Goal: Task Accomplishment & Management: Use online tool/utility

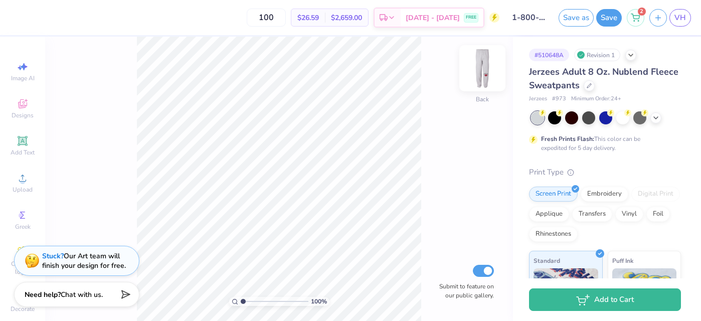
click at [477, 73] on img at bounding box center [482, 68] width 40 height 40
click at [481, 66] on img at bounding box center [482, 68] width 40 height 40
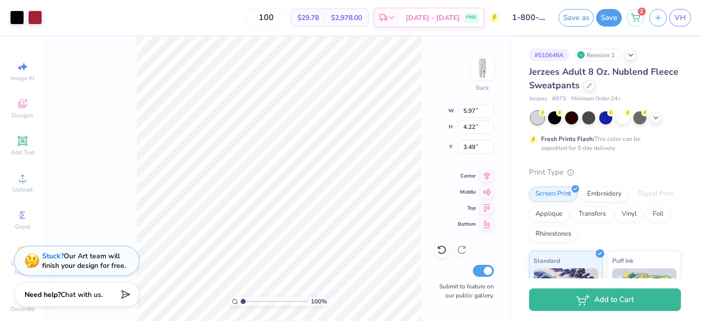
type input "3.71"
type input "5.07"
type input "3.59"
type input "3.84"
click at [441, 254] on icon at bounding box center [442, 250] width 10 height 10
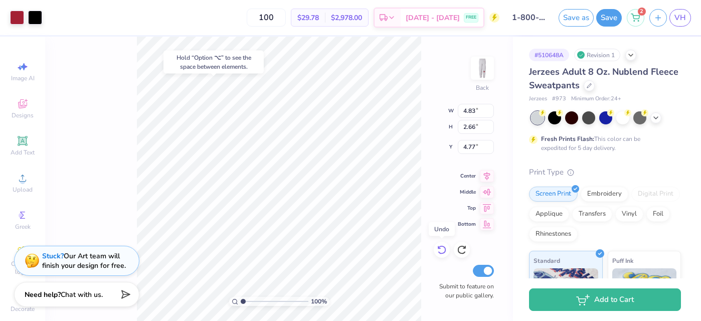
click at [441, 253] on icon at bounding box center [441, 250] width 9 height 9
type input "5.27"
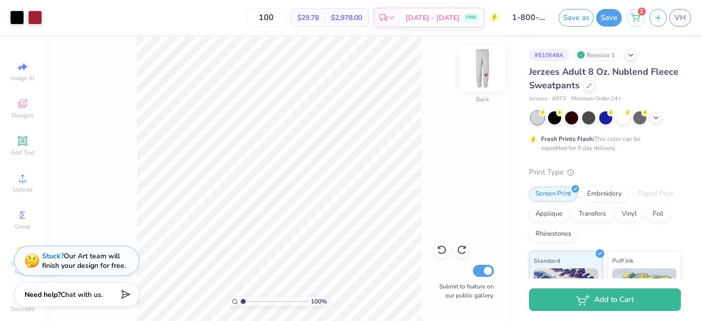
click at [476, 68] on img at bounding box center [482, 68] width 40 height 40
click at [480, 66] on img at bounding box center [482, 68] width 40 height 40
type input "13.23"
type input "13.30"
type input "13.56"
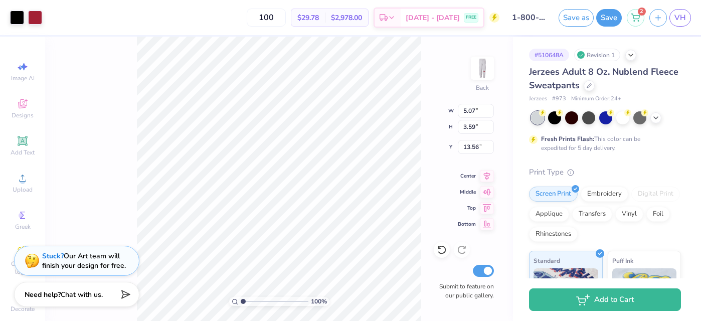
type input "4.90"
type input "3.47"
type input "13.68"
type input "13.74"
type input "4.96"
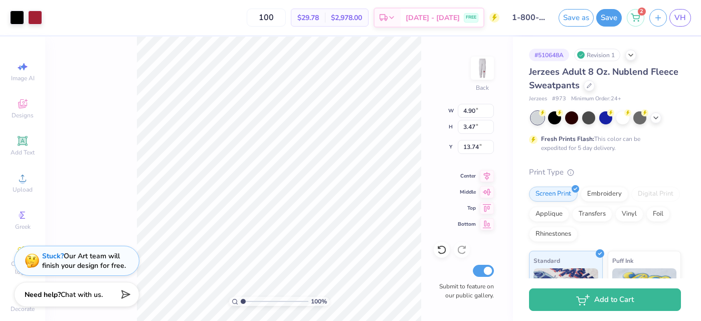
type input "3.51"
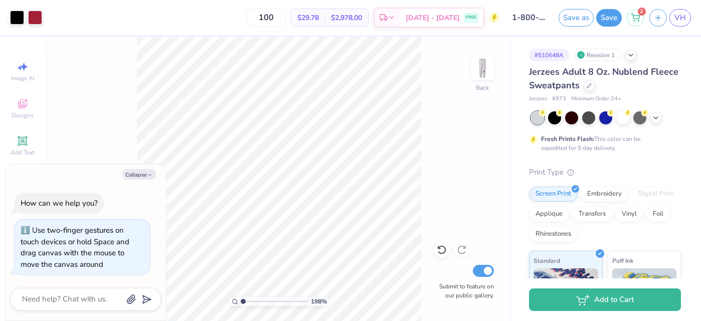
type input "2.14"
type textarea "x"
drag, startPoint x: 242, startPoint y: 299, endPoint x: 253, endPoint y: 299, distance: 11.0
type input "2.5"
click at [253, 299] on input "range" at bounding box center [275, 301] width 68 height 9
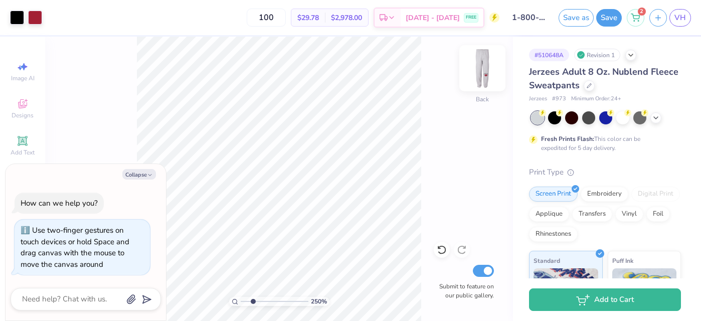
click at [478, 60] on img at bounding box center [482, 68] width 40 height 40
click at [478, 61] on img at bounding box center [482, 68] width 40 height 40
type textarea "x"
drag, startPoint x: 255, startPoint y: 302, endPoint x: 217, endPoint y: 297, distance: 38.4
type input "1"
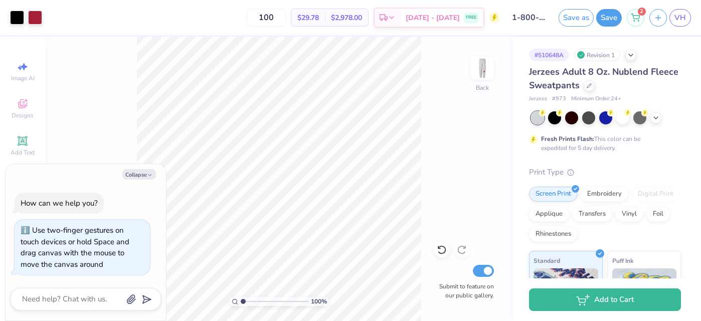
click at [241, 297] on input "range" at bounding box center [275, 301] width 68 height 9
click at [131, 175] on button "Collapse" at bounding box center [139, 174] width 34 height 11
type textarea "x"
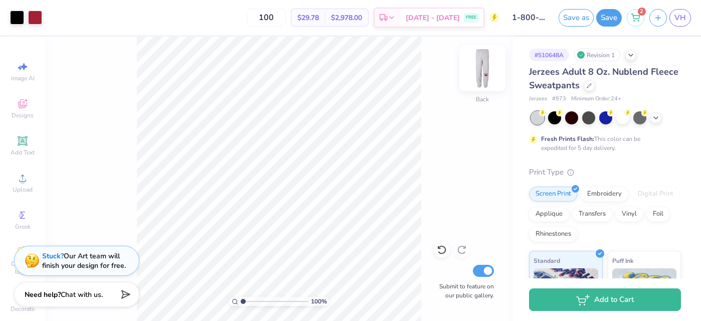
click at [473, 71] on img at bounding box center [482, 68] width 40 height 40
click at [482, 73] on img at bounding box center [482, 68] width 40 height 40
click at [615, 13] on button "Save" at bounding box center [609, 18] width 26 height 18
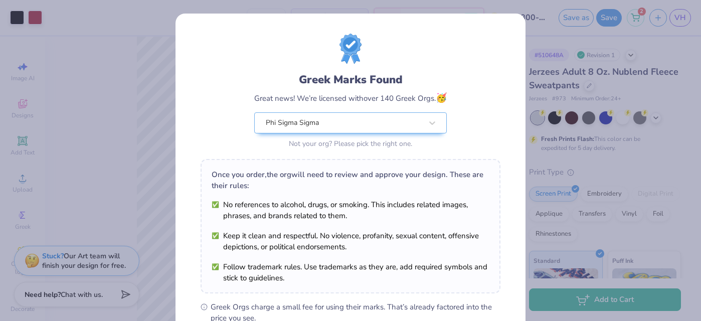
scroll to position [148, 0]
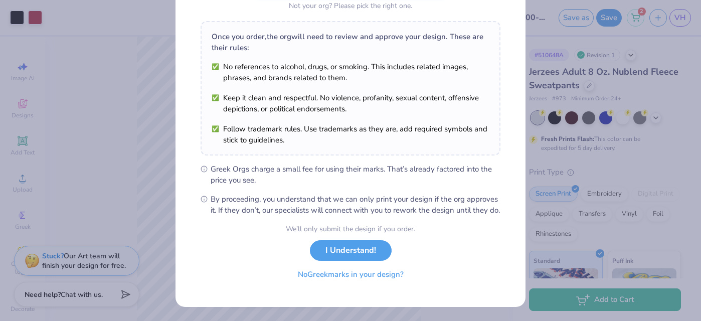
click at [315, 275] on button "No Greek marks in your design?" at bounding box center [350, 274] width 123 height 21
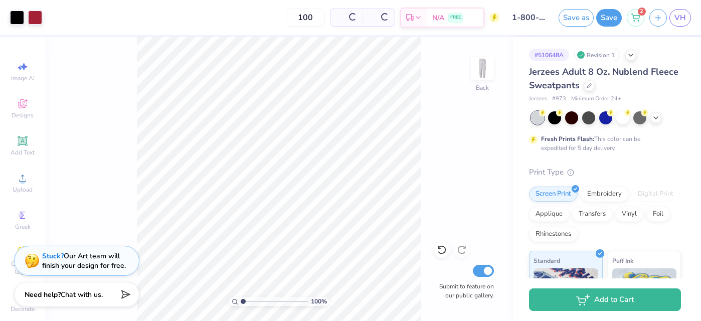
scroll to position [1, 0]
click at [484, 67] on img at bounding box center [482, 68] width 40 height 40
click at [483, 67] on img at bounding box center [482, 68] width 40 height 40
drag, startPoint x: 242, startPoint y: 302, endPoint x: 258, endPoint y: 302, distance: 15.5
click at [258, 302] on input "range" at bounding box center [275, 301] width 68 height 9
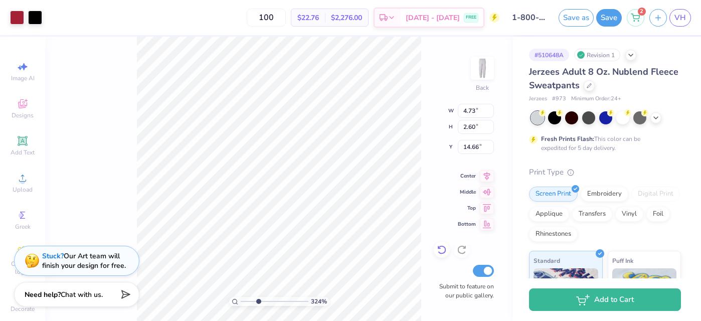
click at [442, 248] on icon at bounding box center [442, 250] width 10 height 10
click at [443, 246] on icon at bounding box center [442, 250] width 10 height 10
click at [443, 246] on icon at bounding box center [441, 250] width 9 height 9
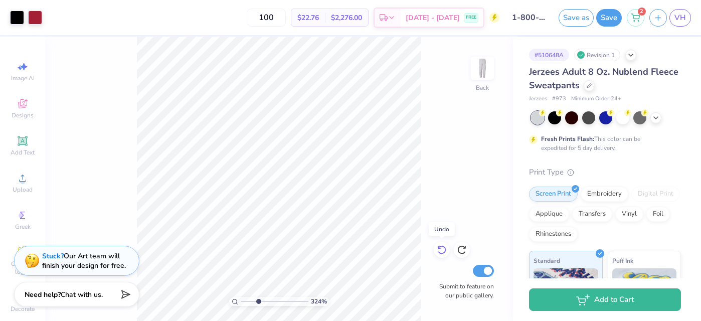
click at [443, 246] on icon at bounding box center [441, 250] width 9 height 9
click at [465, 248] on icon at bounding box center [464, 247] width 2 height 2
click at [464, 248] on icon at bounding box center [464, 247] width 2 height 2
click at [462, 249] on icon at bounding box center [462, 250] width 10 height 10
drag, startPoint x: 258, startPoint y: 302, endPoint x: 196, endPoint y: 299, distance: 62.2
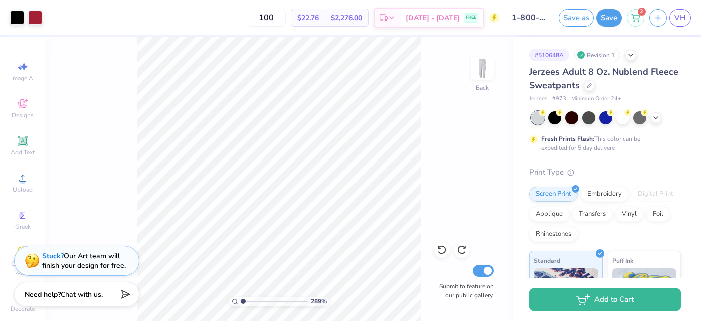
type input "1"
click at [241, 299] on input "range" at bounding box center [275, 301] width 68 height 9
click at [481, 68] on img at bounding box center [482, 68] width 40 height 40
click at [487, 66] on img at bounding box center [482, 68] width 40 height 40
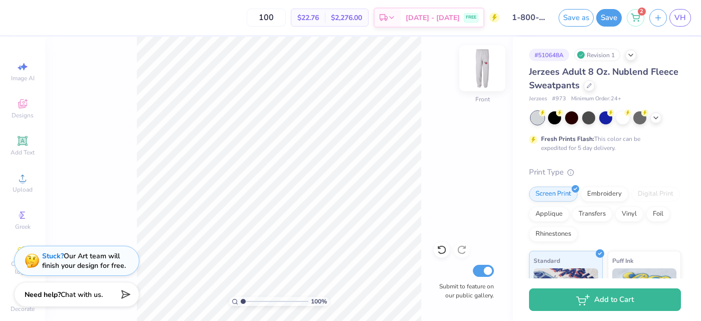
click at [486, 67] on img at bounding box center [482, 68] width 40 height 40
click at [611, 19] on button "Save" at bounding box center [609, 17] width 26 height 18
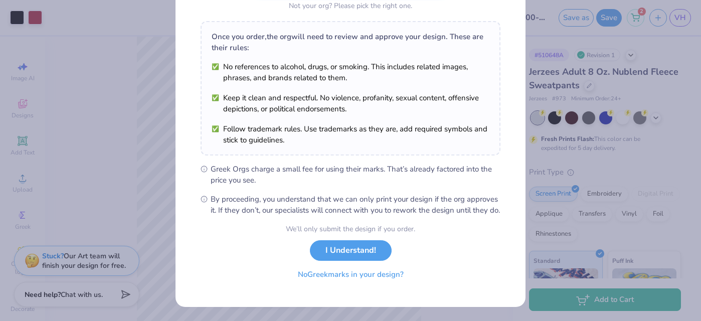
click at [386, 280] on button "No Greek marks in your design?" at bounding box center [350, 274] width 123 height 21
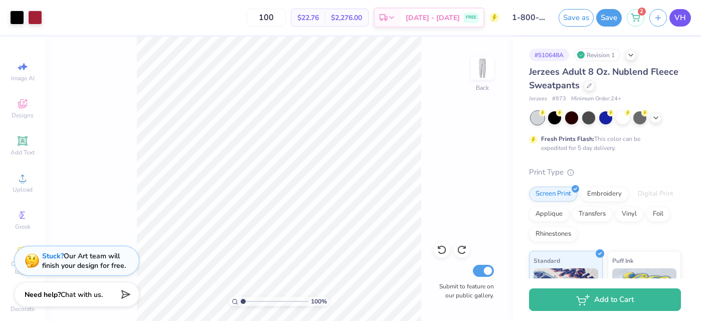
click at [684, 21] on span "VH" at bounding box center [681, 18] width 12 height 12
click at [656, 115] on icon at bounding box center [656, 117] width 8 height 8
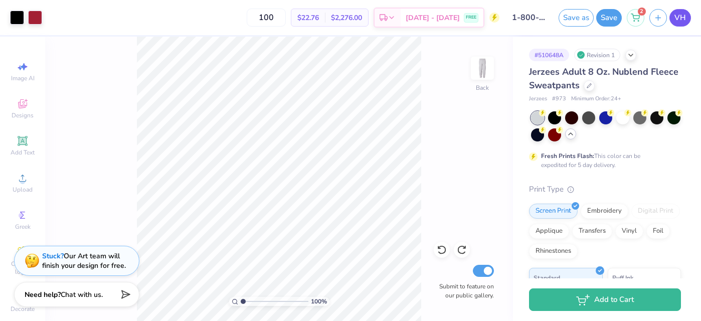
click at [685, 18] on span "VH" at bounding box center [681, 18] width 12 height 12
click at [678, 22] on span "VH" at bounding box center [681, 18] width 12 height 12
click at [677, 18] on span "VH" at bounding box center [681, 18] width 12 height 12
click at [610, 22] on button "Save" at bounding box center [609, 17] width 26 height 18
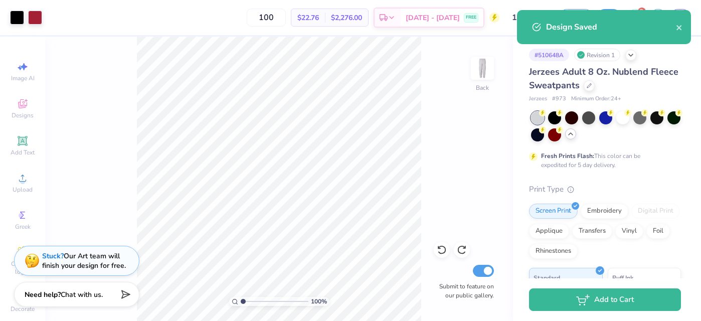
click at [674, 25] on div "Design Saved" at bounding box center [611, 27] width 130 height 12
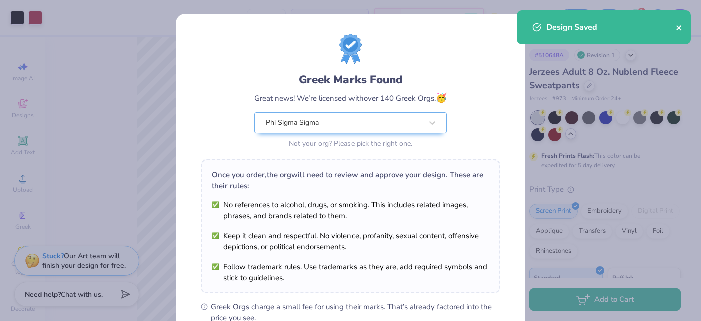
click at [680, 27] on icon "close" at bounding box center [679, 27] width 5 height 5
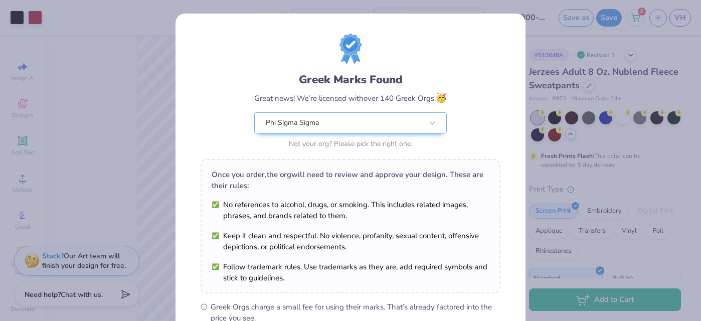
scroll to position [148, 0]
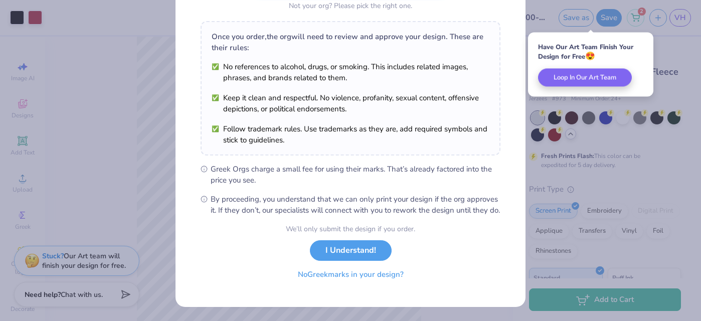
click at [380, 279] on button "No Greek marks in your design?" at bounding box center [350, 274] width 123 height 21
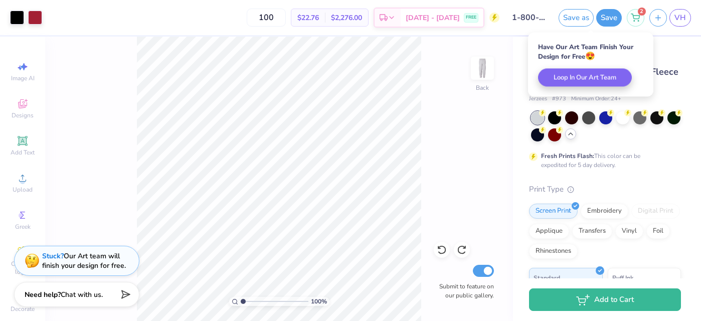
scroll to position [1, 0]
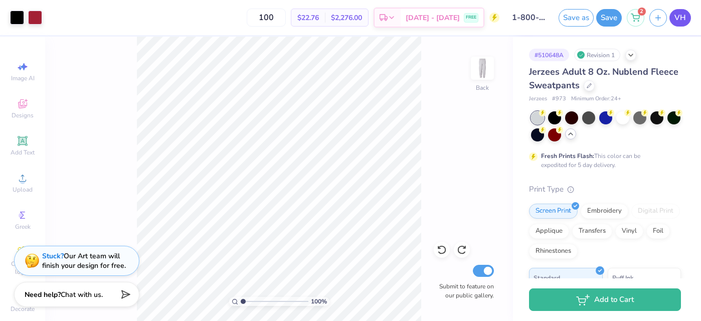
click at [688, 18] on link "VH" at bounding box center [681, 18] width 22 height 18
click at [689, 18] on link "VH" at bounding box center [681, 18] width 22 height 18
click at [612, 23] on button "Save" at bounding box center [609, 17] width 26 height 18
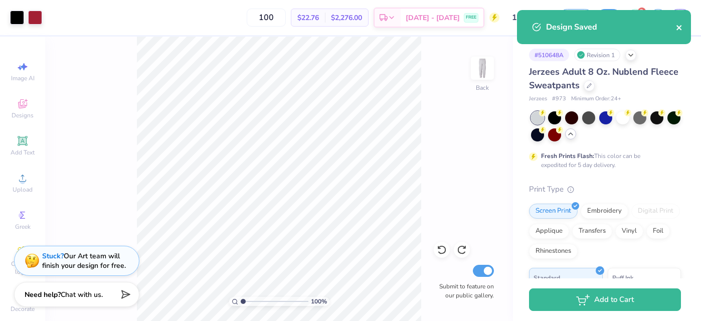
click at [680, 31] on icon "close" at bounding box center [679, 28] width 7 height 8
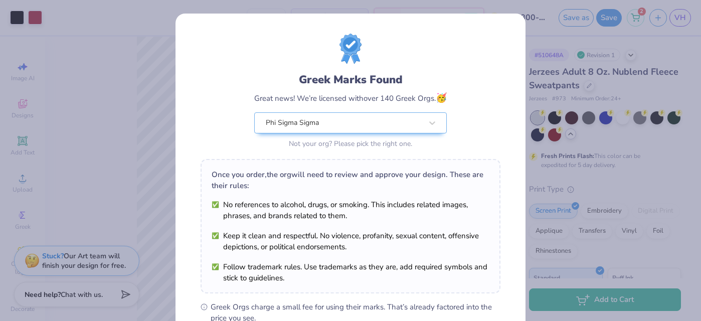
click at [678, 15] on div "Greek Marks Found Great news! We’re licensed with over 140 Greek Orgs. 🥳 Phi Si…" at bounding box center [350, 160] width 701 height 321
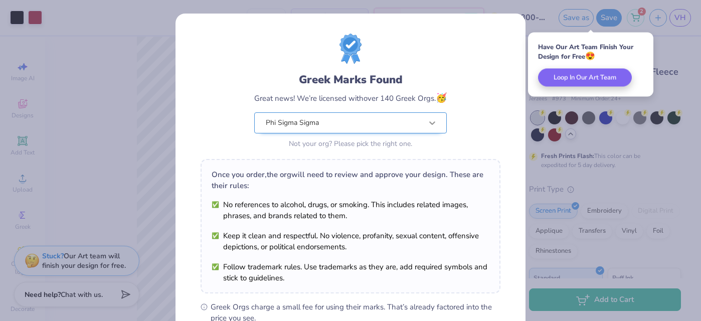
scroll to position [148, 0]
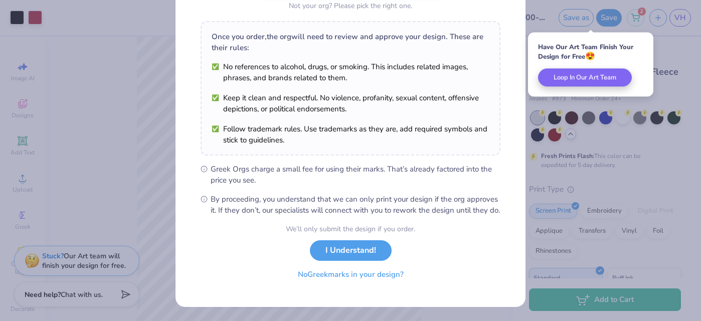
click at [385, 281] on button "No Greek marks in your design?" at bounding box center [350, 274] width 123 height 21
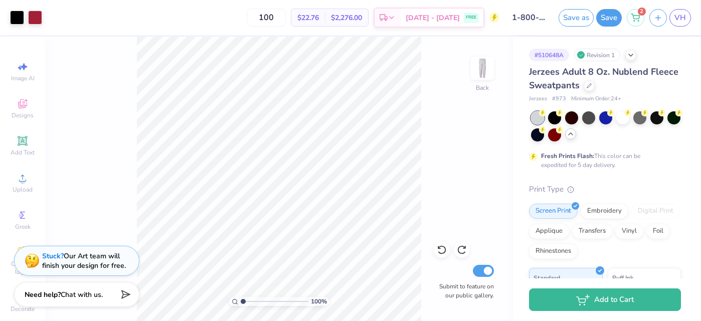
click at [690, 10] on div "VH" at bounding box center [681, 18] width 22 height 18
click at [680, 14] on span "VH" at bounding box center [681, 18] width 12 height 12
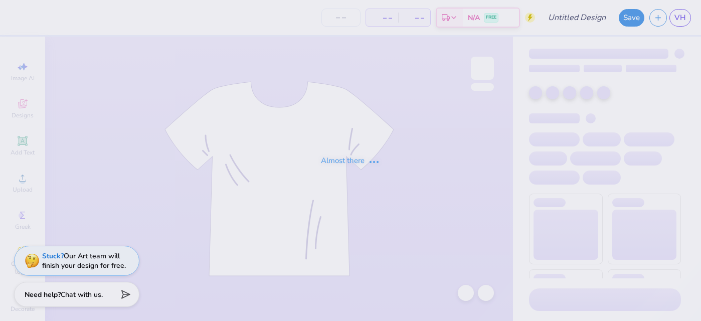
type input "1-800-phi sig"
type input "100"
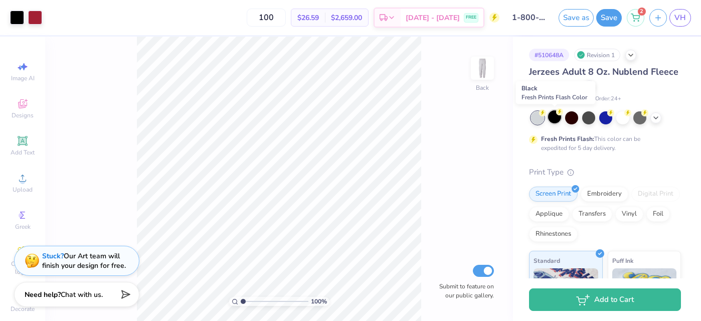
click at [554, 119] on div at bounding box center [554, 116] width 13 height 13
click at [17, 21] on div at bounding box center [17, 17] width 14 height 14
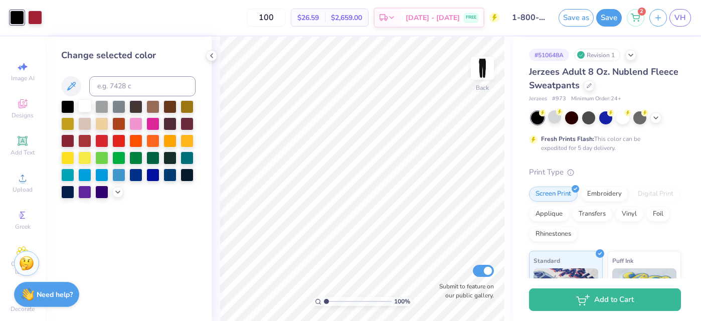
click at [83, 106] on div at bounding box center [84, 105] width 13 height 13
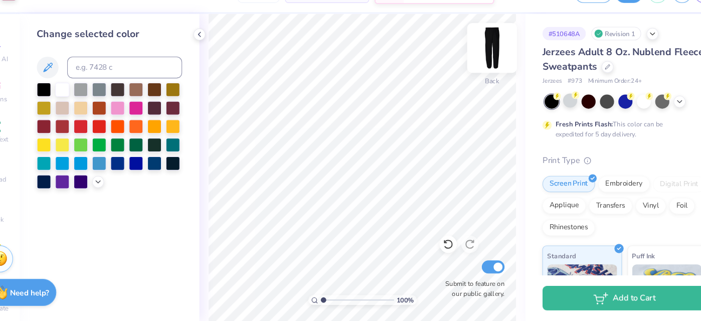
click at [475, 71] on img at bounding box center [482, 68] width 40 height 40
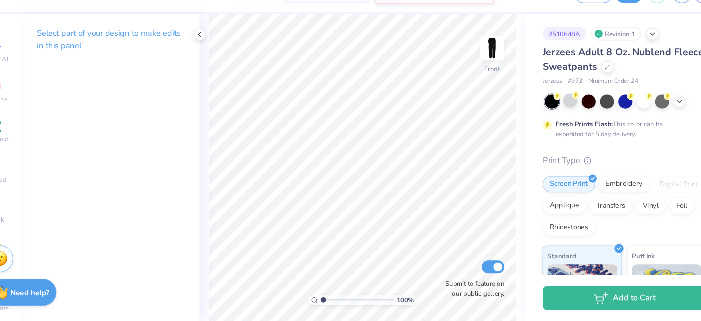
click at [475, 71] on img at bounding box center [482, 68] width 20 height 20
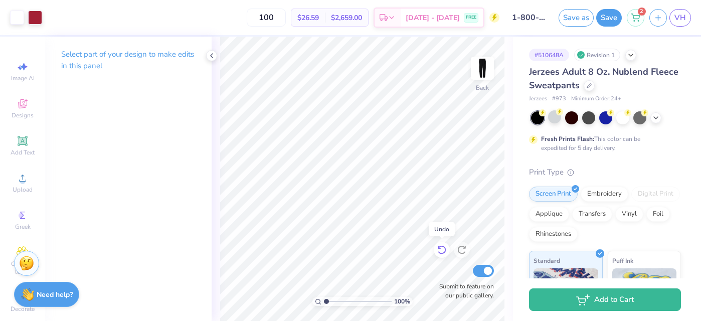
click at [445, 248] on icon at bounding box center [441, 250] width 9 height 9
click at [553, 118] on div at bounding box center [554, 116] width 13 height 13
click at [487, 79] on img at bounding box center [482, 68] width 40 height 40
click at [487, 78] on img at bounding box center [482, 68] width 20 height 20
click at [490, 63] on img at bounding box center [482, 68] width 40 height 40
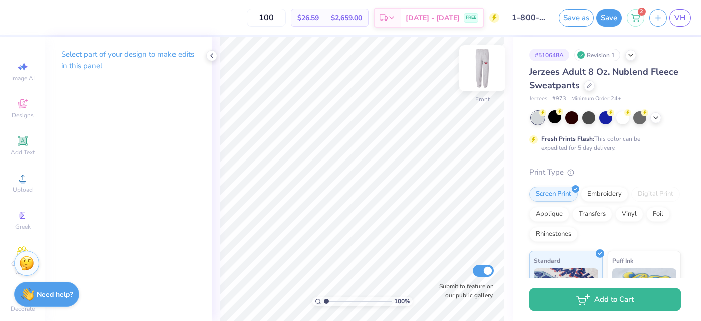
click at [488, 65] on img at bounding box center [482, 68] width 40 height 40
click at [679, 13] on span "VH" at bounding box center [681, 18] width 12 height 12
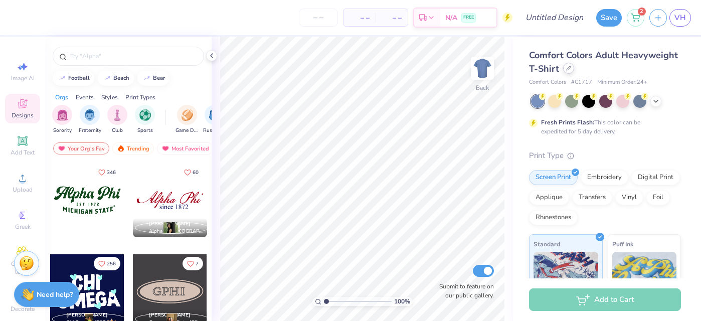
click at [568, 70] on icon at bounding box center [568, 68] width 5 height 5
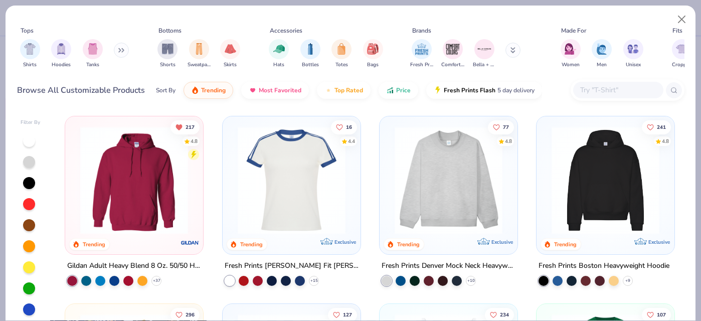
click at [627, 88] on input "text" at bounding box center [617, 90] width 77 height 12
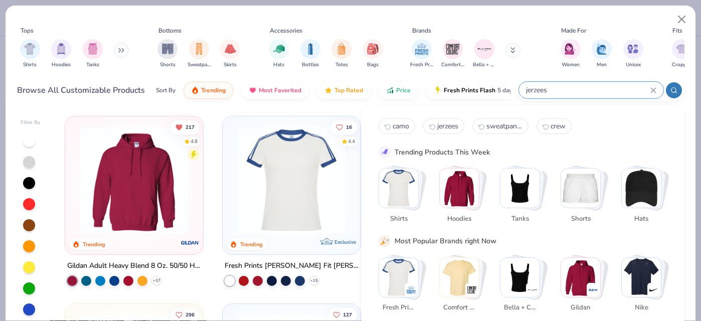
type input "jerzees"
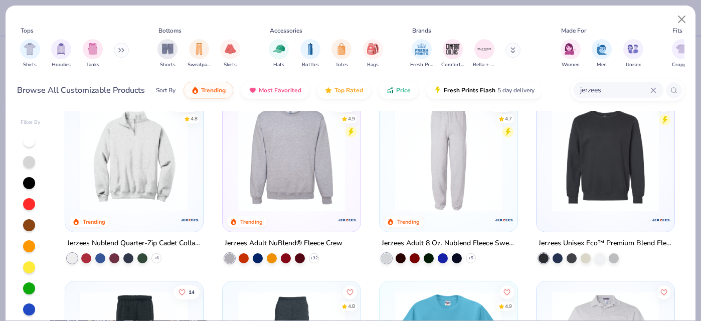
scroll to position [32, 0]
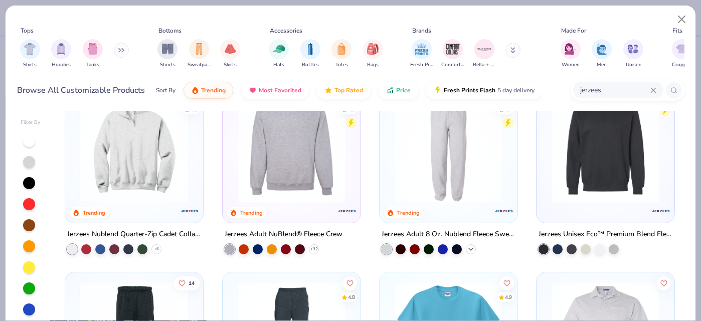
click at [471, 251] on icon at bounding box center [471, 249] width 8 height 8
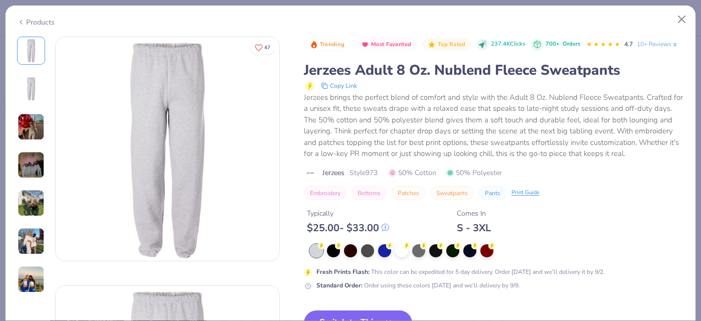
scroll to position [16, 0]
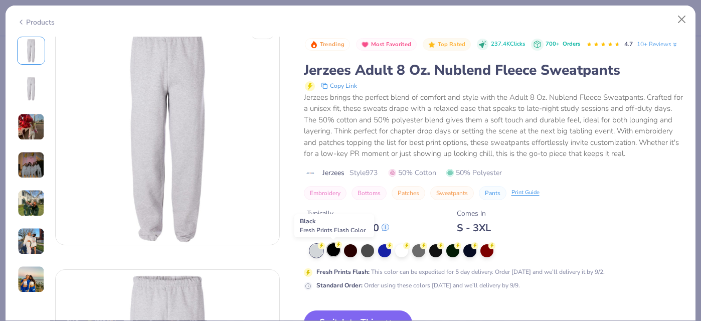
click at [329, 247] on div at bounding box center [333, 249] width 13 height 13
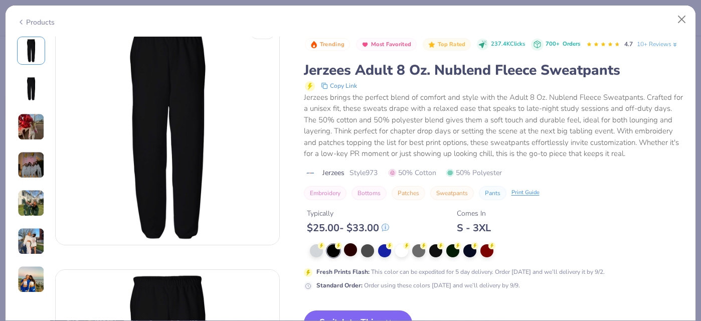
click at [344, 246] on div at bounding box center [350, 249] width 13 height 13
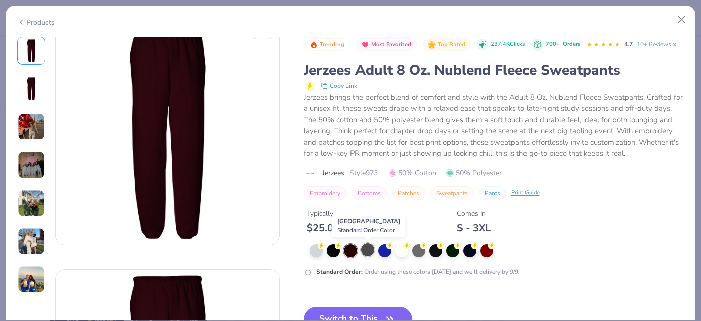
click at [369, 252] on div at bounding box center [367, 249] width 13 height 13
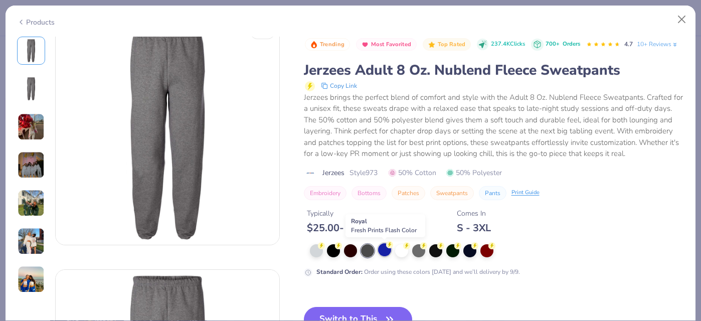
click at [386, 254] on div at bounding box center [384, 249] width 13 height 13
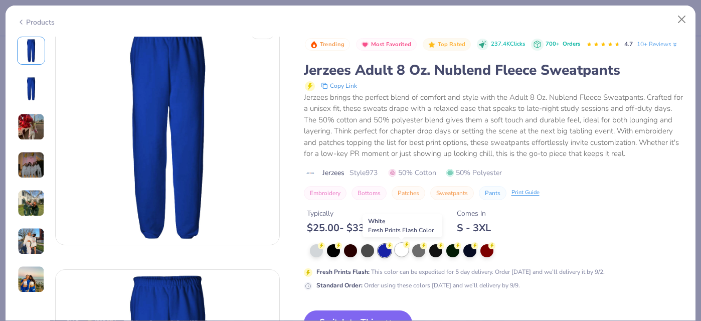
click at [407, 249] on div at bounding box center [401, 249] width 13 height 13
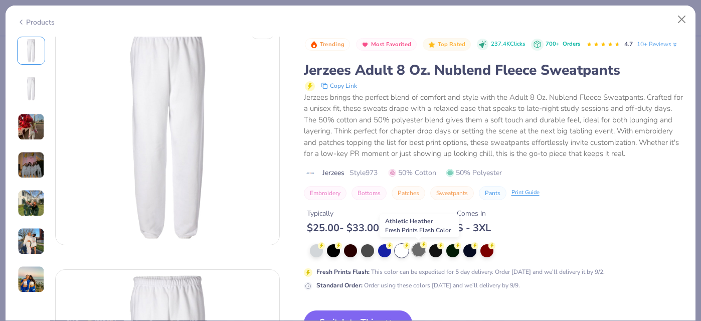
click at [418, 251] on div at bounding box center [418, 249] width 13 height 13
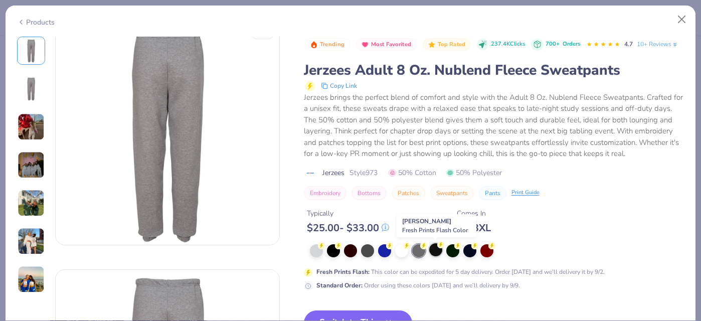
click at [432, 255] on div at bounding box center [435, 249] width 13 height 13
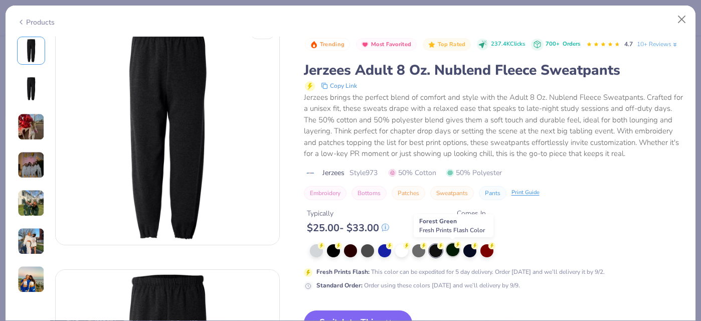
click at [450, 253] on div at bounding box center [452, 249] width 13 height 13
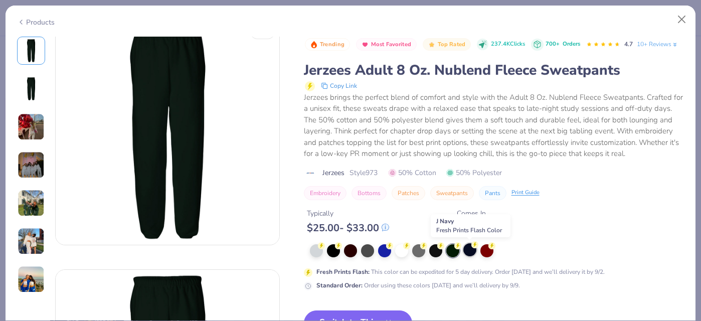
click at [471, 252] on div at bounding box center [469, 249] width 13 height 13
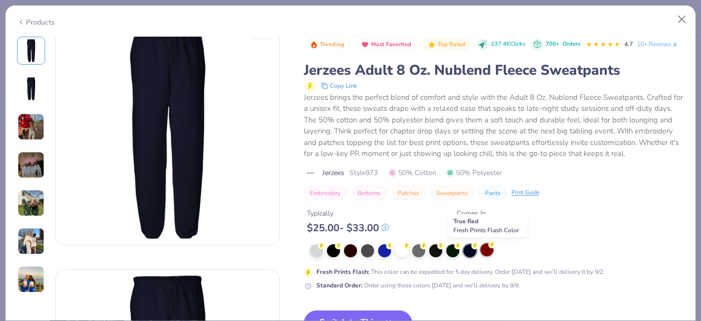
click at [483, 252] on div at bounding box center [486, 249] width 13 height 13
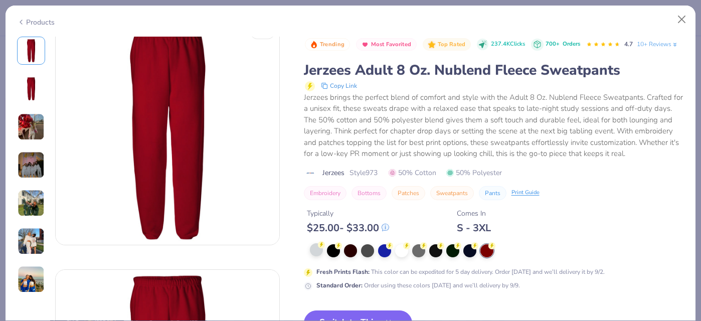
click at [310, 256] on div at bounding box center [316, 249] width 13 height 13
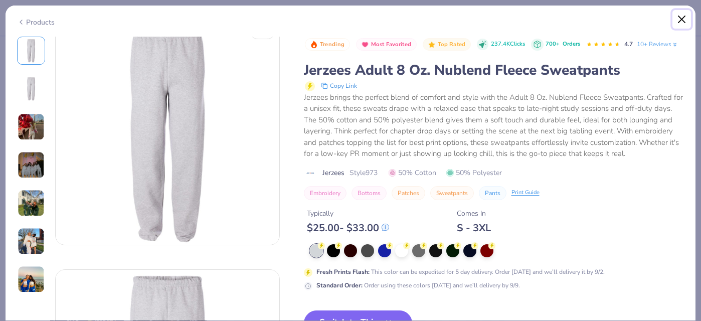
click at [682, 17] on button "Close" at bounding box center [682, 19] width 19 height 19
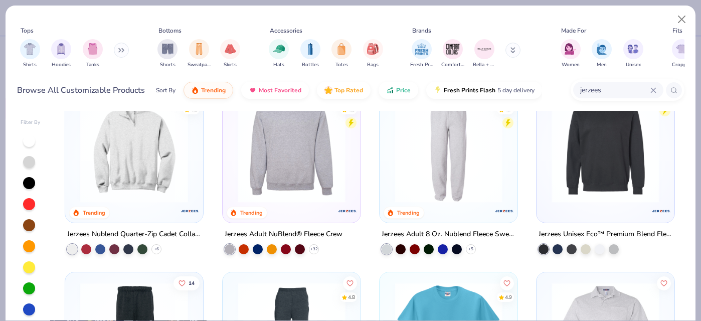
click at [653, 89] on icon at bounding box center [653, 90] width 6 height 6
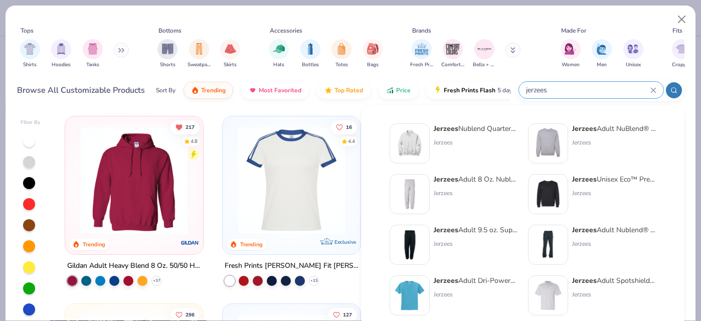
type input "jerzees"
click at [581, 138] on div "Jerzees" at bounding box center [614, 142] width 84 height 9
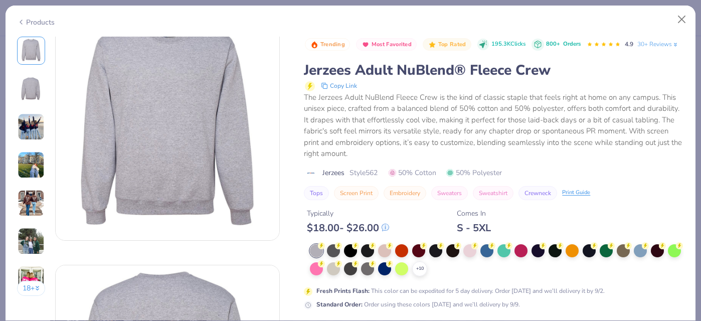
scroll to position [32, 0]
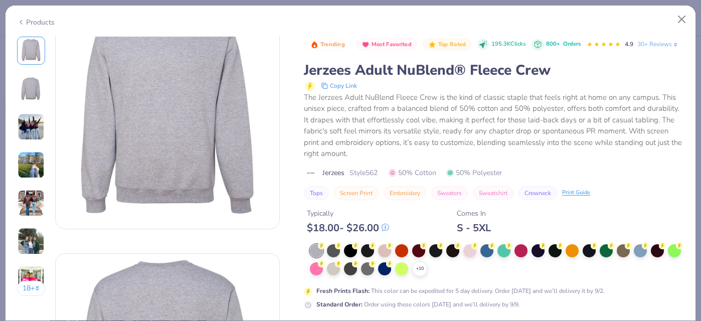
click at [428, 270] on div "+ 10" at bounding box center [497, 260] width 374 height 32
click at [421, 276] on div "+ 10" at bounding box center [419, 268] width 15 height 15
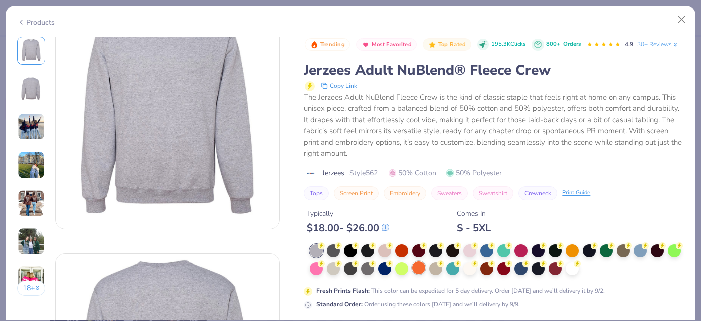
scroll to position [36, 0]
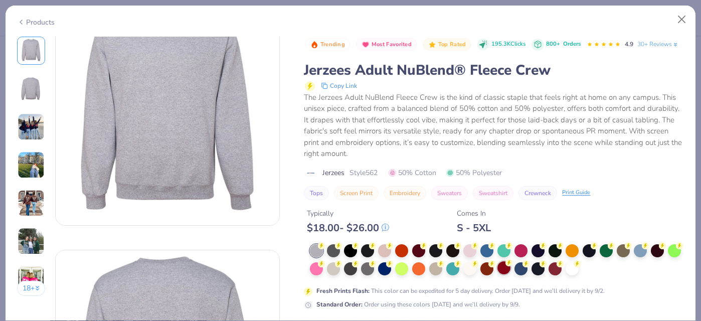
click at [507, 269] on div at bounding box center [504, 267] width 13 height 13
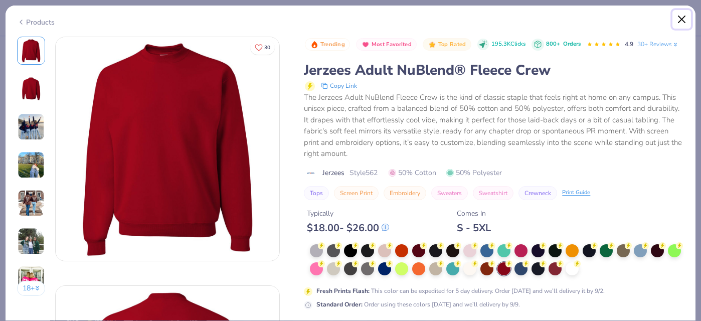
click at [681, 17] on button "Close" at bounding box center [682, 19] width 19 height 19
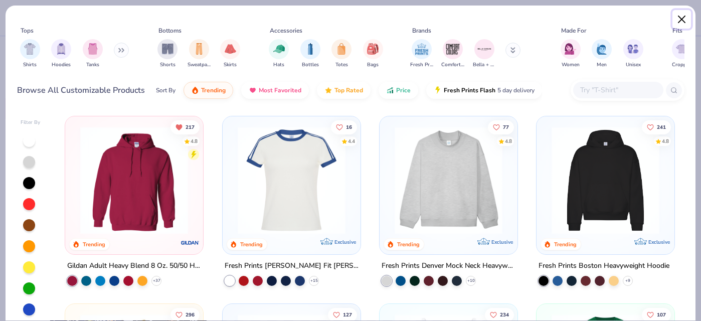
click at [682, 18] on button "Close" at bounding box center [682, 19] width 19 height 19
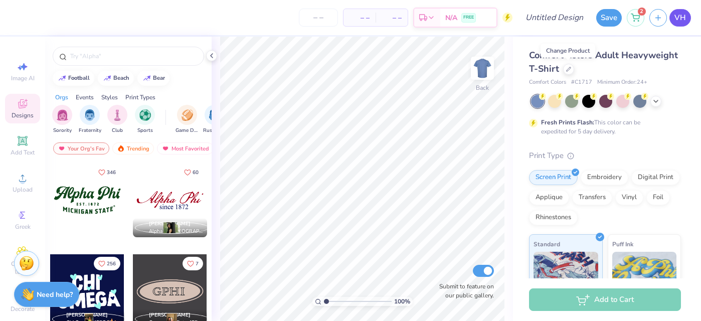
click at [679, 20] on span "VH" at bounding box center [681, 18] width 12 height 12
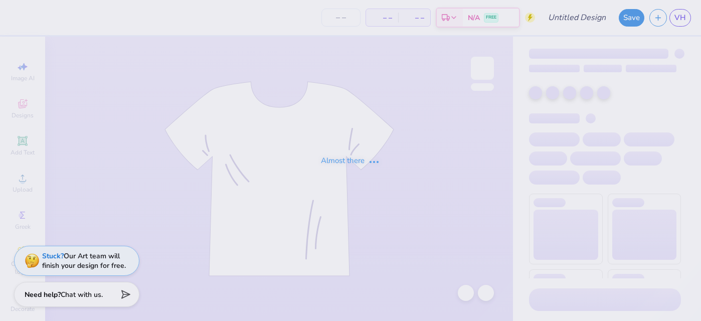
type input "[GEOGRAPHIC_DATA] : [PERSON_NAME]"
type input "100"
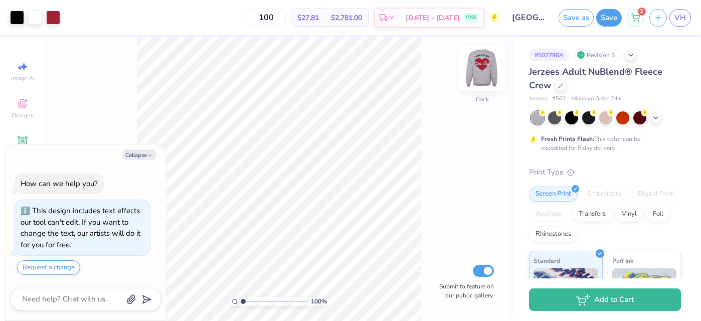
click at [491, 74] on img at bounding box center [482, 68] width 40 height 40
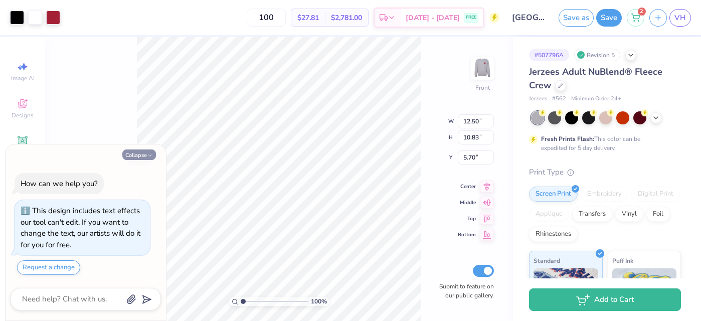
click at [136, 153] on button "Collapse" at bounding box center [139, 154] width 34 height 11
type textarea "x"
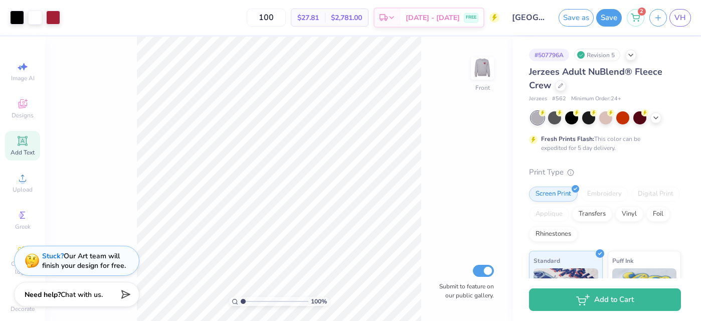
click at [26, 141] on icon at bounding box center [23, 141] width 10 height 10
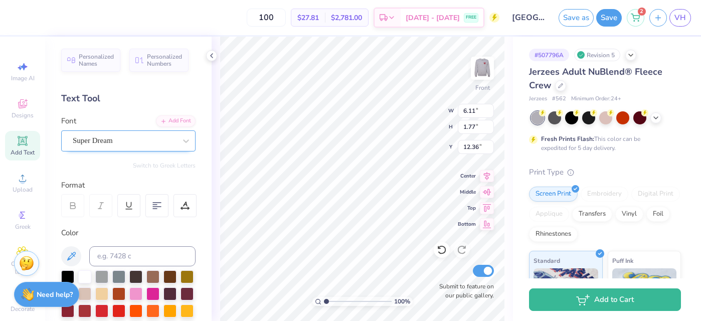
click at [133, 140] on div "Super Dream" at bounding box center [124, 141] width 105 height 16
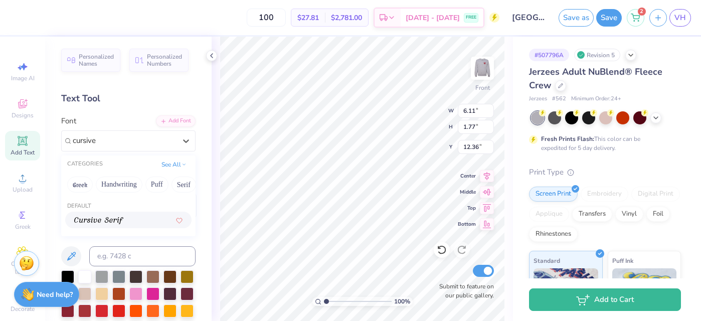
type input "cursive"
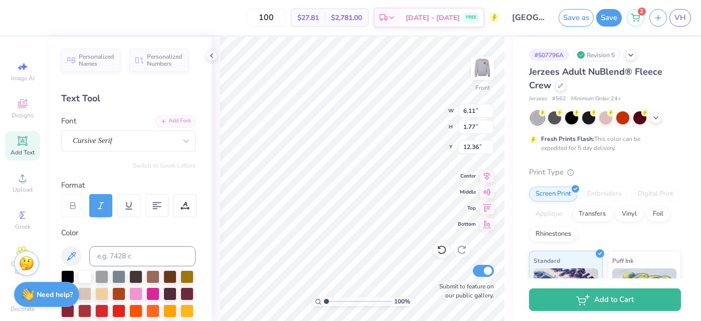
type input "6.03"
type input "1.91"
type input "12.29"
click at [108, 142] on div "Cursive Serif" at bounding box center [124, 141] width 105 height 16
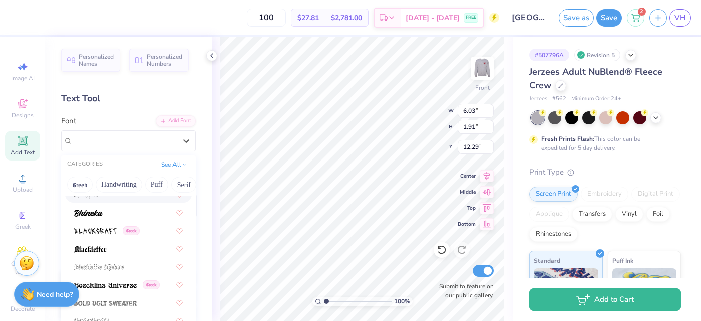
scroll to position [550, 0]
click at [94, 214] on img at bounding box center [88, 212] width 29 height 7
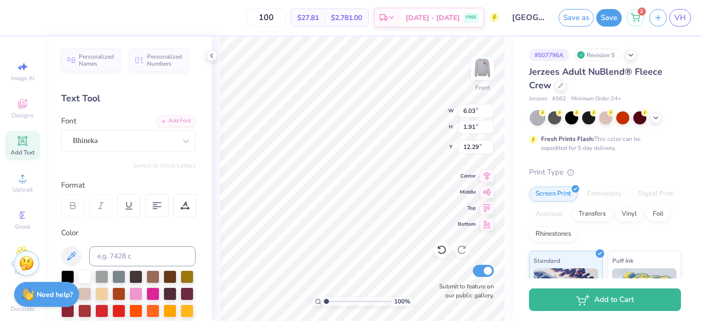
type input "4.23"
type input "1.94"
type input "12.28"
type textarea "T"
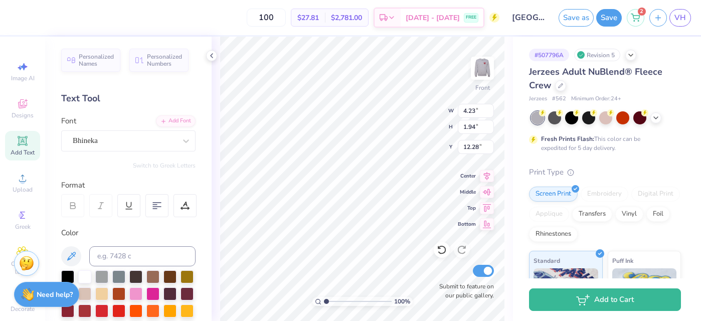
scroll to position [0, 1]
type textarea "Phi Sig"
click at [153, 131] on div "Bhineka" at bounding box center [128, 140] width 134 height 21
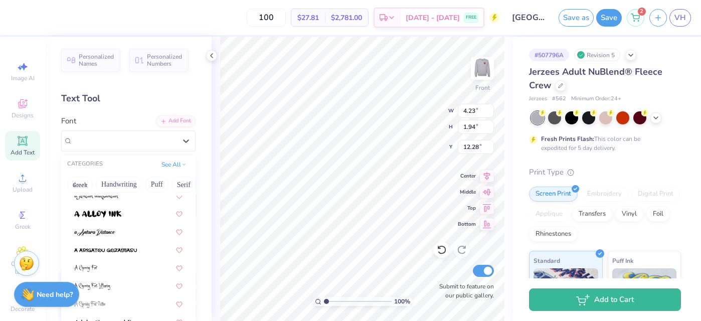
scroll to position [62, 0]
click at [99, 213] on img at bounding box center [97, 213] width 47 height 7
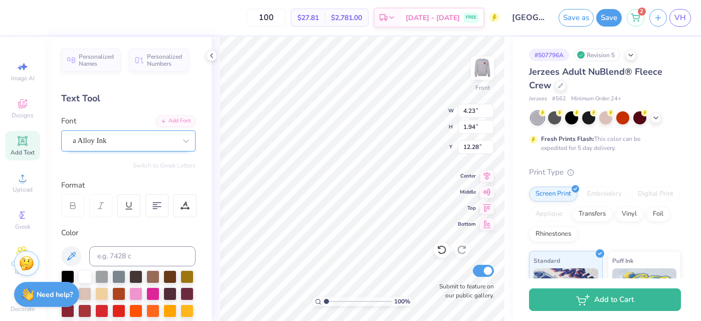
click at [90, 143] on div "a Alloy Ink" at bounding box center [124, 141] width 105 height 16
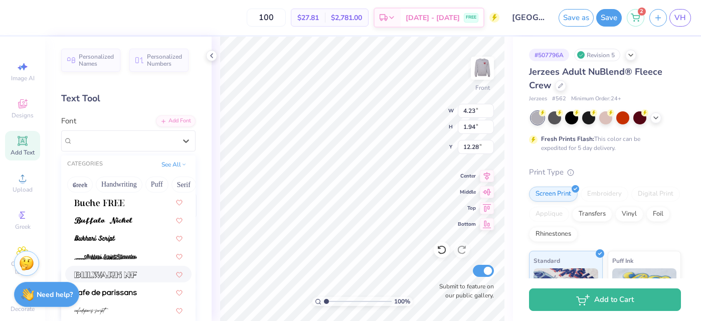
scroll to position [957, 0]
click at [83, 212] on div at bounding box center [128, 219] width 126 height 17
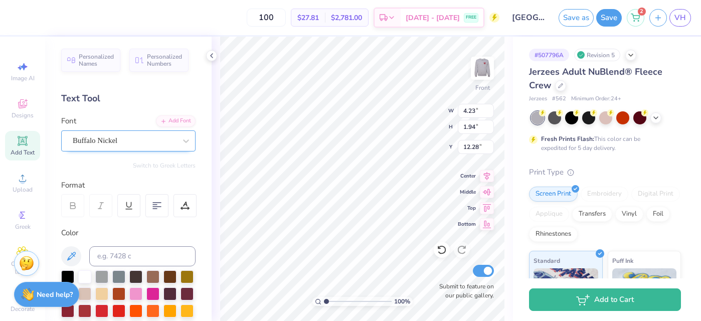
click at [85, 141] on div "Buffalo Nickel" at bounding box center [124, 141] width 105 height 16
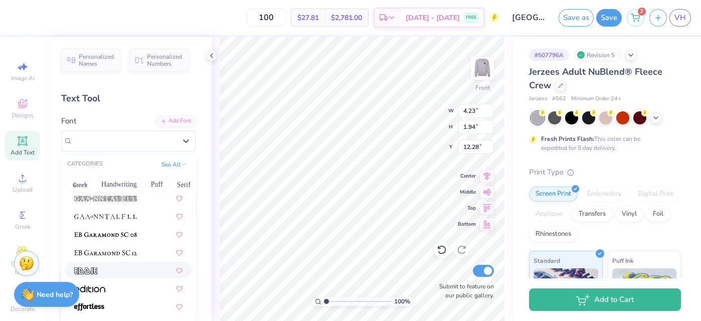
scroll to position [1973, 0]
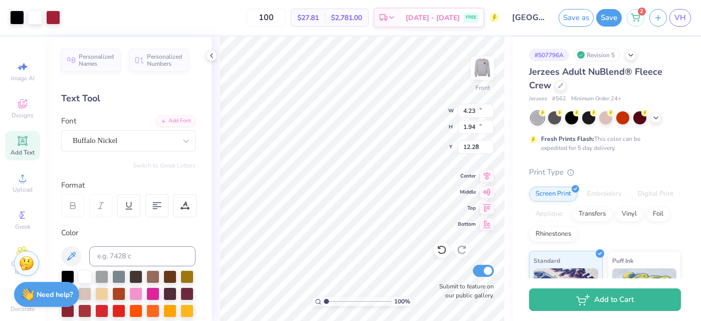
type input "12.50"
type input "10.83"
type input "5.70"
type input "7.75"
type input "1.91"
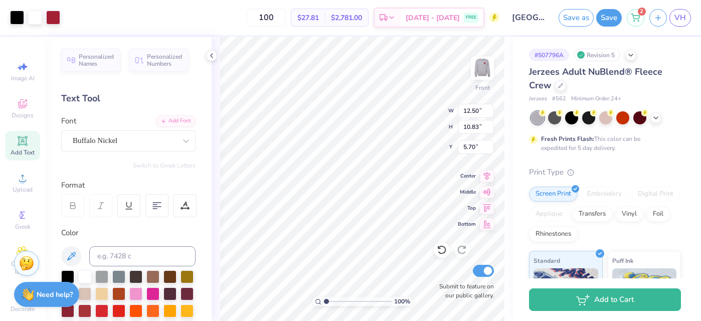
type input "12.30"
type input "7.83"
type input "5.08"
type input "8.75"
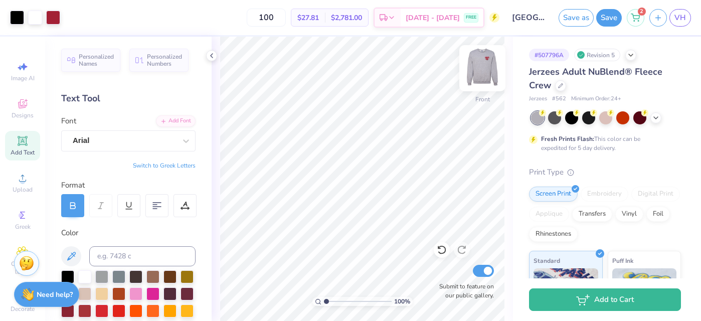
click at [478, 73] on img at bounding box center [482, 68] width 40 height 40
click at [478, 73] on img at bounding box center [482, 68] width 20 height 20
click at [480, 67] on img at bounding box center [482, 68] width 40 height 40
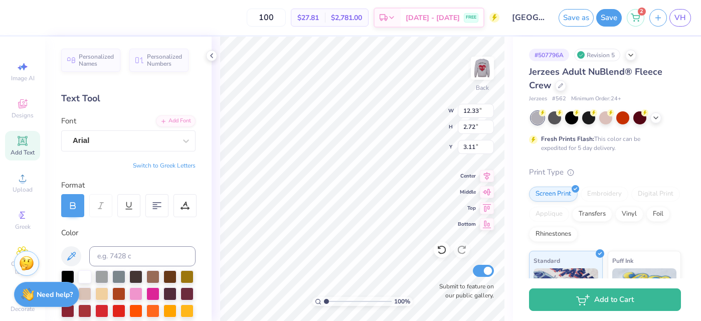
type input "4.14"
type input "0.91"
type input "2.09"
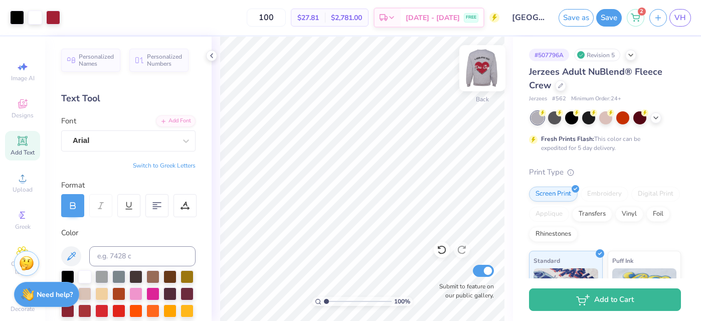
click at [486, 67] on img at bounding box center [482, 68] width 40 height 40
click at [477, 69] on img at bounding box center [482, 68] width 40 height 40
click at [654, 117] on icon at bounding box center [656, 117] width 8 height 8
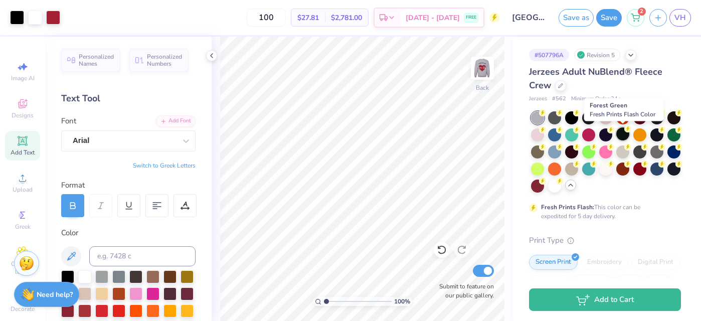
click at [622, 132] on div at bounding box center [622, 133] width 13 height 13
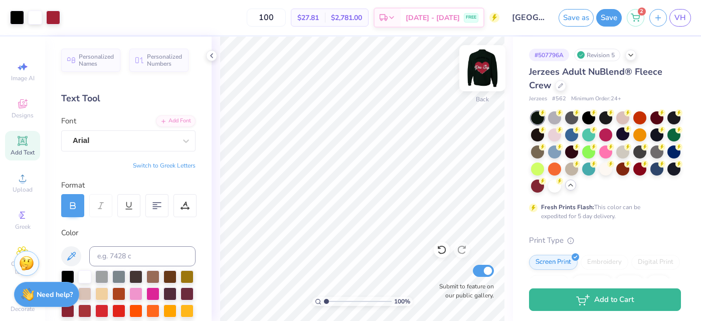
click at [479, 65] on img at bounding box center [482, 68] width 40 height 40
click at [477, 68] on img at bounding box center [482, 68] width 40 height 40
click at [550, 123] on div at bounding box center [554, 116] width 13 height 13
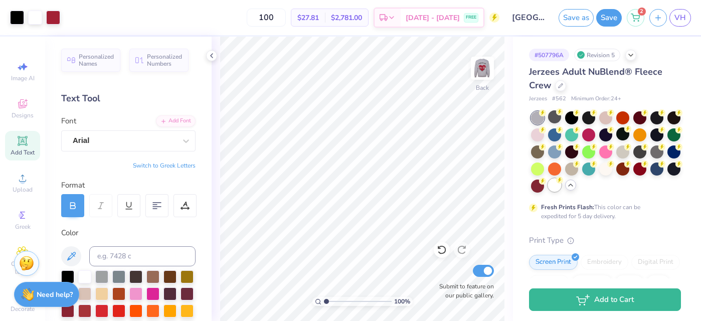
click at [553, 179] on div at bounding box center [554, 185] width 13 height 13
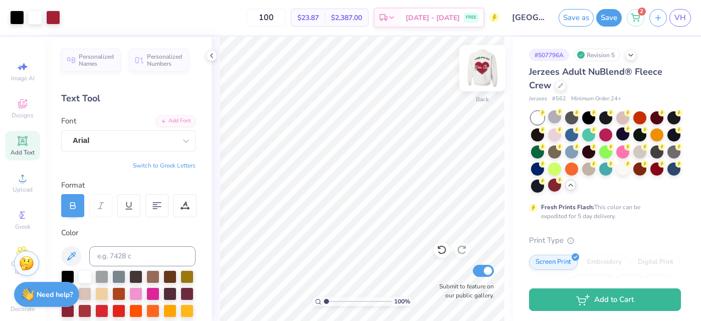
click at [480, 70] on img at bounding box center [482, 68] width 40 height 40
click at [572, 151] on div at bounding box center [571, 150] width 13 height 13
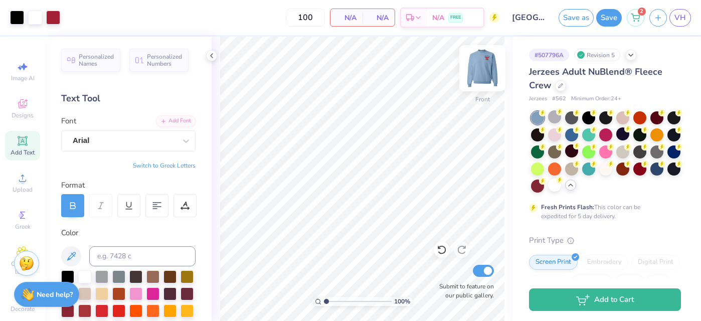
click at [482, 69] on img at bounding box center [482, 68] width 40 height 40
click at [482, 71] on img at bounding box center [482, 68] width 40 height 40
click at [554, 111] on div at bounding box center [554, 116] width 13 height 13
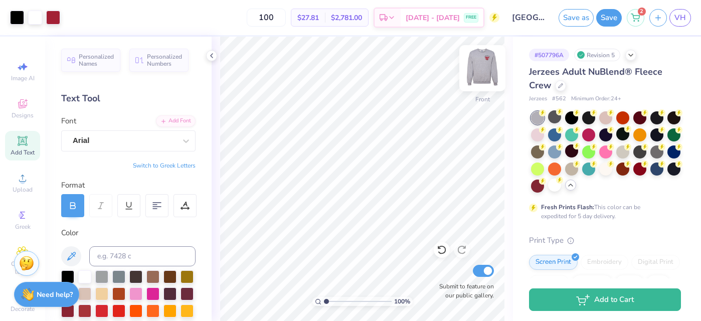
click at [483, 64] on img at bounding box center [482, 68] width 40 height 40
click at [616, 21] on button "Save" at bounding box center [609, 17] width 26 height 18
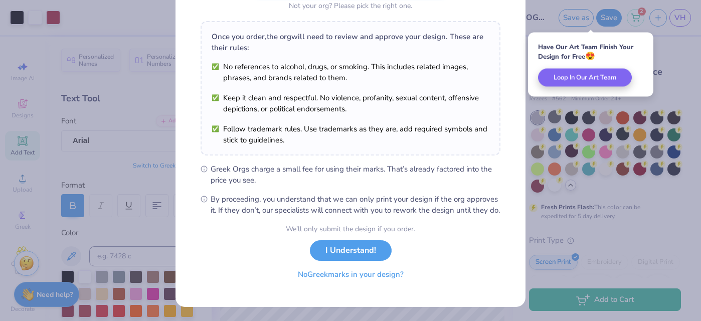
click at [366, 278] on button "No Greek marks in your design?" at bounding box center [350, 274] width 123 height 21
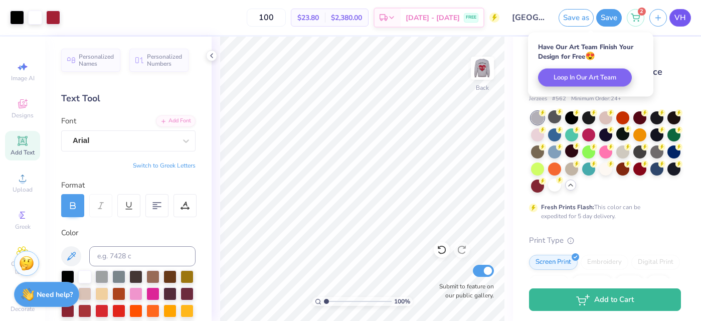
click at [684, 24] on link "VH" at bounding box center [681, 18] width 22 height 18
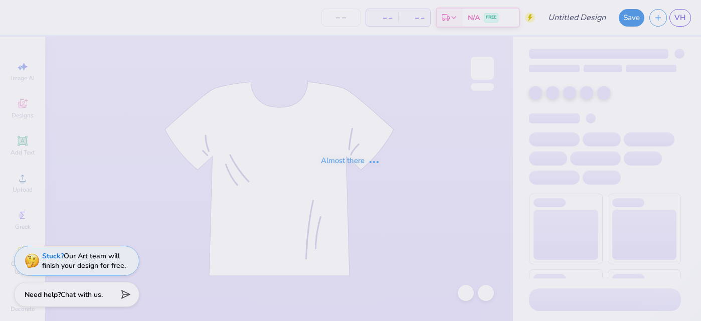
type input "[GEOGRAPHIC_DATA] : [PERSON_NAME]"
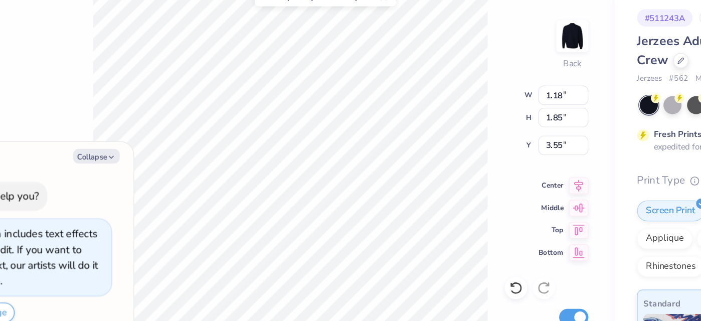
type textarea "x"
type input "1.30"
type input "2.03"
type textarea "x"
type input "1.37"
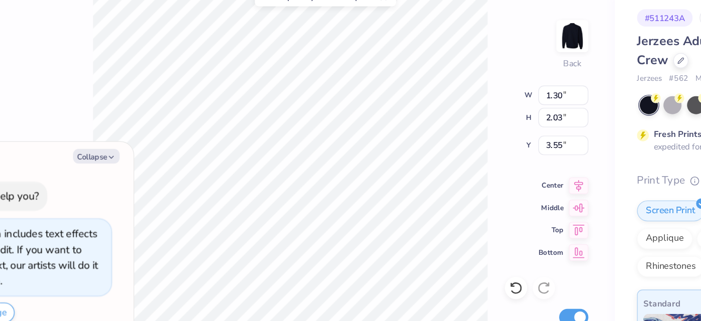
type input "2.14"
type input "3.44"
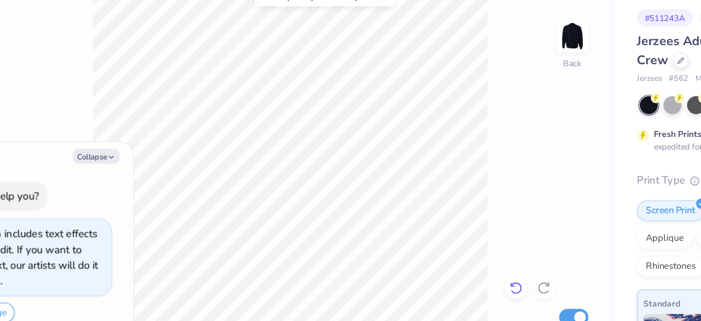
click at [439, 252] on icon at bounding box center [441, 250] width 9 height 9
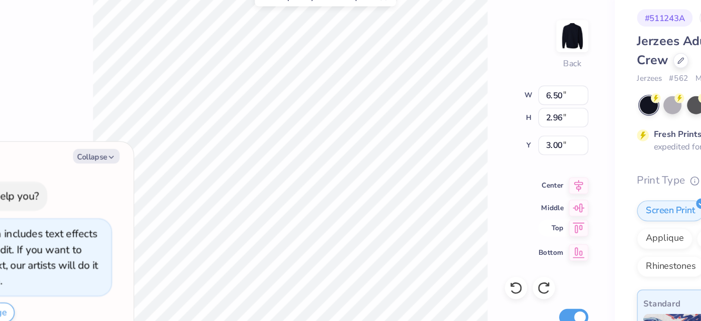
click at [486, 205] on icon at bounding box center [487, 207] width 9 height 8
type textarea "x"
type input "0.50"
click at [440, 251] on icon at bounding box center [442, 250] width 10 height 10
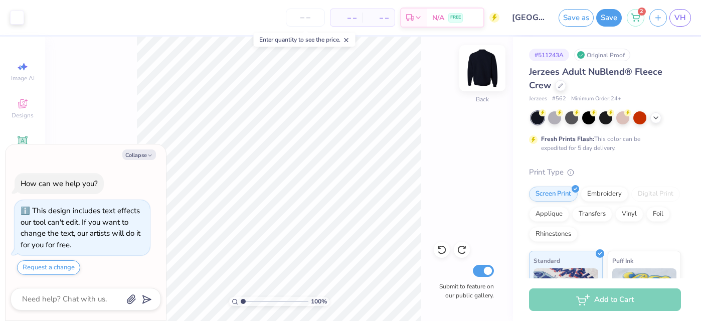
click at [490, 73] on img at bounding box center [482, 68] width 40 height 40
click at [490, 73] on img at bounding box center [482, 68] width 20 height 20
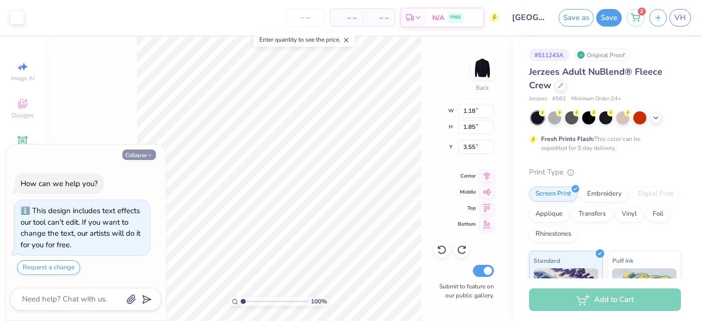
click at [142, 152] on button "Collapse" at bounding box center [139, 154] width 34 height 11
type textarea "x"
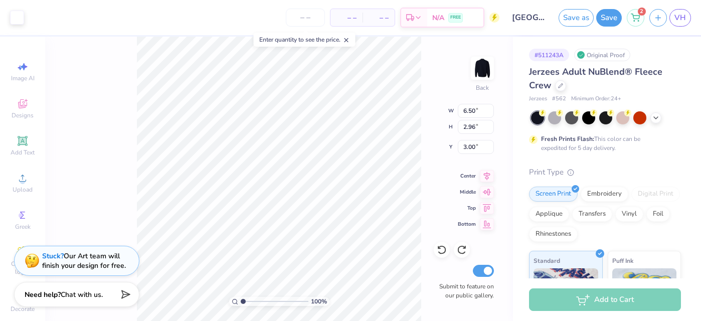
click at [313, 33] on div "Enter quantity to see the price." at bounding box center [305, 40] width 102 height 14
click at [305, 8] on div "– – Per Item – – Total Est. Delivery N/A FREE" at bounding box center [264, 17] width 470 height 35
click at [303, 12] on input "number" at bounding box center [305, 18] width 39 height 18
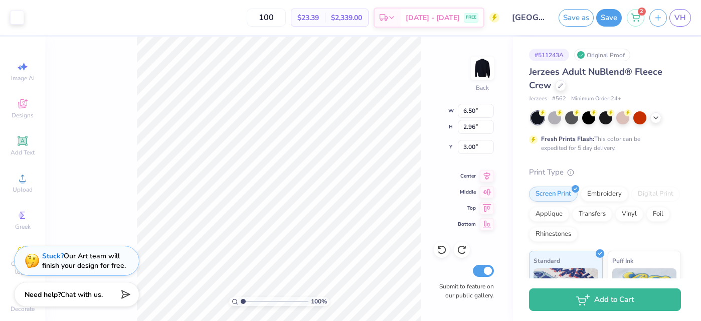
type input "100"
click at [561, 85] on icon at bounding box center [561, 85] width 4 height 4
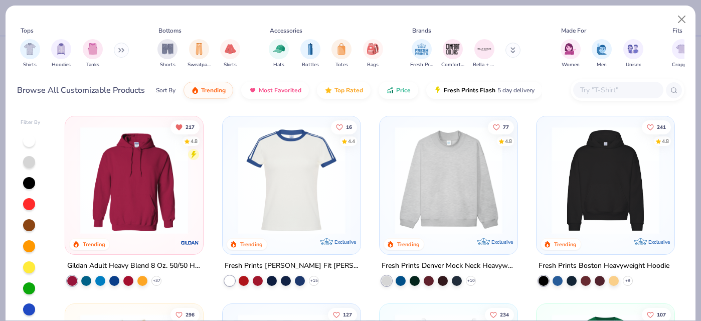
click at [596, 92] on input "text" at bounding box center [617, 90] width 77 height 12
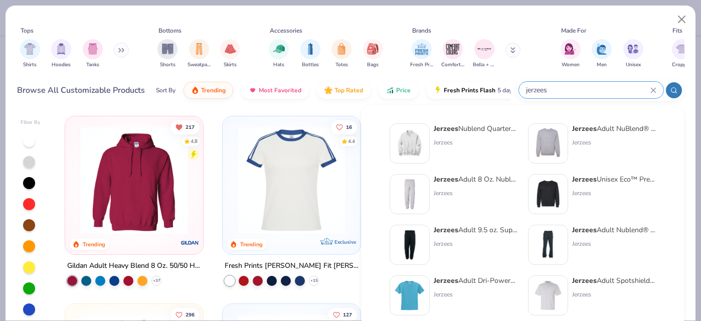
type input "jerzees"
click at [480, 192] on div "Jerzees" at bounding box center [476, 193] width 84 height 9
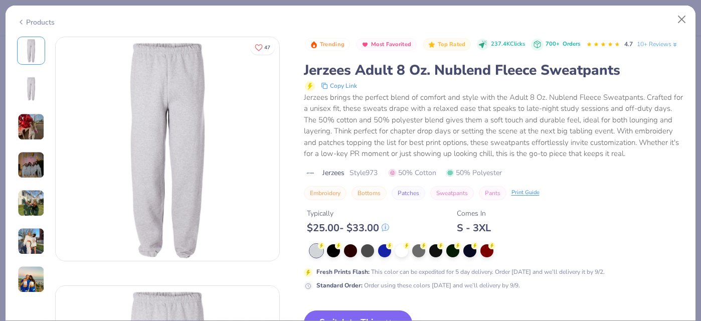
click at [443, 253] on div at bounding box center [497, 250] width 375 height 13
click at [436, 253] on div at bounding box center [435, 249] width 13 height 13
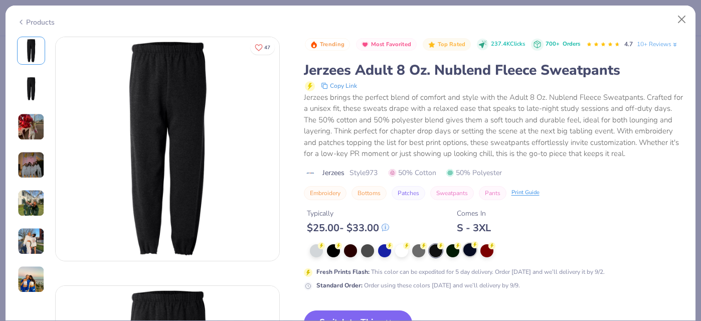
click at [463, 248] on div at bounding box center [469, 249] width 13 height 13
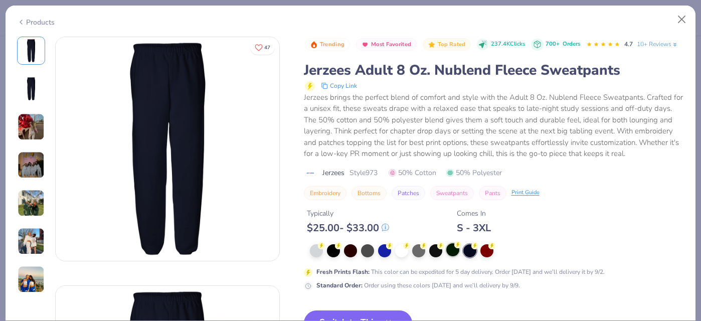
click at [452, 249] on div at bounding box center [452, 249] width 13 height 13
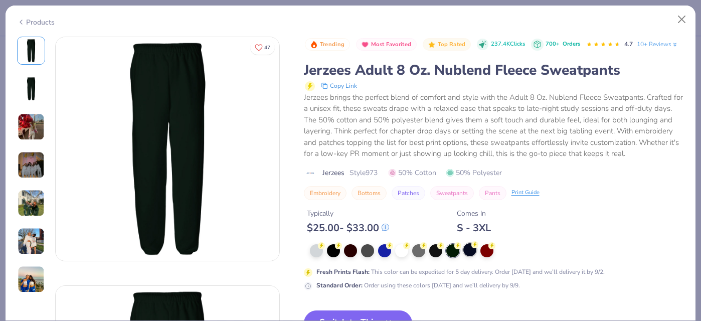
click at [467, 249] on div at bounding box center [469, 249] width 13 height 13
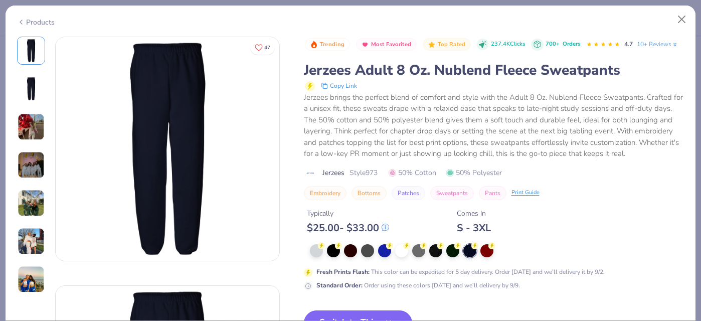
click at [347, 314] on button "Switch to This" at bounding box center [358, 322] width 109 height 25
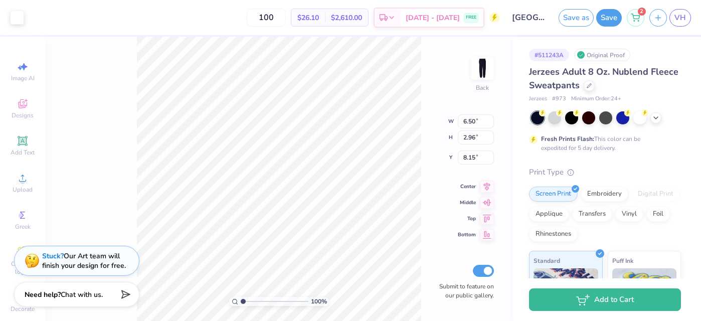
type input "6.32"
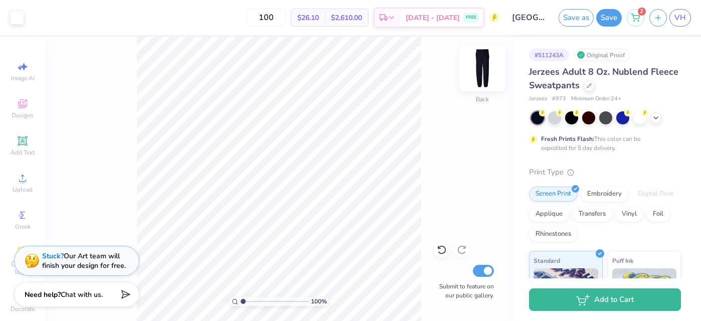
click at [478, 70] on img at bounding box center [482, 68] width 40 height 40
click at [477, 70] on img at bounding box center [482, 68] width 20 height 20
click at [344, 320] on html "Art colors 100 $26.10 Per Item $2,610.00 Total Est. Delivery Sep 7 - 10 FREE De…" at bounding box center [350, 160] width 701 height 321
click at [480, 69] on img at bounding box center [482, 68] width 40 height 40
click at [480, 69] on img at bounding box center [482, 68] width 20 height 20
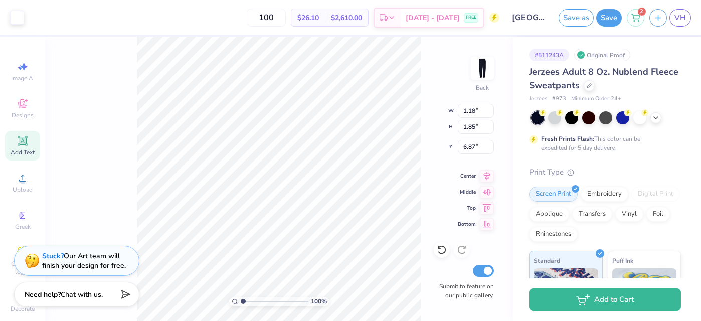
click at [22, 146] on icon at bounding box center [23, 141] width 12 height 12
type input "7.81"
type input "2.26"
type input "22.12"
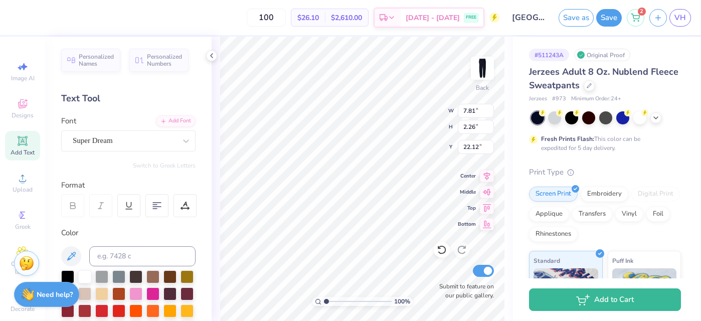
type textarea "F"
type textarea "G"
click at [172, 156] on div "Personalized Names Personalized Numbers Text Tool Add Font Font Super Dream Swi…" at bounding box center [128, 179] width 167 height 284
click at [157, 147] on div "Super Dream" at bounding box center [124, 141] width 105 height 16
type input "horizon"
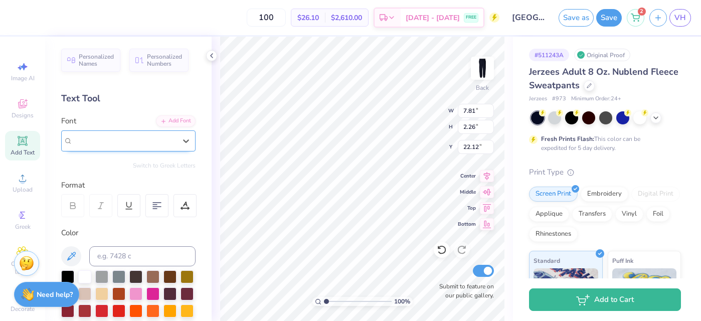
drag, startPoint x: 120, startPoint y: 143, endPoint x: 63, endPoint y: 137, distance: 58.0
click at [64, 137] on div "Super Dream" at bounding box center [128, 140] width 134 height 21
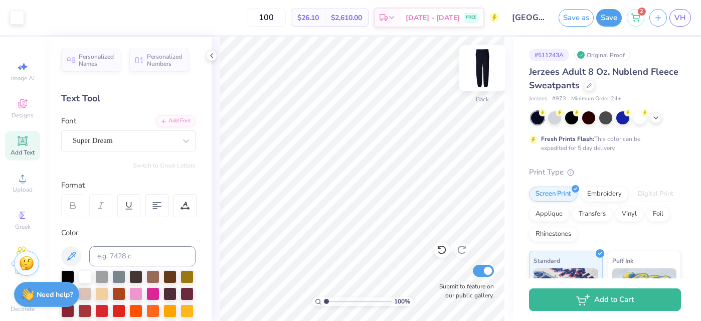
click at [491, 75] on img at bounding box center [482, 68] width 40 height 40
click at [491, 75] on img at bounding box center [482, 68] width 20 height 20
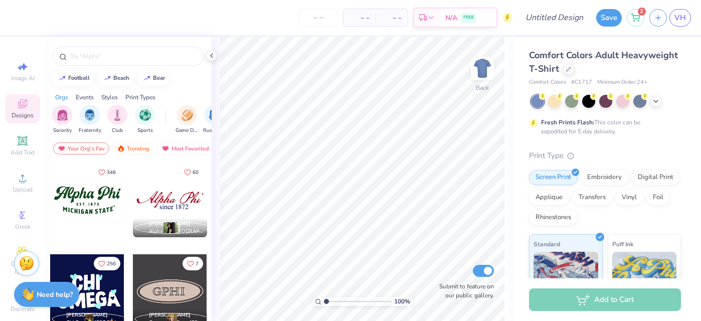
click at [569, 82] on div "Comfort Colors # C1717 Minimum Order: 24 +" at bounding box center [605, 82] width 152 height 9
click at [568, 76] on div "Comfort Colors Adult Heavyweight T-Shirt Comfort Colors # C1717 Minimum Order: …" at bounding box center [605, 68] width 152 height 38
click at [568, 64] on div at bounding box center [568, 68] width 11 height 11
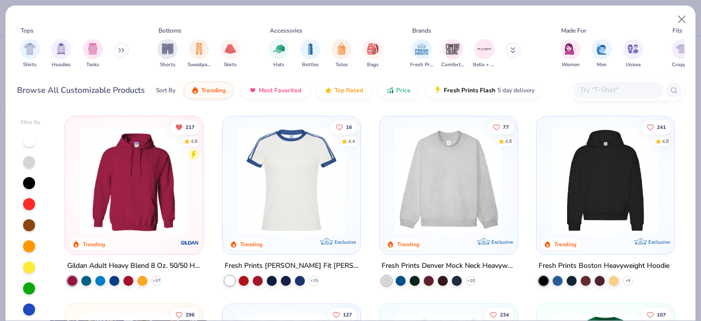
click at [594, 91] on input "text" at bounding box center [617, 90] width 77 height 12
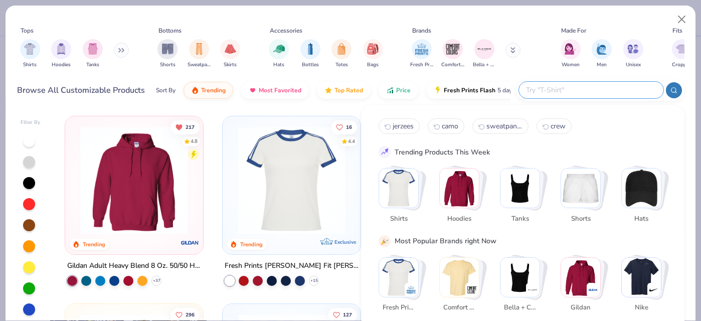
type input "c"
type input "jerzees"
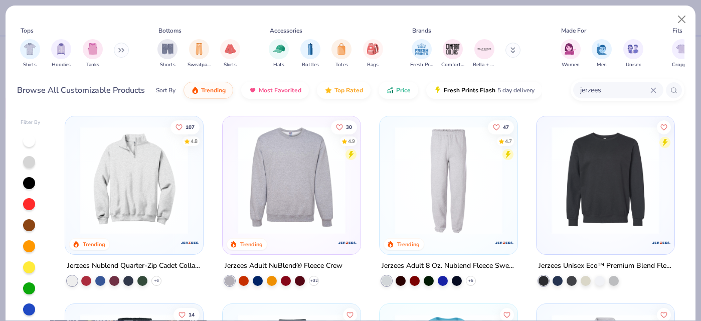
click at [273, 200] on img at bounding box center [292, 180] width 118 height 108
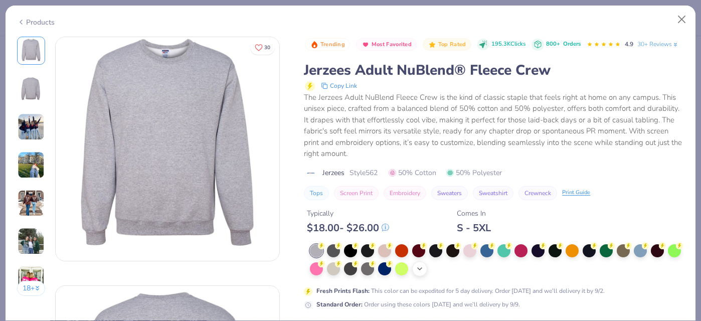
click at [422, 267] on icon at bounding box center [420, 269] width 8 height 8
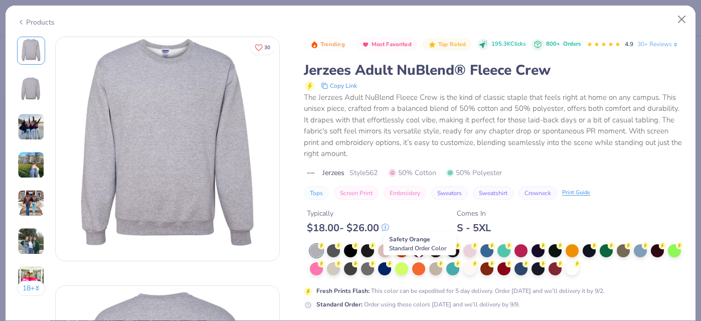
scroll to position [21, 0]
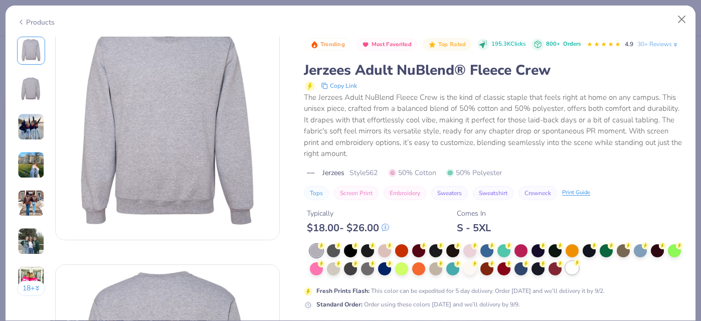
click at [574, 265] on icon at bounding box center [577, 262] width 7 height 7
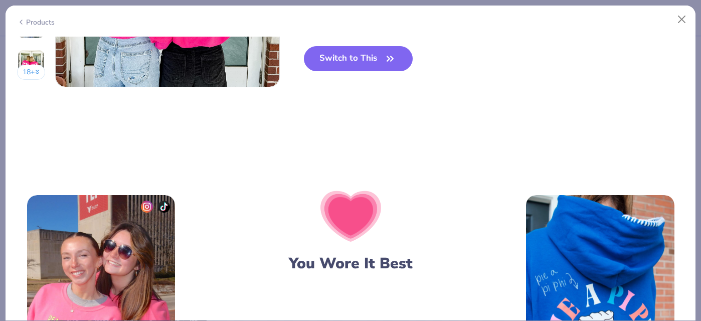
scroll to position [1647, 0]
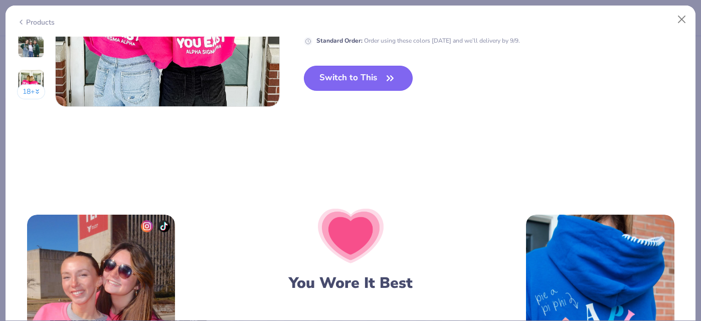
click at [335, 67] on button "Switch to This" at bounding box center [358, 78] width 109 height 25
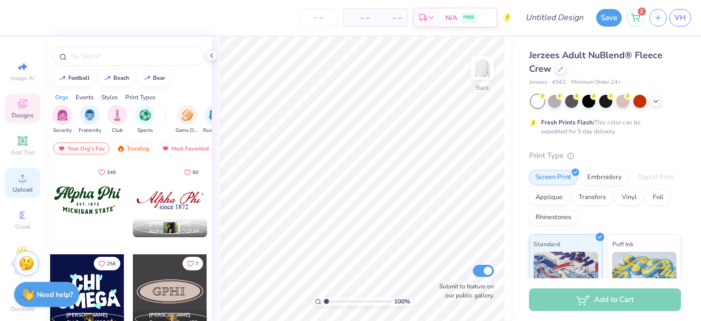
click at [16, 180] on div "Upload" at bounding box center [22, 183] width 35 height 30
click at [482, 64] on img at bounding box center [482, 68] width 40 height 40
click at [17, 179] on icon at bounding box center [23, 178] width 12 height 12
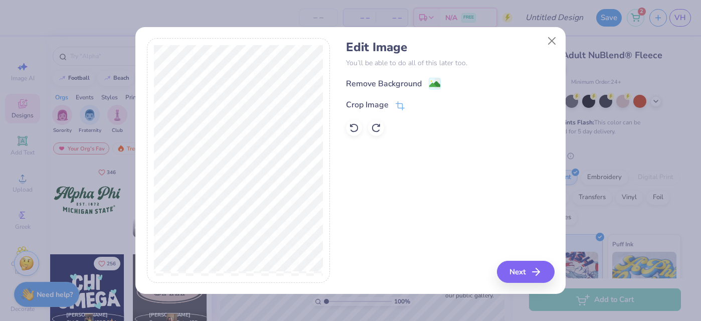
click at [355, 76] on div "Edit Image You’ll be able to do all of this later too. Remove Background Crop I…" at bounding box center [450, 88] width 208 height 96
click at [362, 79] on div "Remove Background" at bounding box center [384, 85] width 76 height 12
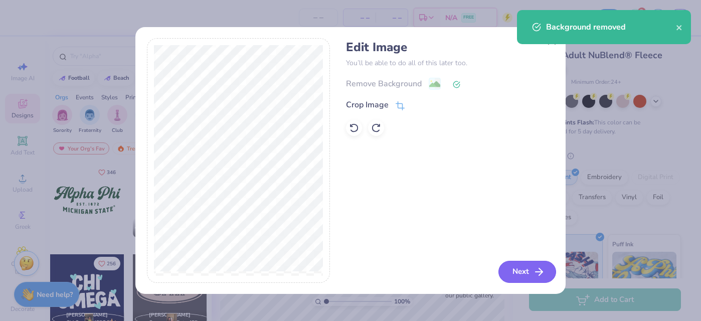
click at [516, 273] on button "Next" at bounding box center [528, 272] width 58 height 22
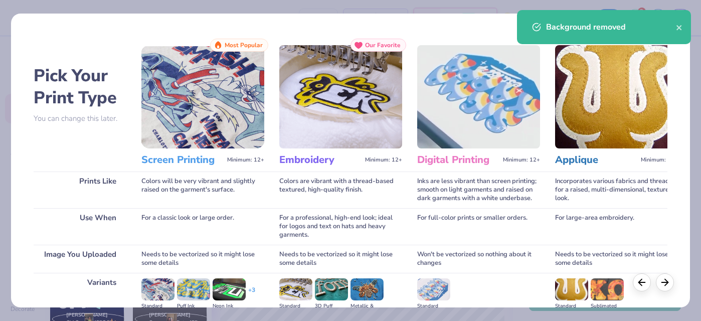
scroll to position [129, 0]
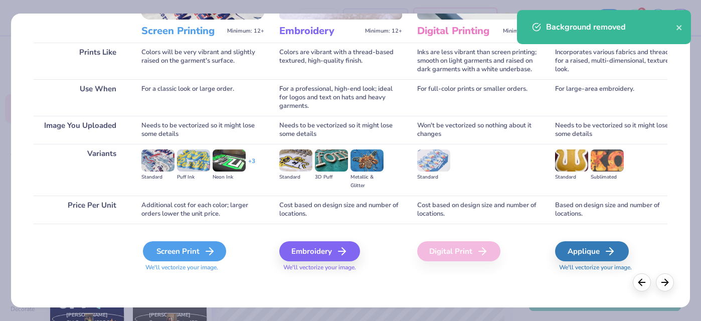
click at [167, 247] on div "Screen Print" at bounding box center [184, 251] width 83 height 20
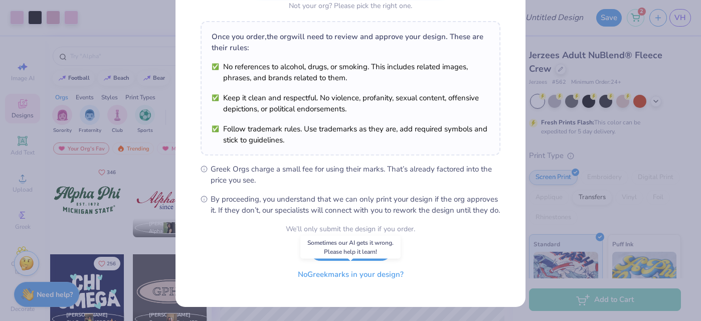
click at [364, 278] on button "No Greek marks in your design?" at bounding box center [350, 274] width 123 height 21
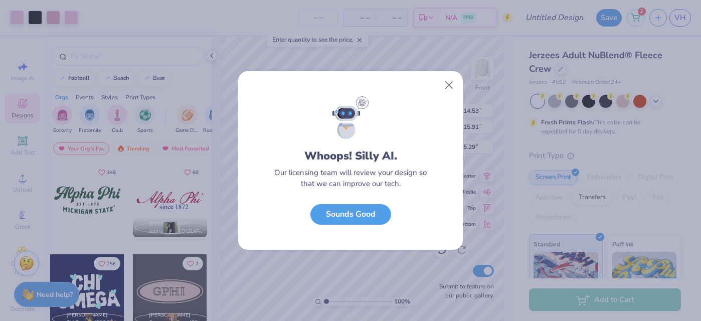
scroll to position [1, 0]
click at [449, 82] on button "Close" at bounding box center [449, 85] width 19 height 19
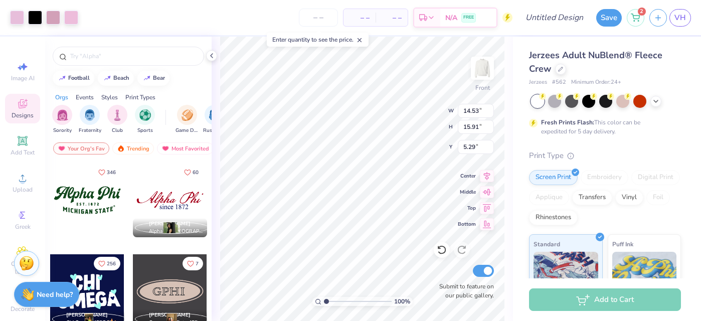
type input "12.79"
type input "14.01"
type input "6.25"
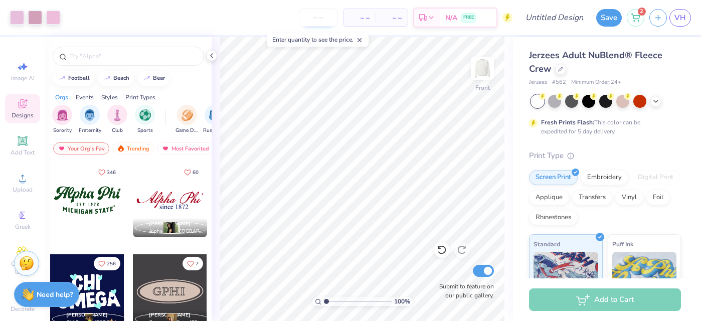
click at [315, 11] on input "number" at bounding box center [318, 18] width 39 height 18
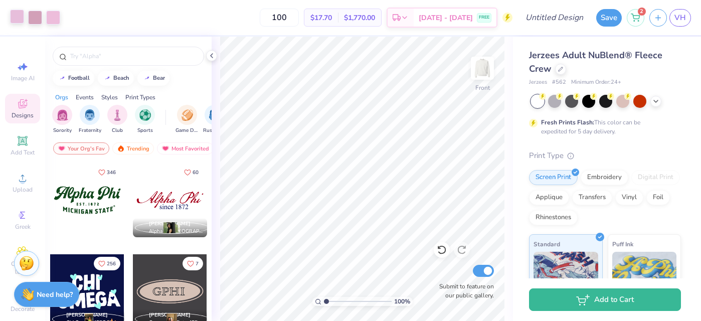
type input "100"
click at [14, 23] on div at bounding box center [17, 17] width 14 height 14
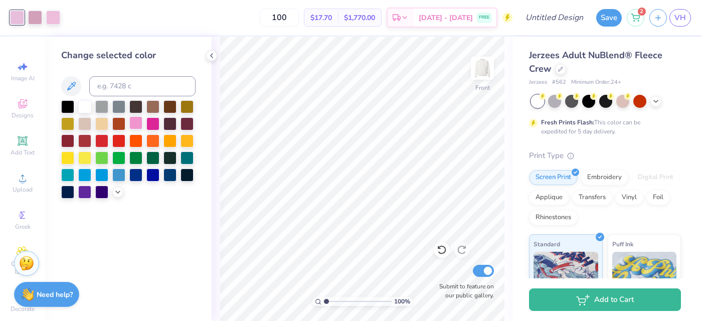
click at [137, 126] on div at bounding box center [135, 122] width 13 height 13
click at [53, 18] on div at bounding box center [53, 17] width 14 height 14
click at [131, 118] on div at bounding box center [135, 122] width 13 height 13
click at [33, 18] on div at bounding box center [35, 17] width 14 height 14
click at [131, 118] on div at bounding box center [135, 122] width 13 height 13
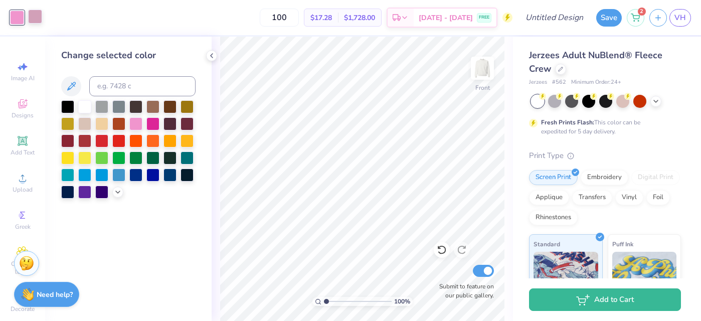
click at [28, 10] on div at bounding box center [35, 17] width 14 height 14
click at [140, 120] on div at bounding box center [135, 122] width 13 height 13
click at [35, 16] on div at bounding box center [35, 17] width 14 height 14
click at [111, 85] on input at bounding box center [142, 86] width 106 height 20
type input "223"
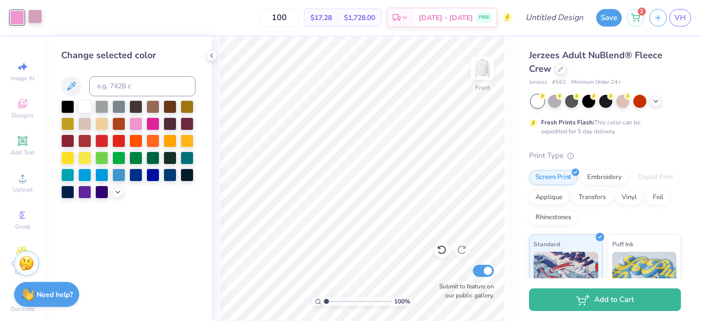
click at [34, 11] on div at bounding box center [35, 17] width 14 height 14
click at [22, 19] on div at bounding box center [17, 17] width 14 height 14
click at [32, 18] on div at bounding box center [35, 17] width 14 height 14
click at [103, 81] on input at bounding box center [142, 86] width 106 height 20
type input "223"
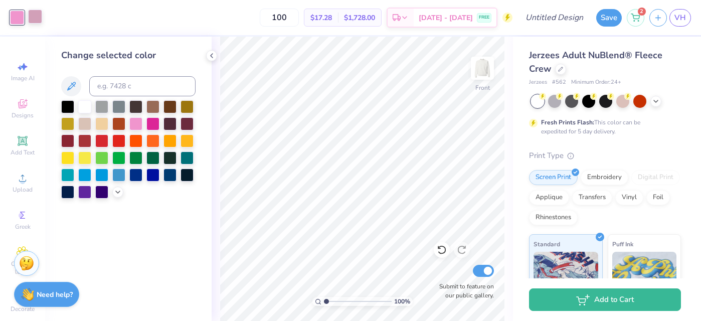
click at [35, 15] on div at bounding box center [35, 17] width 14 height 14
click at [138, 128] on div at bounding box center [135, 122] width 13 height 13
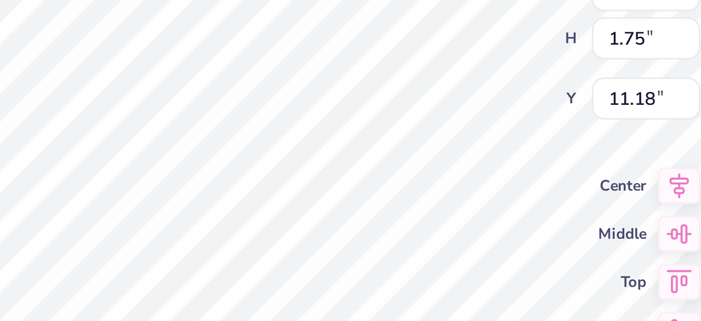
type input "1.22"
type input "1.76"
type input "10.96"
type input "1.07"
type input "1.55"
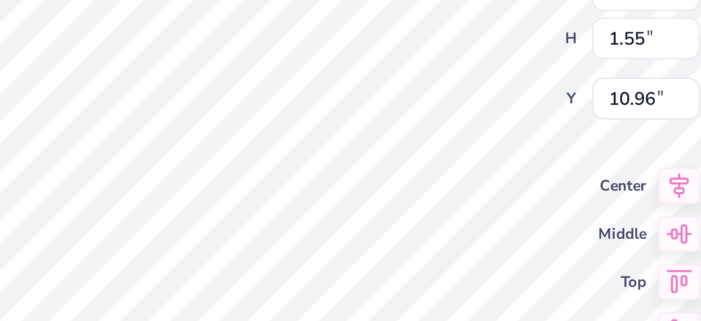
type input "11.07"
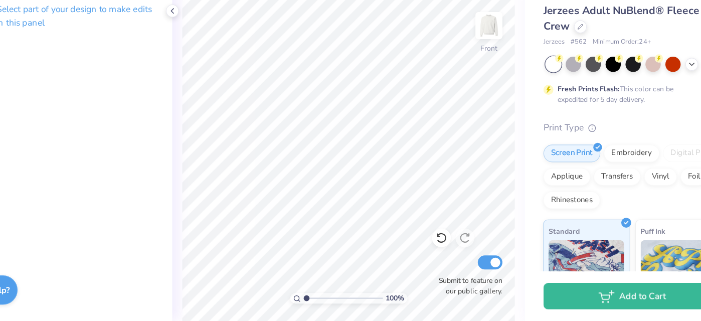
scroll to position [0, 0]
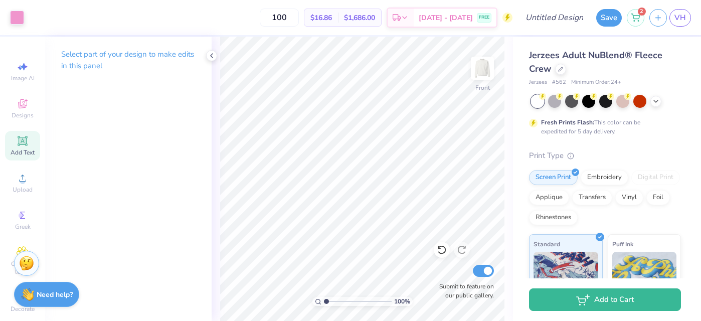
click at [22, 142] on icon at bounding box center [23, 141] width 8 height 8
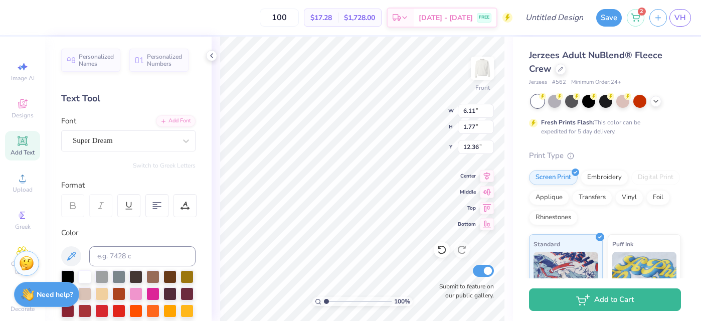
scroll to position [0, 1]
type textarea "PHI SIG"
click at [123, 139] on div "Super Dream" at bounding box center [124, 141] width 105 height 16
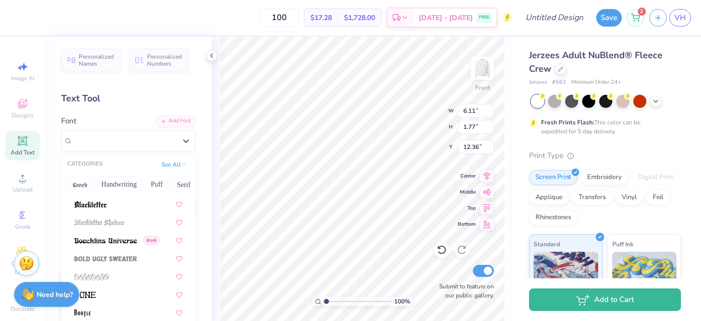
scroll to position [558, 0]
click at [124, 218] on span at bounding box center [99, 221] width 50 height 11
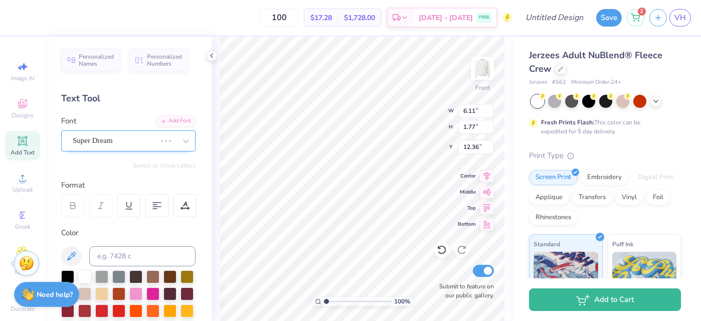
click at [88, 138] on div "Super Dream" at bounding box center [114, 141] width 85 height 16
click at [115, 135] on div "Blackletter Shadow" at bounding box center [124, 141] width 105 height 16
click at [36, 19] on div at bounding box center [35, 17] width 14 height 14
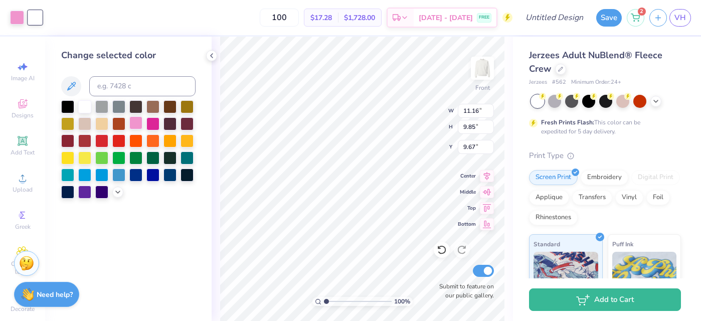
click at [138, 124] on div at bounding box center [135, 122] width 13 height 13
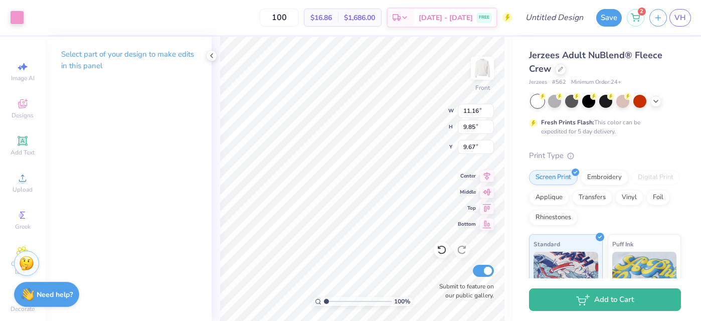
click at [213, 126] on div "100 % Front W 11.16 11.16 " H 9.85 9.85 " Y 9.67 9.67 " Center Middle Top Botto…" at bounding box center [362, 179] width 301 height 284
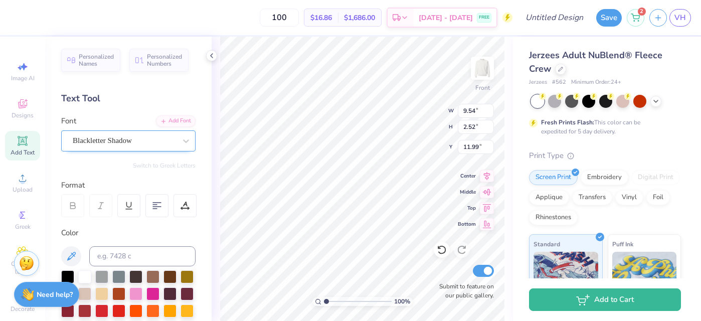
click at [76, 141] on div "Blackletter Shadow" at bounding box center [124, 141] width 105 height 16
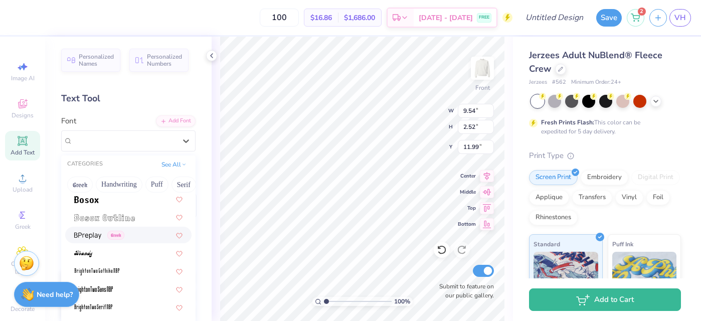
scroll to position [689, 0]
click at [97, 214] on span at bounding box center [104, 217] width 61 height 11
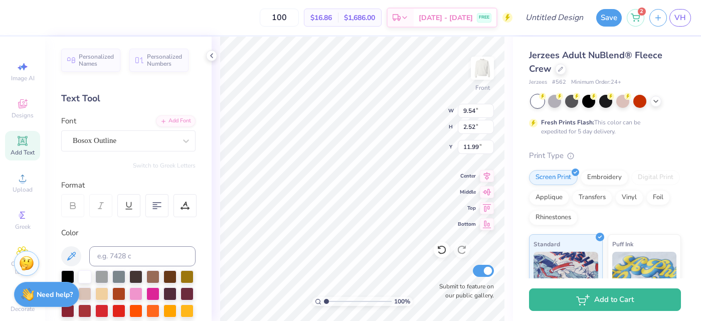
type input "6.85"
type input "1.53"
type input "11.29"
click at [122, 136] on div "Bosox Outline" at bounding box center [124, 141] width 105 height 16
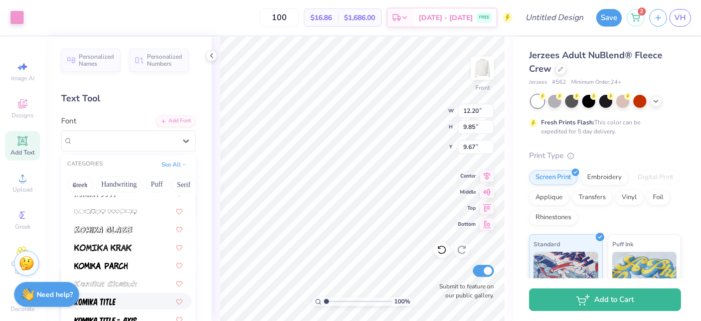
scroll to position [2969, 0]
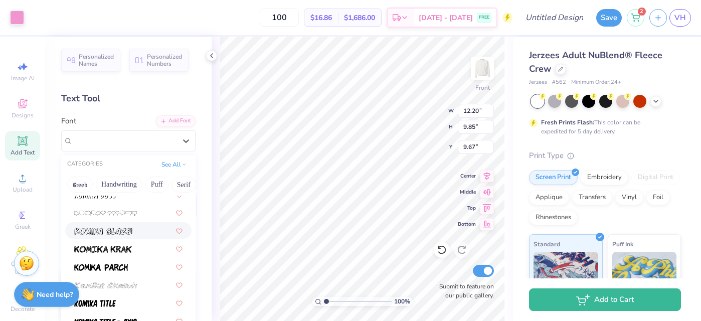
click at [108, 230] on img at bounding box center [103, 231] width 58 height 7
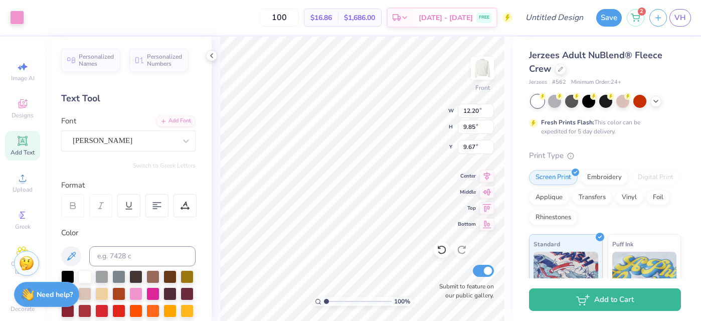
type input "13.66"
click at [85, 140] on div "Komika Glaze" at bounding box center [124, 141] width 105 height 16
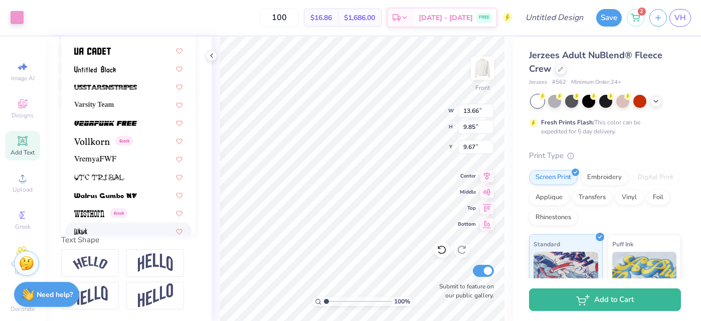
scroll to position [5207, 0]
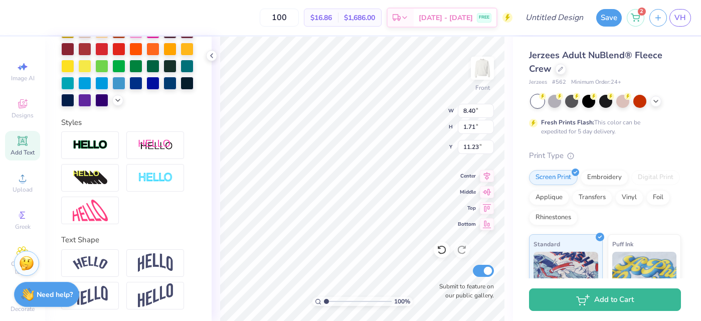
type input "8.40"
type input "1.71"
type input "11.16"
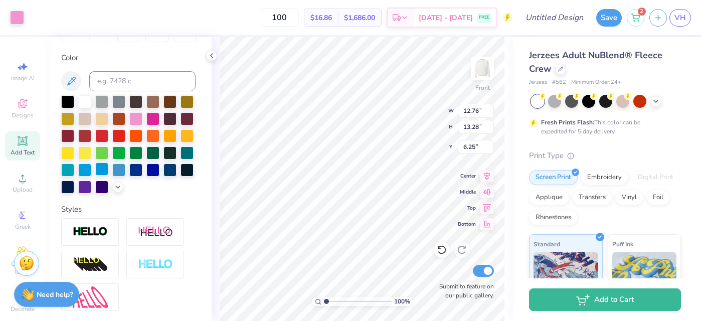
scroll to position [174, 0]
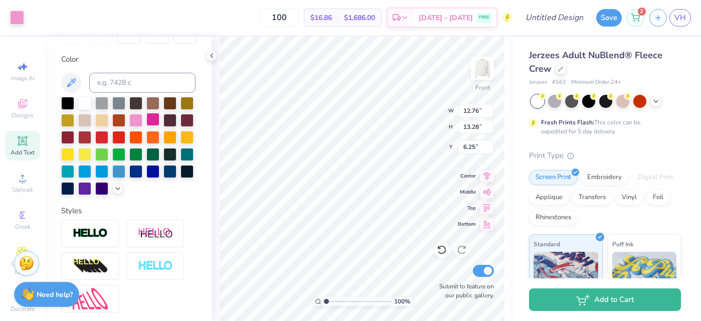
click at [154, 121] on div at bounding box center [152, 119] width 13 height 13
click at [441, 249] on icon at bounding box center [442, 250] width 10 height 10
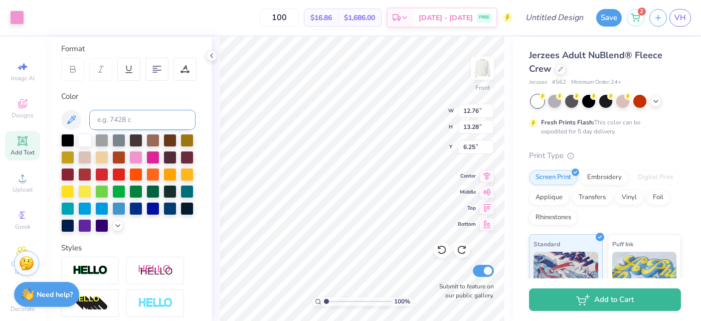
scroll to position [126, 0]
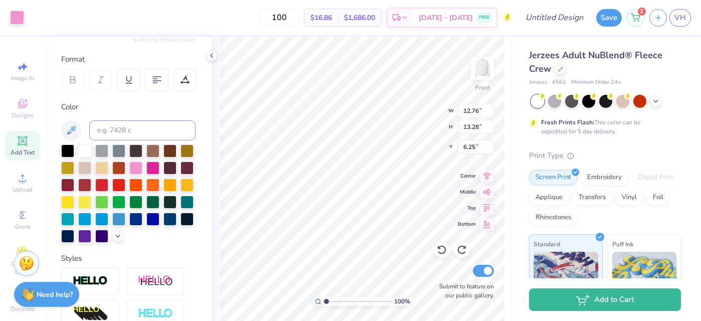
click at [113, 240] on div at bounding box center [128, 193] width 134 height 98
click at [118, 236] on icon at bounding box center [118, 235] width 8 height 8
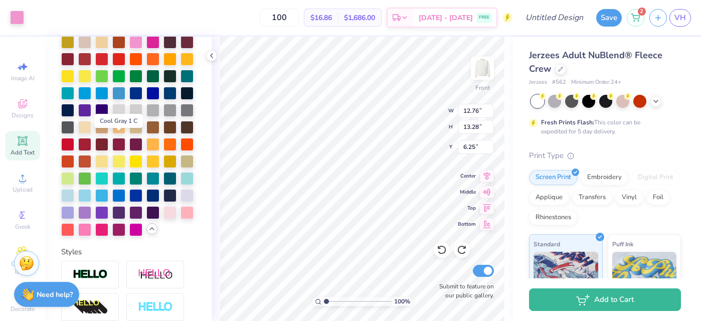
scroll to position [255, 0]
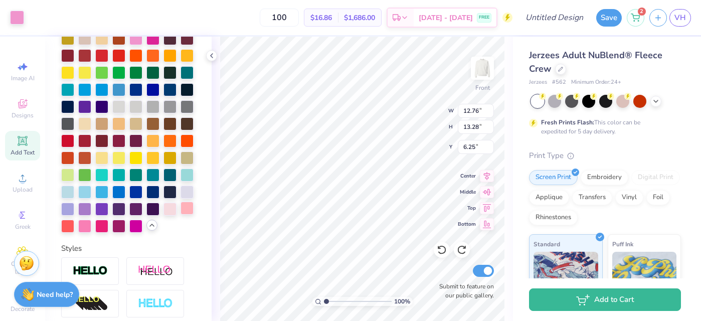
click at [189, 208] on div at bounding box center [187, 208] width 13 height 13
click at [496, 320] on html "Art colors 100 $17.28 Per Item $1,728.00 Total Est. Delivery Sep 7 - 10 FREE De…" at bounding box center [350, 160] width 701 height 321
click at [182, 206] on div at bounding box center [187, 208] width 13 height 13
click at [166, 209] on div at bounding box center [169, 208] width 13 height 13
click at [389, 302] on div "100 %" at bounding box center [362, 179] width 284 height 284
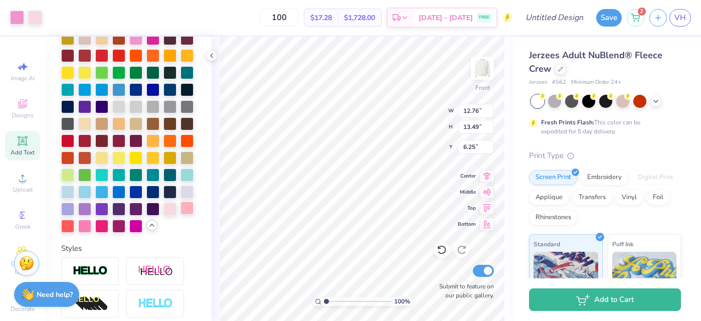
click at [184, 207] on div at bounding box center [187, 208] width 13 height 13
click at [171, 209] on div at bounding box center [169, 208] width 13 height 13
click at [80, 222] on div at bounding box center [84, 225] width 13 height 13
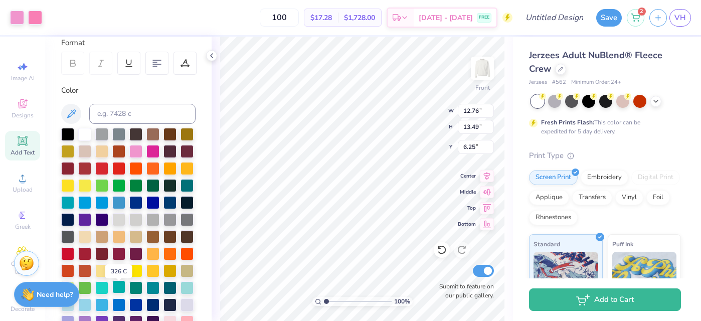
scroll to position [138, 0]
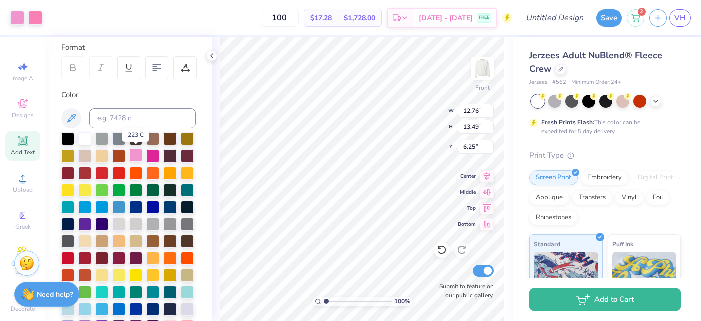
click at [134, 153] on div at bounding box center [135, 154] width 13 height 13
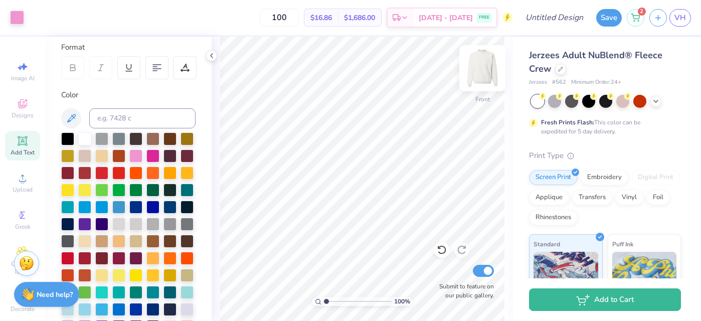
click at [481, 68] on img at bounding box center [482, 68] width 40 height 40
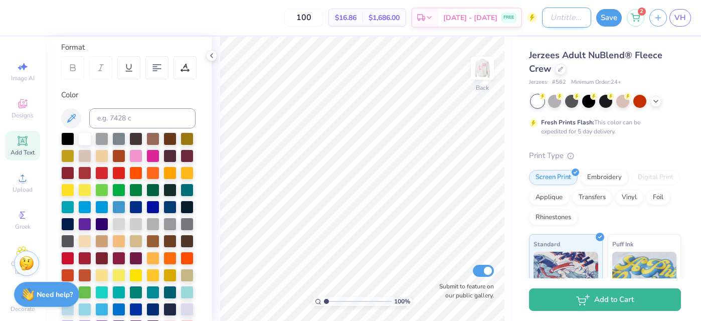
click at [576, 18] on input "Design Title" at bounding box center [566, 18] width 49 height 20
type input "stars"
click at [612, 18] on button "Save" at bounding box center [609, 18] width 26 height 18
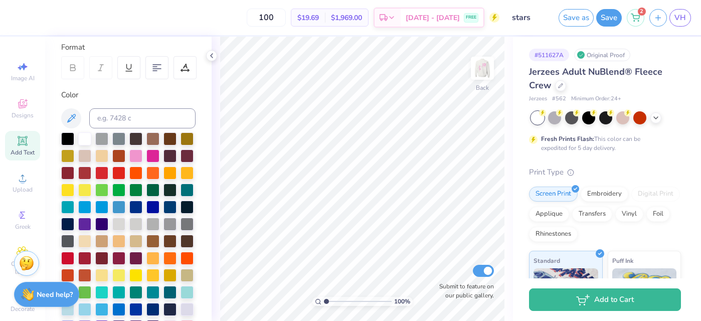
click at [677, 27] on div "Save as Save 2 VH" at bounding box center [630, 17] width 142 height 35
click at [680, 21] on span "VH" at bounding box center [681, 18] width 12 height 12
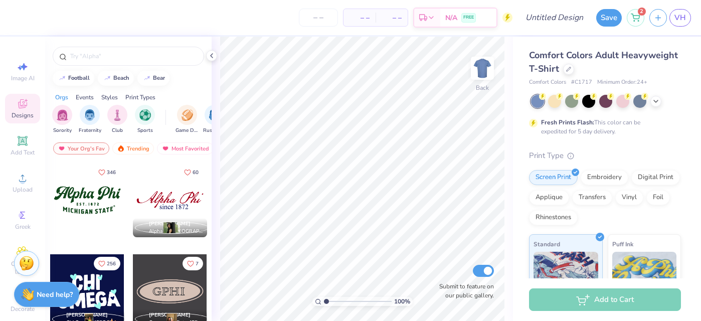
click at [579, 70] on div "Comfort Colors Adult Heavyweight T-Shirt" at bounding box center [605, 62] width 152 height 27
click at [573, 71] on div "Comfort Colors Adult Heavyweight T-Shirt" at bounding box center [605, 62] width 152 height 27
click at [568, 72] on div at bounding box center [568, 68] width 11 height 11
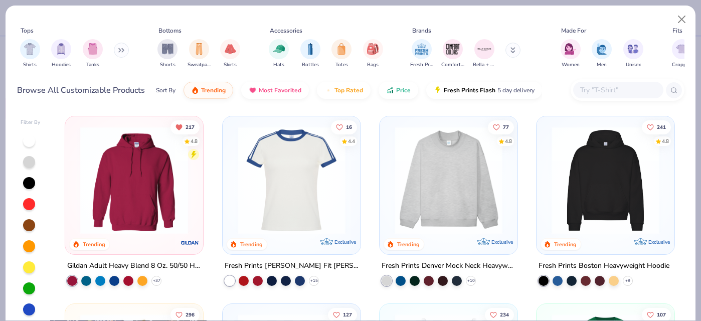
click at [606, 93] on input "text" at bounding box center [617, 90] width 77 height 12
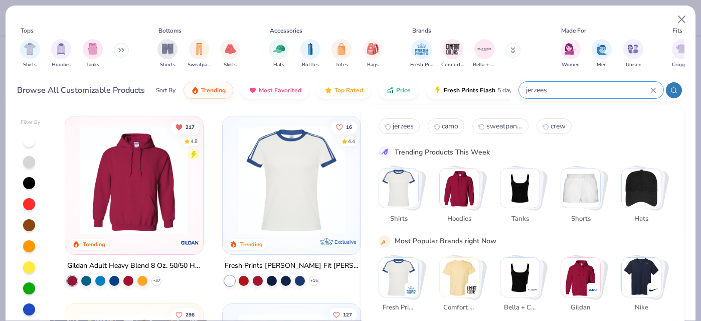
type input "jerzees"
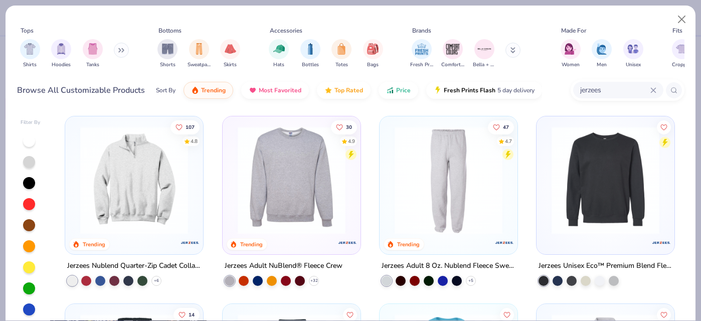
click at [290, 206] on img at bounding box center [292, 180] width 118 height 108
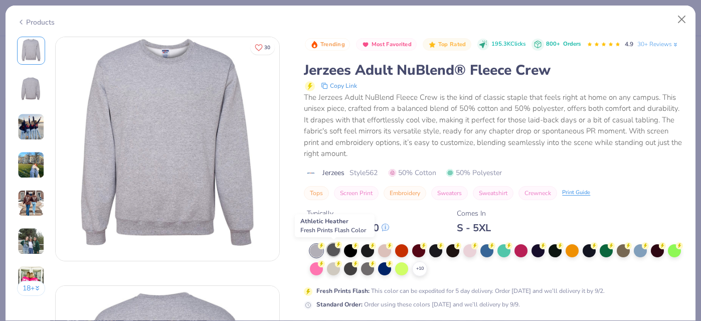
click at [333, 246] on div at bounding box center [333, 249] width 13 height 13
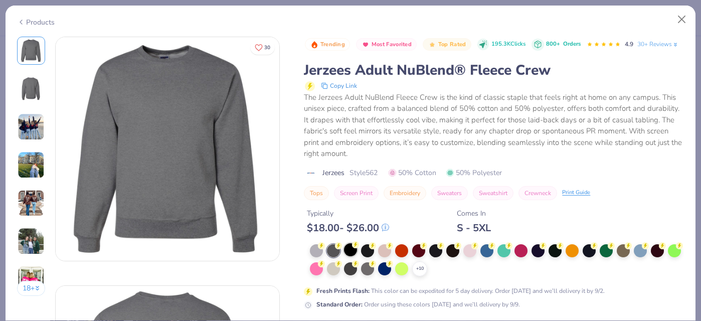
click at [351, 250] on div at bounding box center [350, 249] width 13 height 13
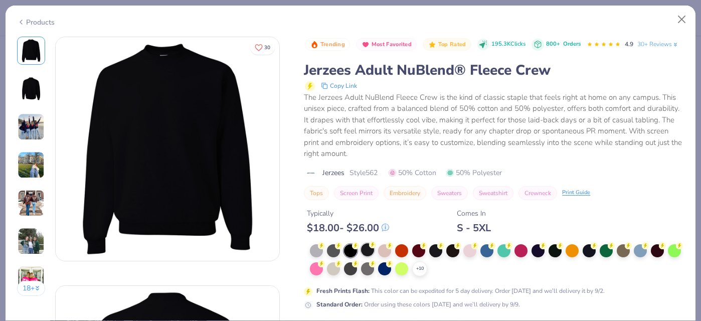
click at [365, 251] on div at bounding box center [367, 249] width 13 height 13
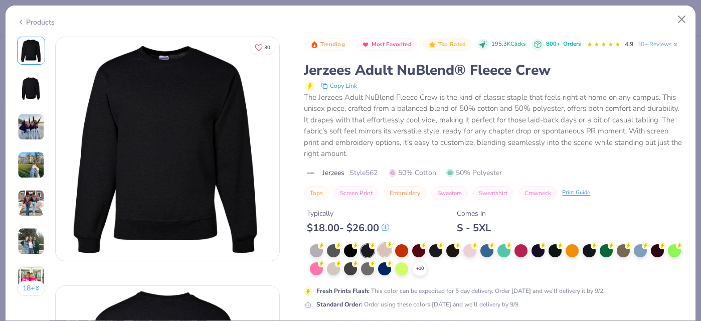
click at [382, 252] on div at bounding box center [384, 249] width 13 height 13
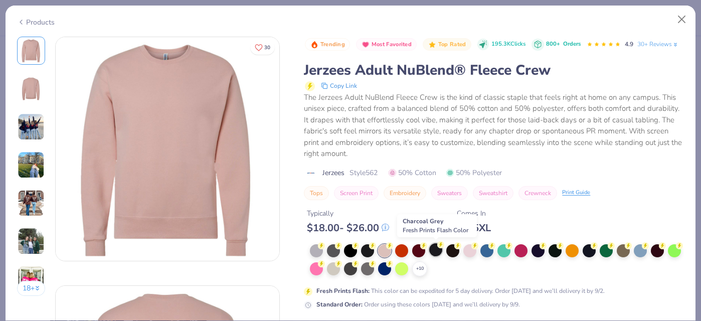
click at [439, 253] on div at bounding box center [435, 249] width 13 height 13
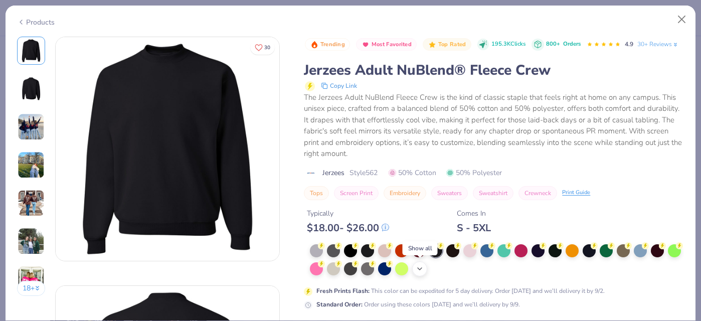
click at [424, 272] on div "+ 10" at bounding box center [419, 268] width 15 height 15
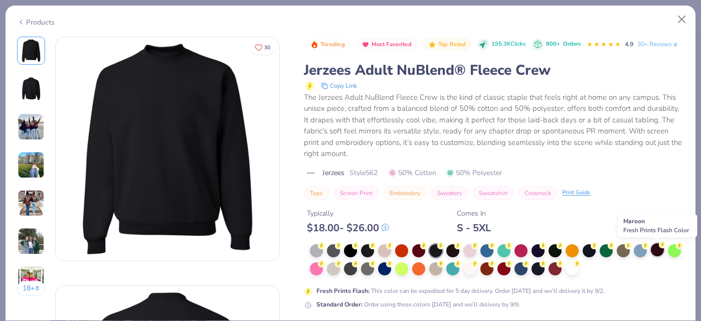
click at [656, 254] on div at bounding box center [657, 249] width 13 height 13
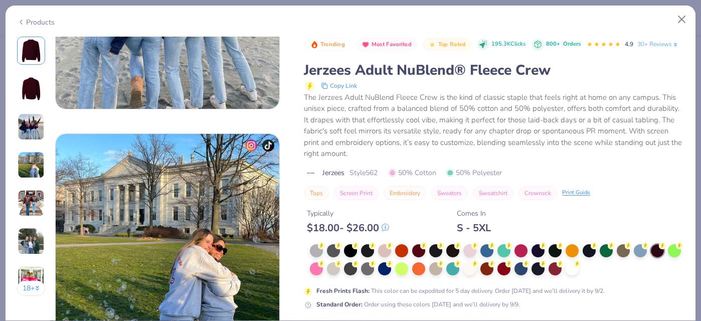
scroll to position [705, 0]
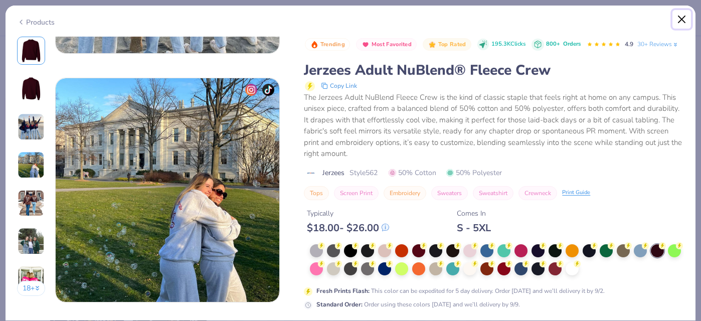
click at [684, 19] on button "Close" at bounding box center [682, 19] width 19 height 19
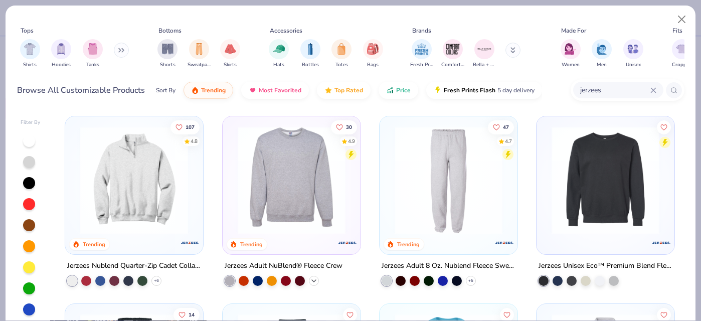
click at [311, 282] on icon at bounding box center [314, 281] width 8 height 8
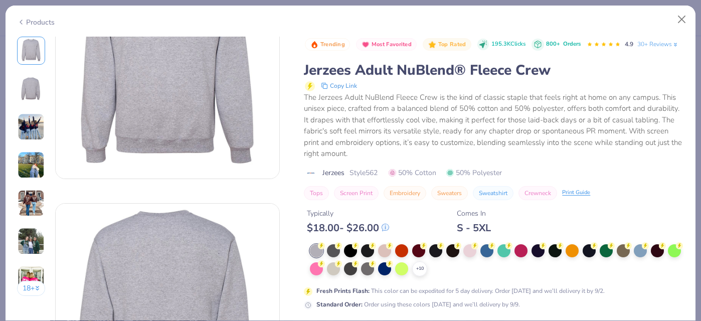
scroll to position [89, 0]
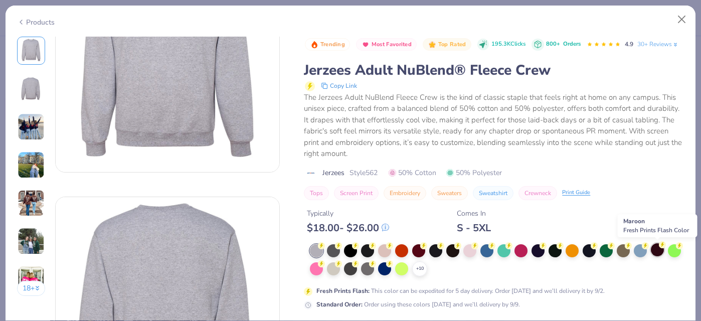
click at [653, 248] on div at bounding box center [657, 249] width 13 height 13
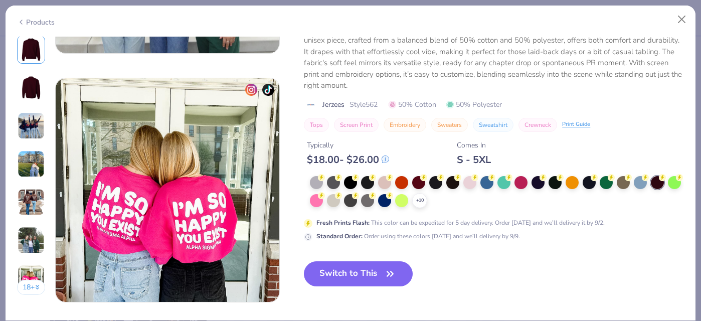
scroll to position [1468, 0]
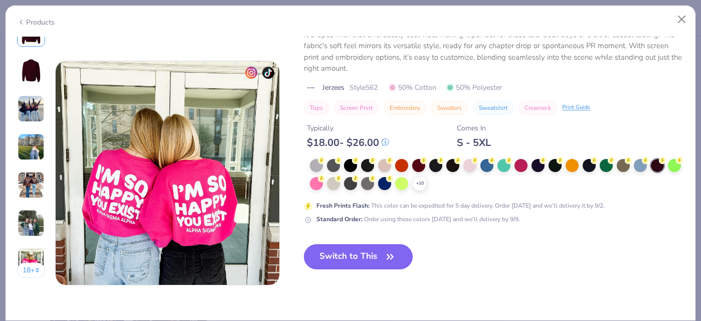
click at [372, 262] on button "Switch to This" at bounding box center [358, 256] width 109 height 25
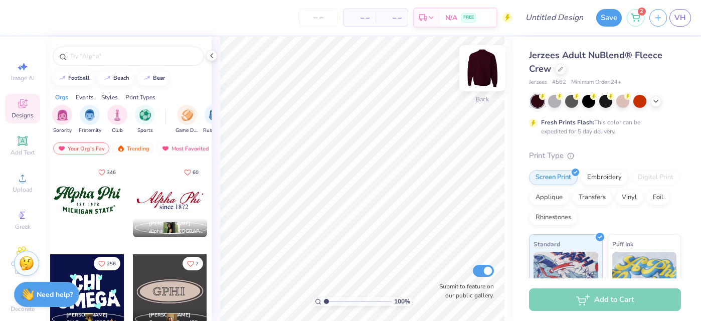
click at [484, 79] on img at bounding box center [482, 68] width 40 height 40
click at [31, 186] on span "Upload" at bounding box center [23, 190] width 20 height 8
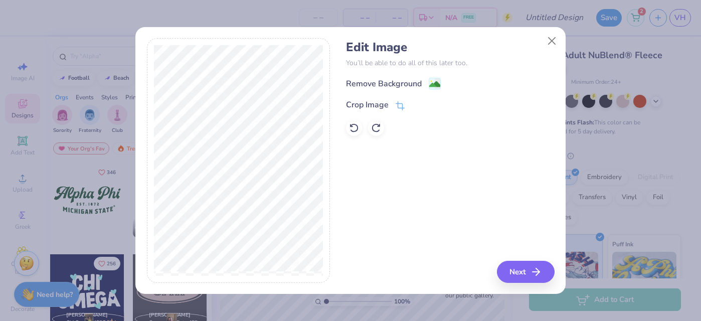
click at [355, 74] on div "Edit Image You’ll be able to do all of this later too. Remove Background Crop I…" at bounding box center [450, 88] width 208 height 96
click at [369, 81] on div "Remove Background" at bounding box center [384, 85] width 76 height 12
click at [524, 266] on button "Next" at bounding box center [528, 272] width 58 height 22
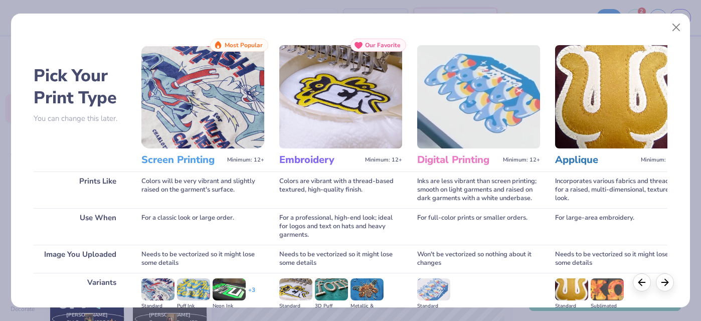
scroll to position [129, 0]
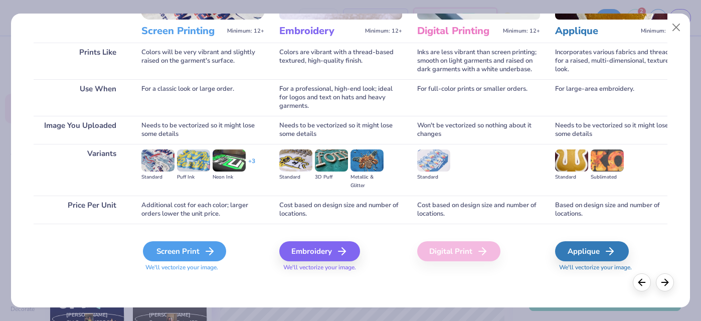
click at [180, 251] on div "Screen Print" at bounding box center [184, 251] width 83 height 20
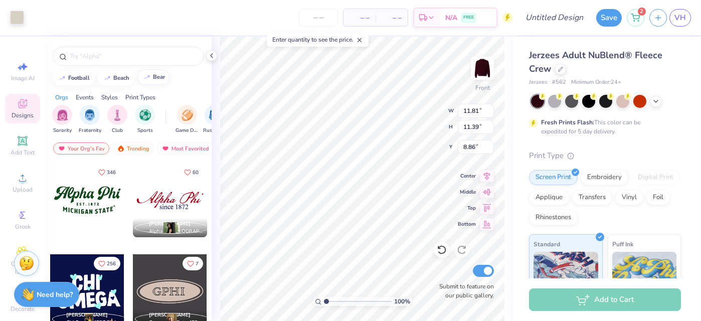
type input "11.81"
type input "11.39"
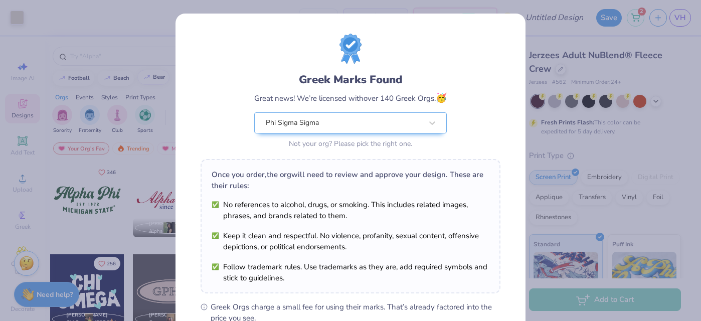
click at [362, 137] on body "Art colors – – Per Item – – Total Est. Delivery N/A FREE Design Title Save 2 VH…" at bounding box center [350, 160] width 701 height 321
type input "7.55"
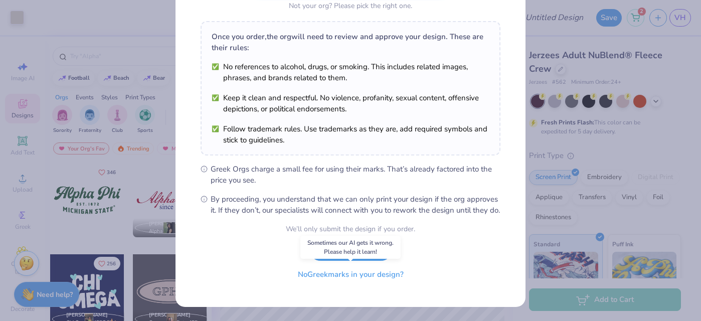
click at [353, 275] on button "No Greek marks in your design?" at bounding box center [350, 274] width 123 height 21
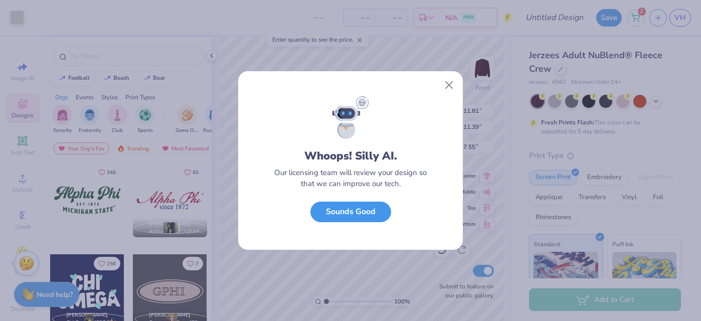
click at [365, 214] on button "Sounds Good" at bounding box center [350, 212] width 81 height 21
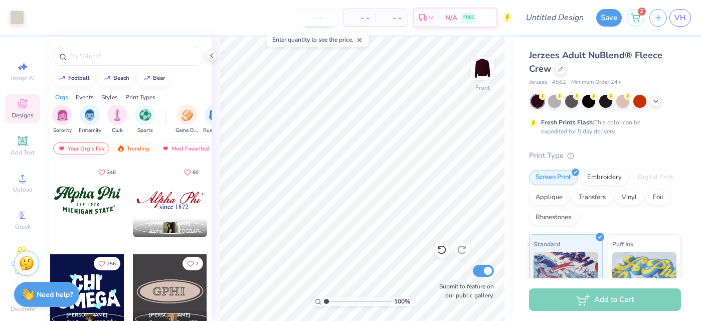
click at [314, 24] on input "number" at bounding box center [318, 18] width 39 height 18
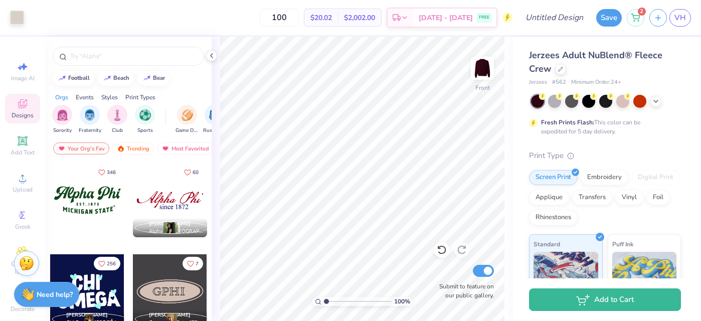
type input "100"
click at [480, 66] on img at bounding box center [482, 68] width 40 height 40
click at [484, 75] on img at bounding box center [482, 68] width 40 height 40
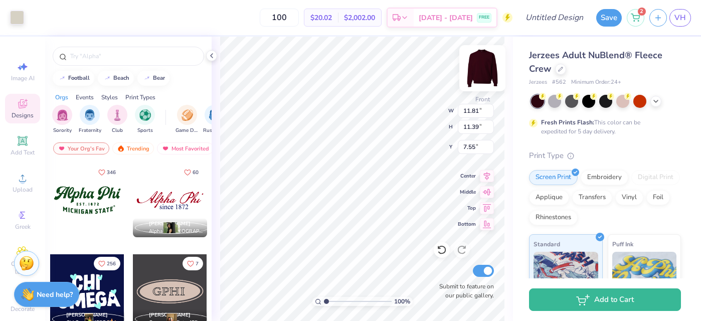
click at [474, 61] on img at bounding box center [482, 68] width 40 height 40
type input "4.61"
type input "4.45"
type input "3.00"
type input "2.90"
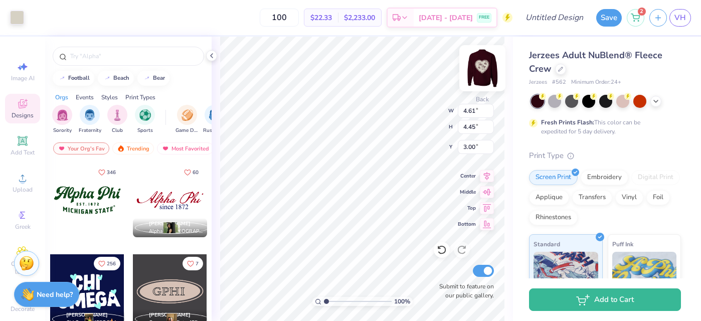
type input "2.80"
type input "3.00"
type input "3.57"
type input "3.45"
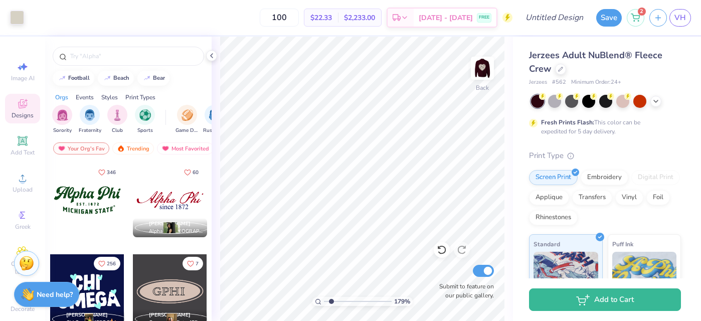
drag, startPoint x: 324, startPoint y: 299, endPoint x: 332, endPoint y: 297, distance: 7.8
type input "1.79"
click at [332, 297] on input "range" at bounding box center [358, 301] width 68 height 9
type input "3.91"
type input "3.78"
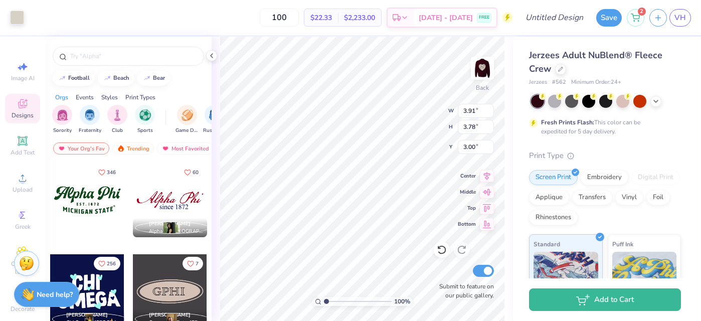
drag, startPoint x: 331, startPoint y: 300, endPoint x: 297, endPoint y: 300, distance: 33.1
type input "1"
click at [324, 300] on input "range" at bounding box center [358, 301] width 68 height 9
type input "3.65"
type input "3.53"
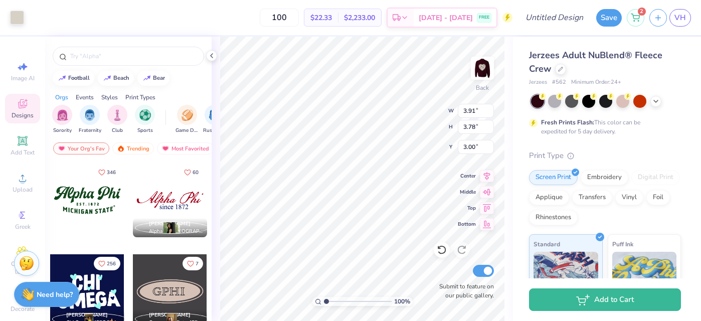
type input "3.25"
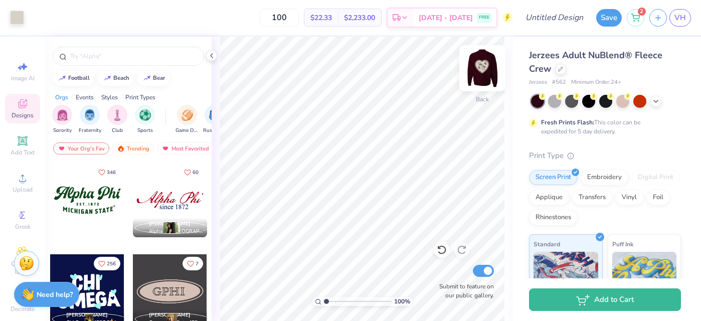
click at [485, 60] on img at bounding box center [482, 68] width 40 height 40
click at [585, 103] on div at bounding box center [588, 100] width 13 height 13
click at [481, 69] on img at bounding box center [482, 68] width 40 height 40
click at [480, 69] on img at bounding box center [482, 68] width 40 height 40
click at [652, 104] on icon at bounding box center [656, 100] width 8 height 8
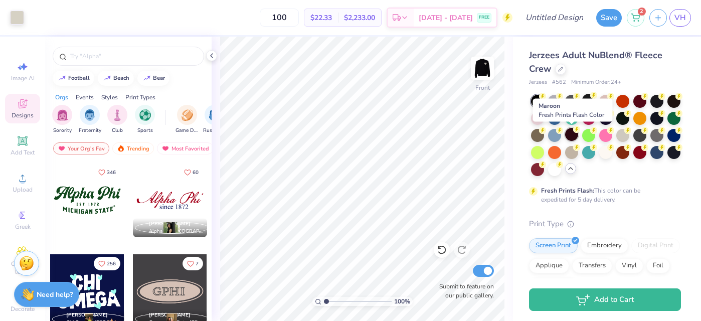
click at [568, 132] on div at bounding box center [571, 134] width 13 height 13
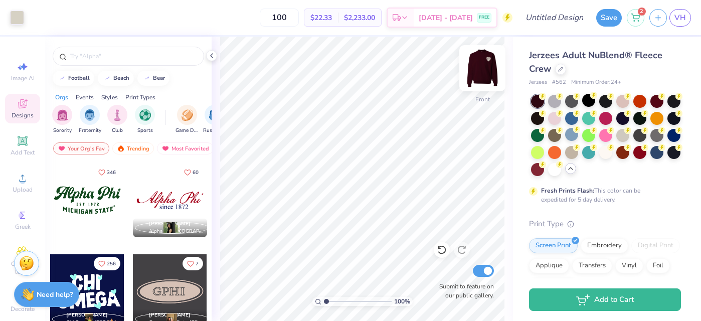
click at [475, 80] on img at bounding box center [482, 68] width 40 height 40
click at [475, 78] on img at bounding box center [482, 68] width 20 height 20
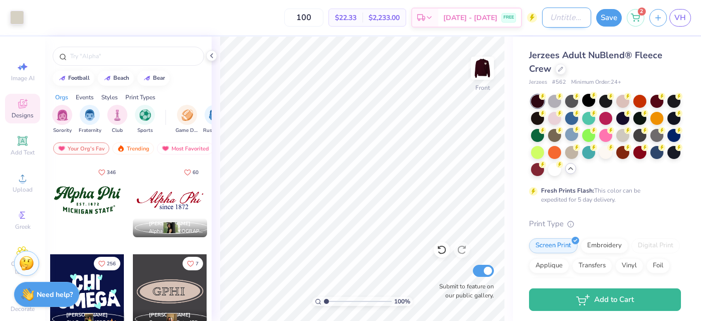
click at [542, 18] on input "Design Title" at bounding box center [566, 18] width 49 height 20
click at [483, 70] on img at bounding box center [482, 68] width 40 height 40
click at [483, 71] on img at bounding box center [482, 68] width 20 height 20
click at [479, 74] on img at bounding box center [482, 68] width 40 height 40
click at [478, 74] on img at bounding box center [482, 68] width 40 height 40
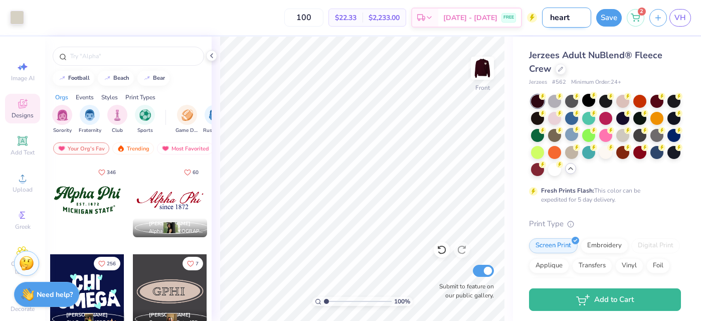
click at [564, 20] on input "heart" at bounding box center [566, 18] width 49 height 20
click at [571, 19] on input "heart" at bounding box center [566, 18] width 49 height 20
type input "heart maroon"
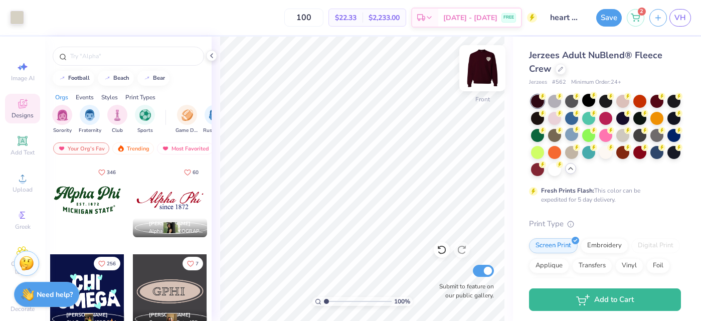
click at [481, 70] on img at bounding box center [482, 68] width 40 height 40
click at [481, 70] on img at bounding box center [482, 68] width 20 height 20
click at [479, 72] on img at bounding box center [482, 68] width 40 height 40
click at [478, 72] on img at bounding box center [482, 68] width 40 height 40
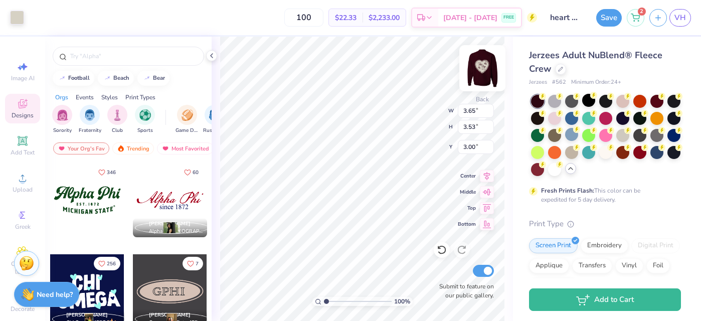
type input "3.00"
click at [494, 69] on div at bounding box center [482, 68] width 46 height 46
click at [479, 70] on img at bounding box center [482, 68] width 40 height 40
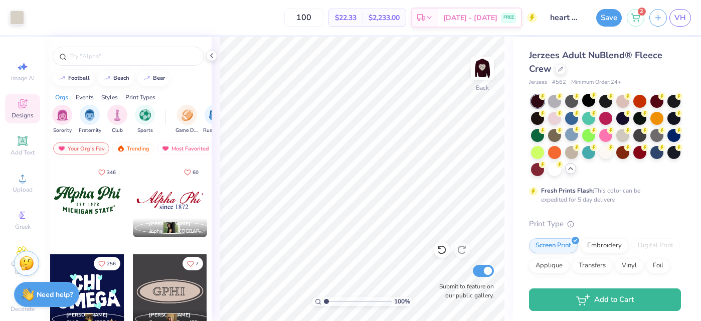
click at [479, 71] on img at bounding box center [482, 68] width 20 height 20
click at [610, 16] on button "Save" at bounding box center [609, 18] width 26 height 18
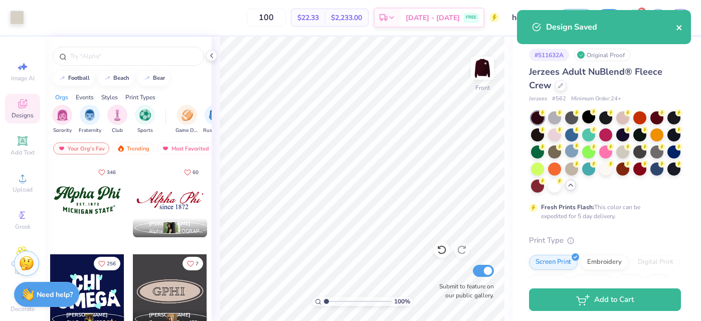
click at [678, 30] on icon "close" at bounding box center [679, 27] width 5 height 5
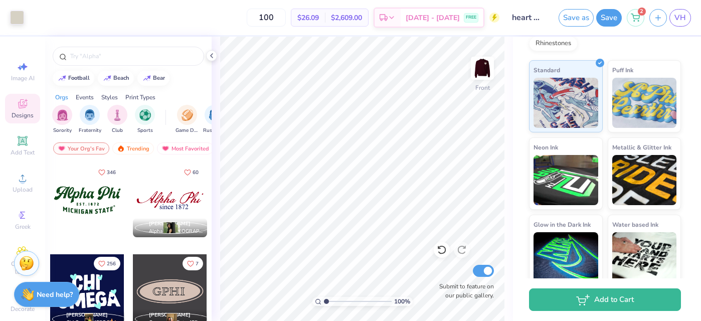
scroll to position [267, 0]
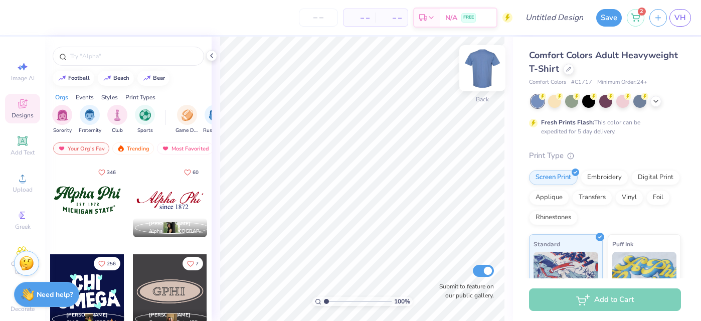
click at [479, 73] on img at bounding box center [482, 68] width 40 height 40
click at [479, 73] on img at bounding box center [482, 68] width 20 height 20
click at [569, 71] on div at bounding box center [568, 68] width 11 height 11
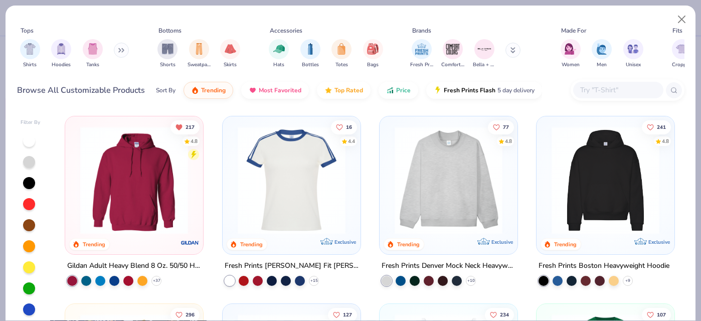
click at [591, 89] on input "text" at bounding box center [617, 90] width 77 height 12
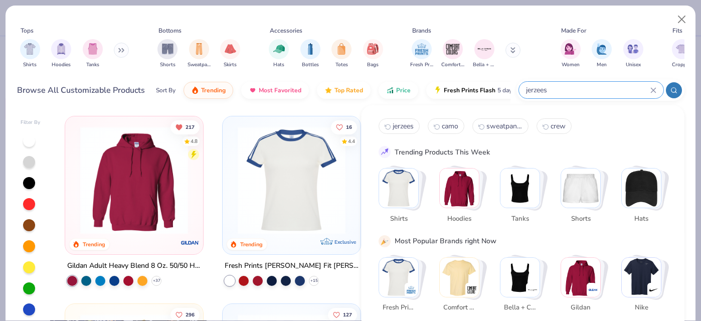
type input "jerzees"
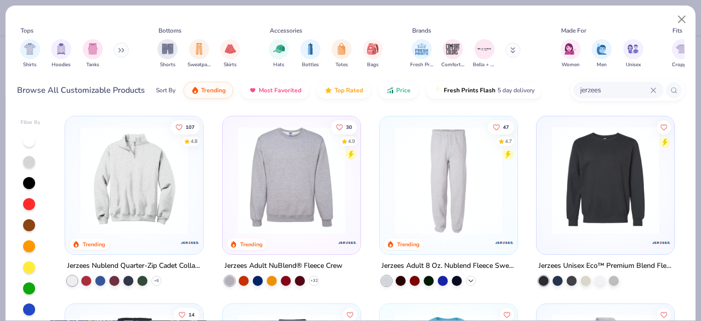
click at [474, 279] on icon at bounding box center [471, 281] width 8 height 8
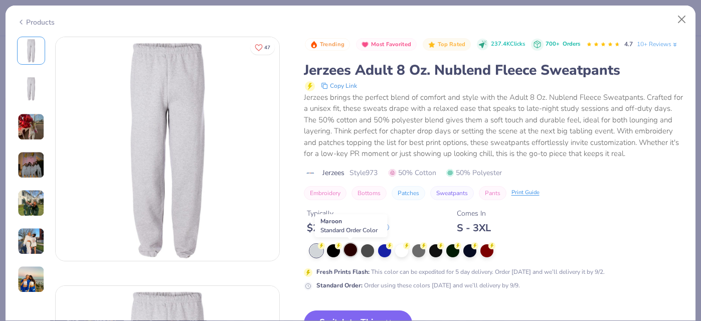
click at [345, 248] on div at bounding box center [350, 249] width 13 height 13
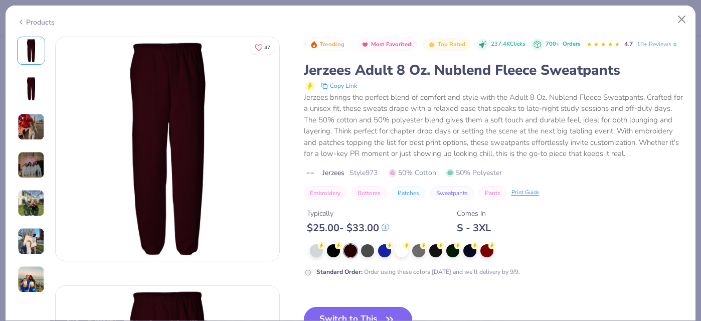
click at [363, 315] on button "Switch to This" at bounding box center [358, 319] width 109 height 25
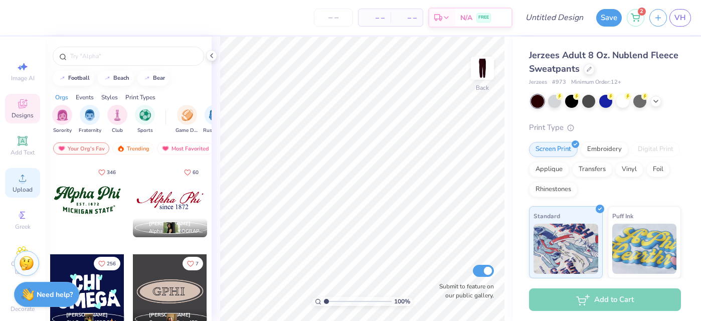
click at [24, 187] on span "Upload" at bounding box center [23, 190] width 20 height 8
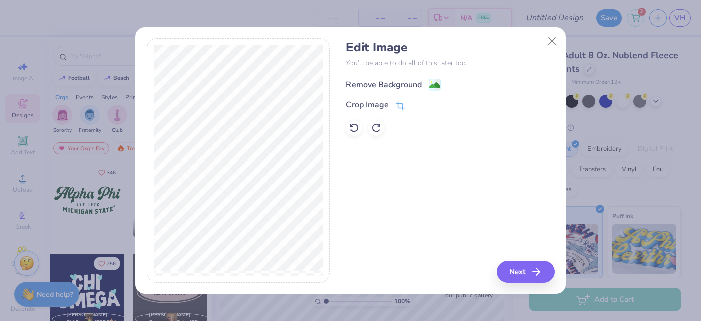
click at [371, 82] on div "Remove Background" at bounding box center [384, 85] width 76 height 12
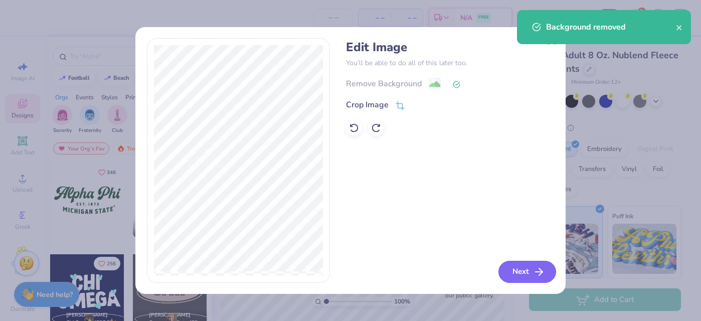
click at [514, 261] on button "Next" at bounding box center [528, 272] width 58 height 22
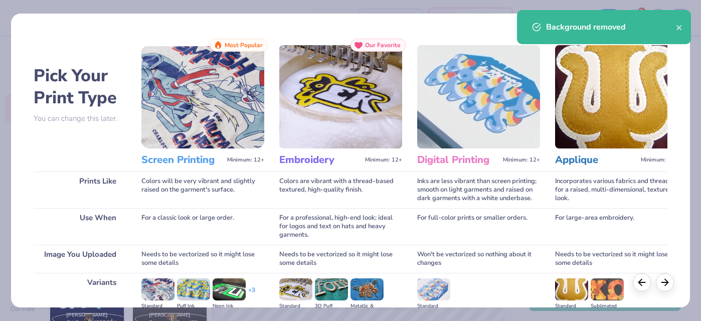
scroll to position [129, 0]
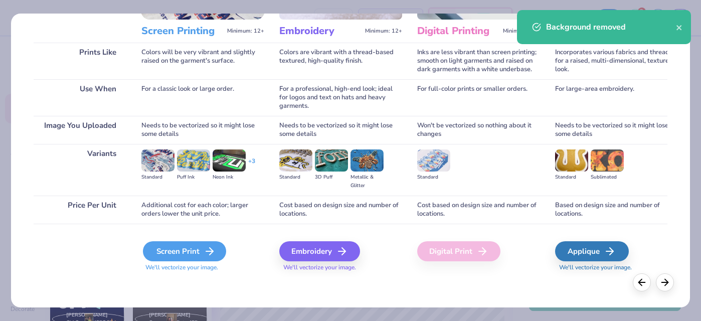
click at [213, 255] on icon at bounding box center [210, 251] width 12 height 12
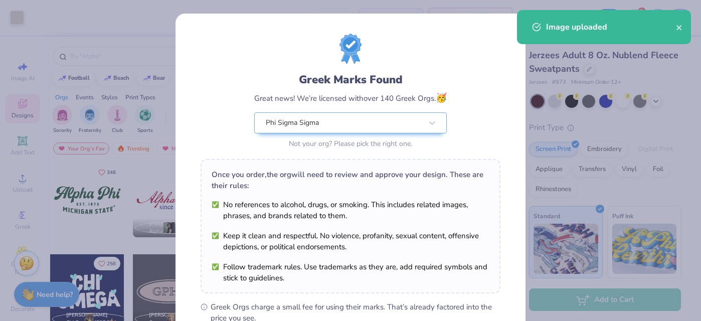
scroll to position [148, 0]
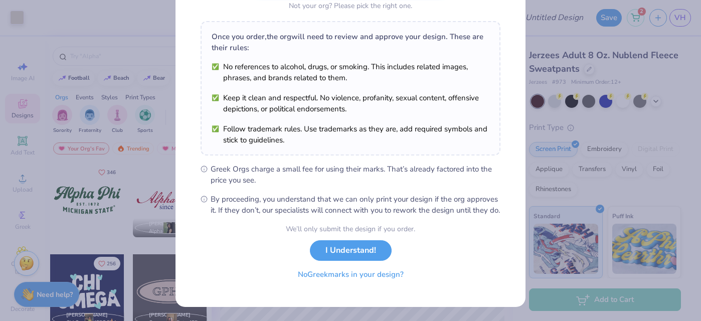
click at [360, 279] on button "No Greek marks in your design?" at bounding box center [350, 274] width 123 height 21
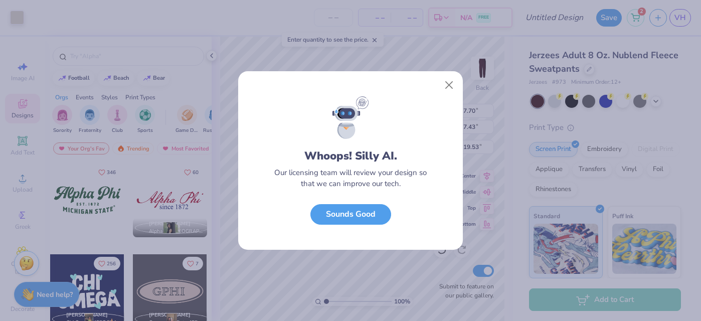
scroll to position [1, 0]
click at [330, 209] on button "Sounds Good" at bounding box center [350, 212] width 81 height 21
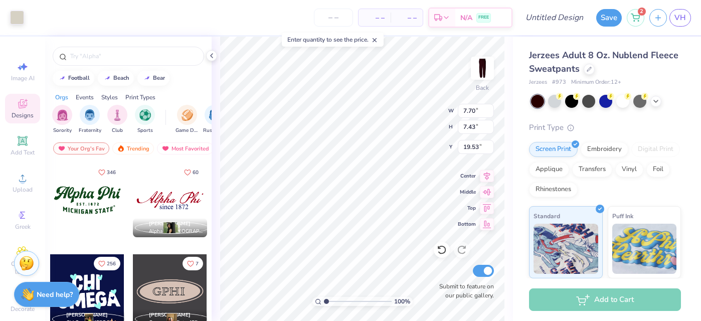
type input "5.25"
type input "5.07"
type input "4.12"
type input "4.92"
type input "4.75"
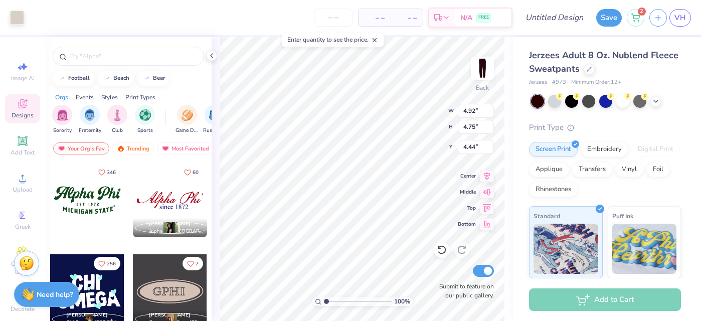
type input "5.14"
click at [337, 20] on input "number" at bounding box center [333, 18] width 39 height 18
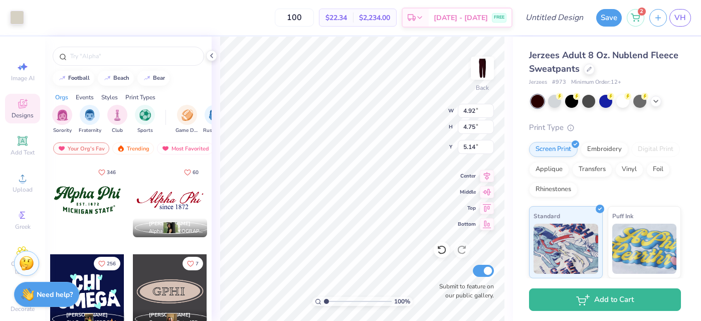
type input "100"
click at [476, 75] on img at bounding box center [482, 68] width 40 height 40
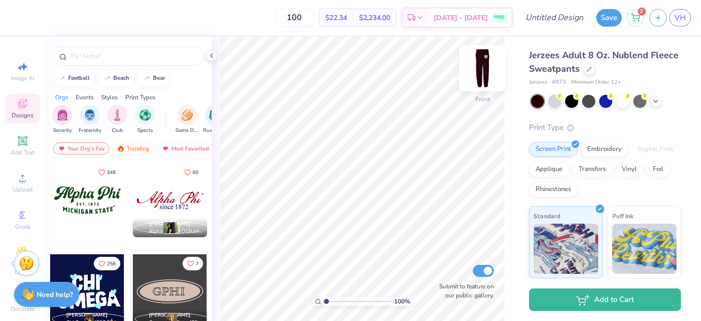
click at [473, 77] on img at bounding box center [482, 68] width 40 height 40
type input "4.97"
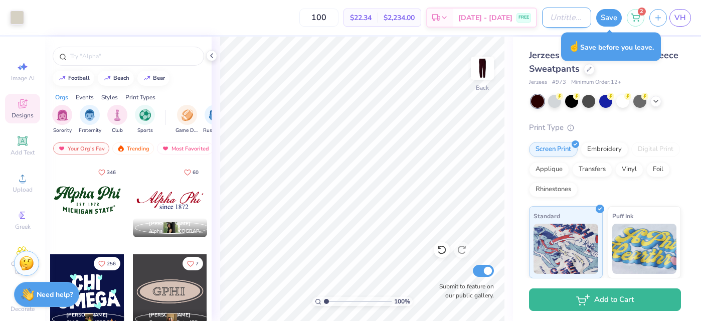
click at [551, 17] on input "Design Title" at bounding box center [566, 18] width 49 height 20
type input "heart maroon"
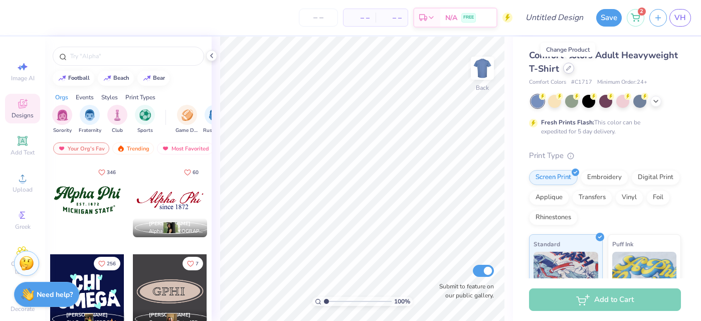
click at [568, 73] on div at bounding box center [568, 68] width 11 height 11
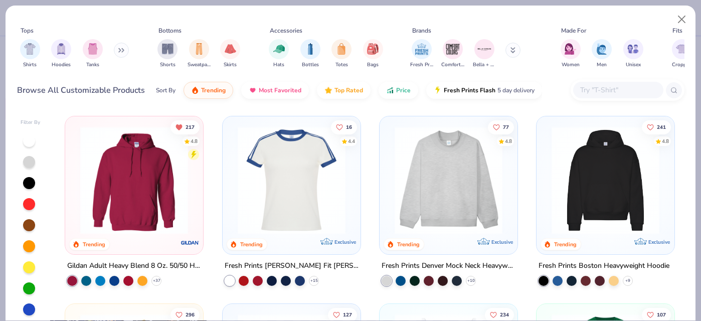
click at [590, 93] on input "text" at bounding box center [617, 90] width 77 height 12
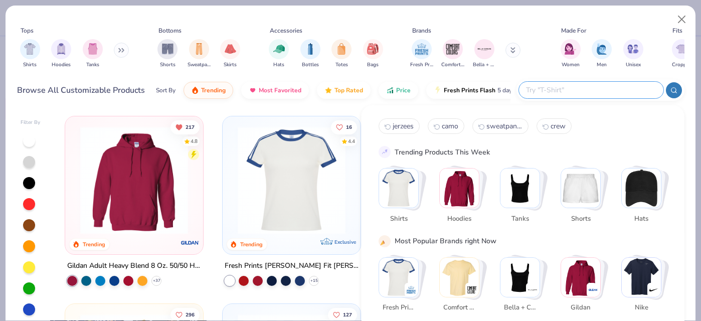
type input "h"
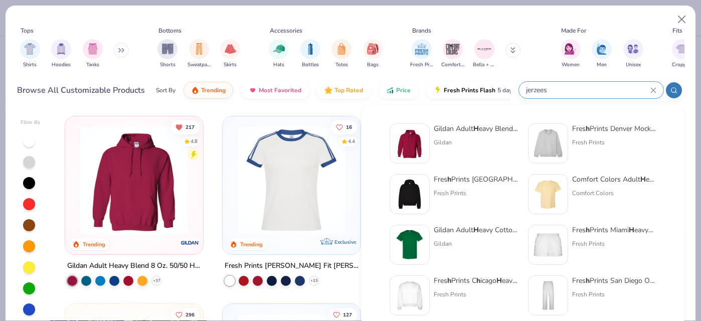
type input "jerzees"
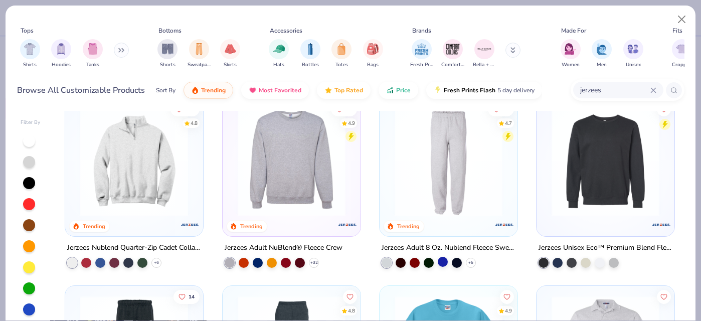
scroll to position [19, 0]
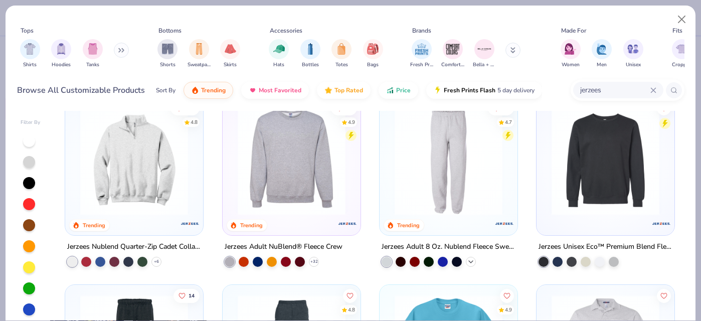
click at [472, 261] on icon at bounding box center [471, 262] width 8 height 8
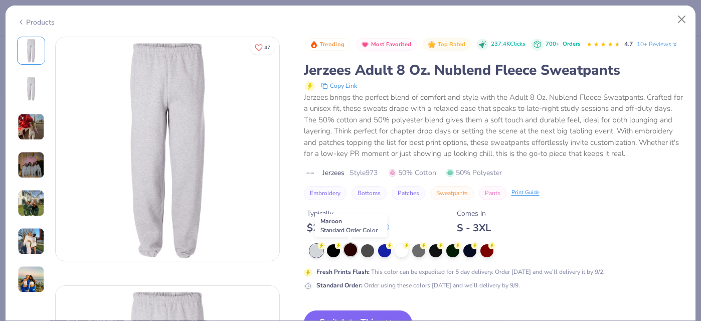
click at [344, 248] on div at bounding box center [350, 249] width 13 height 13
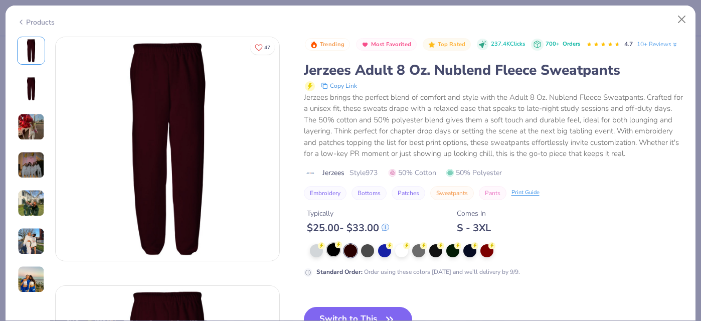
click at [333, 251] on div at bounding box center [333, 249] width 13 height 13
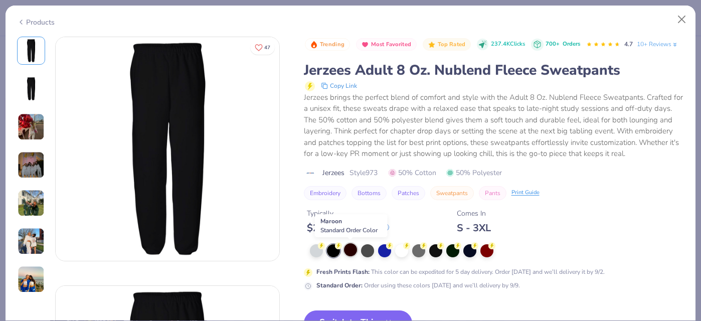
click at [350, 251] on div at bounding box center [350, 249] width 13 height 13
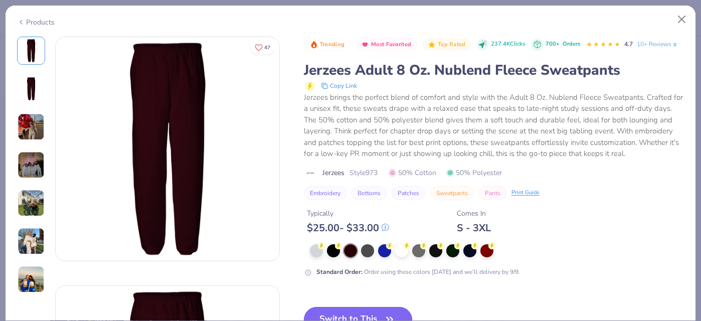
click at [351, 309] on button "Switch to This" at bounding box center [358, 319] width 109 height 25
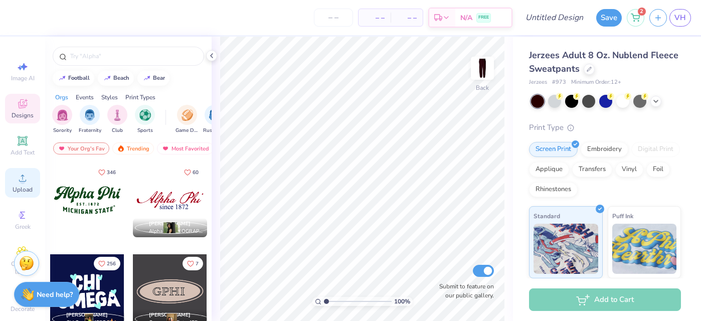
click at [11, 180] on div "Upload" at bounding box center [22, 183] width 35 height 30
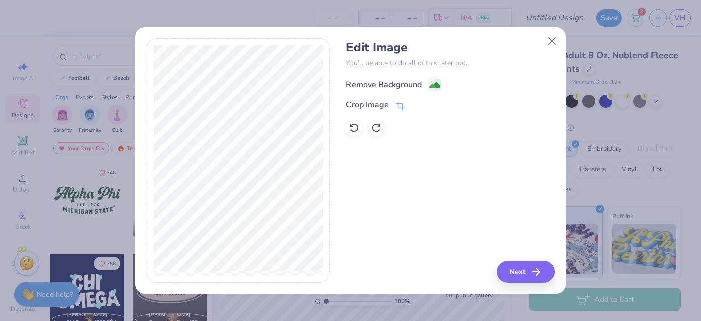
click at [390, 85] on div "Remove Background" at bounding box center [384, 85] width 76 height 12
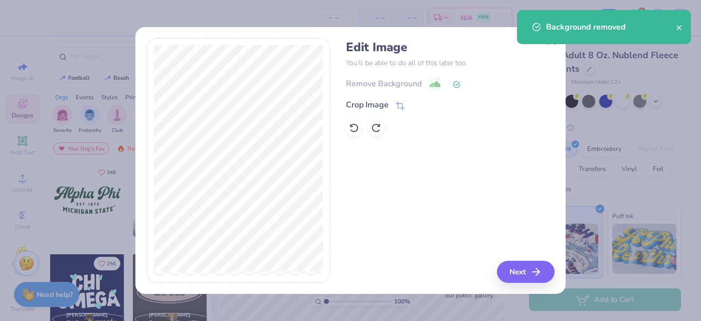
click at [518, 287] on div "Edit Image You’ll be able to do all of this later too. Remove Background Crop I…" at bounding box center [350, 166] width 430 height 256
click at [511, 274] on button "Next" at bounding box center [528, 272] width 58 height 22
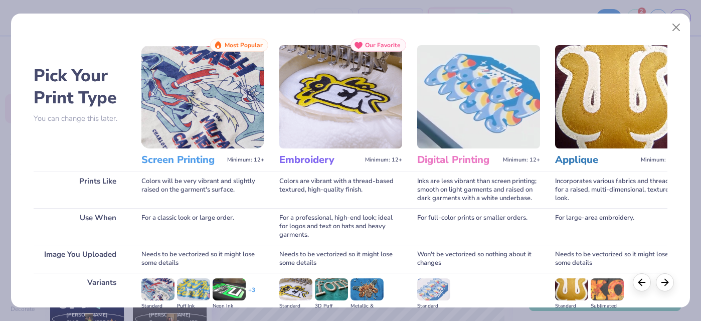
scroll to position [129, 0]
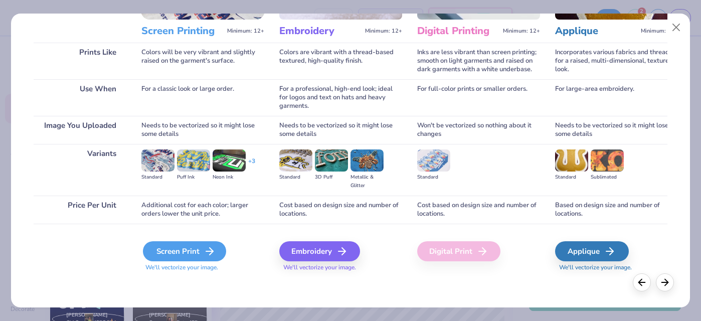
click at [191, 259] on div "Screen Print" at bounding box center [184, 251] width 83 height 20
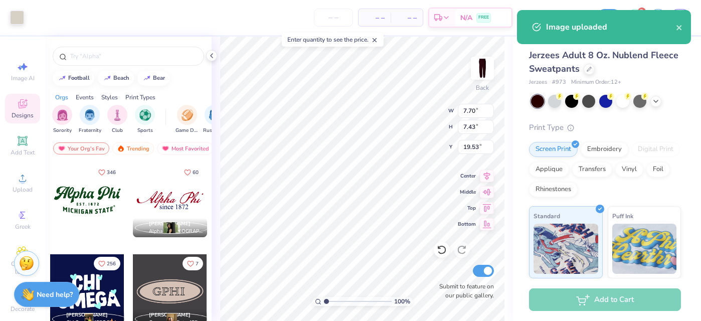
click at [333, 19] on input "number" at bounding box center [333, 18] width 39 height 18
type input "100"
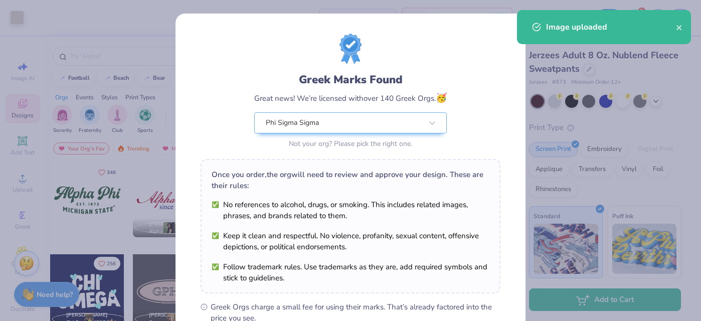
scroll to position [148, 0]
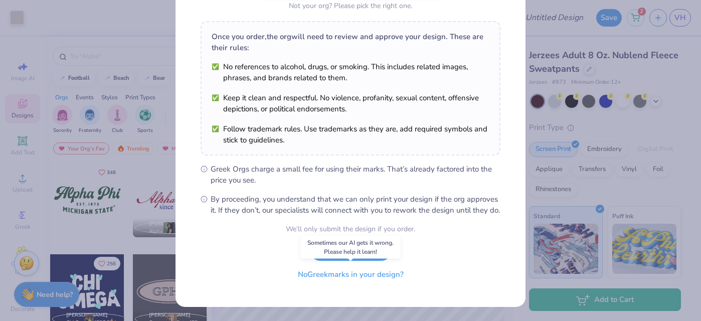
click at [346, 273] on button "No Greek marks in your design?" at bounding box center [350, 274] width 123 height 21
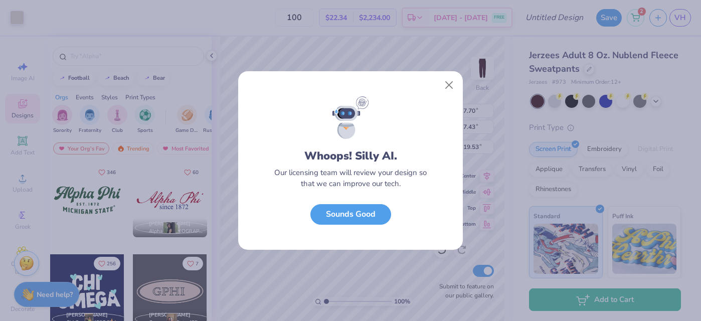
scroll to position [1, 0]
click at [356, 227] on div "Whoops! Silly AI. Our licensing team will review your design so that we can imp…" at bounding box center [350, 172] width 225 height 153
click at [356, 209] on button "Sounds Good" at bounding box center [350, 212] width 81 height 21
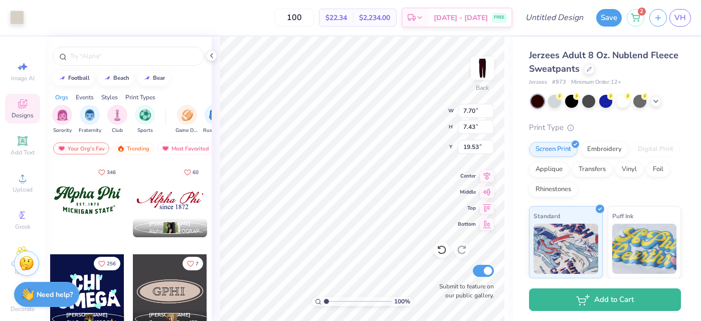
type input "6.17"
type input "5.95"
type input "23.83"
type input "4.84"
type input "4.66"
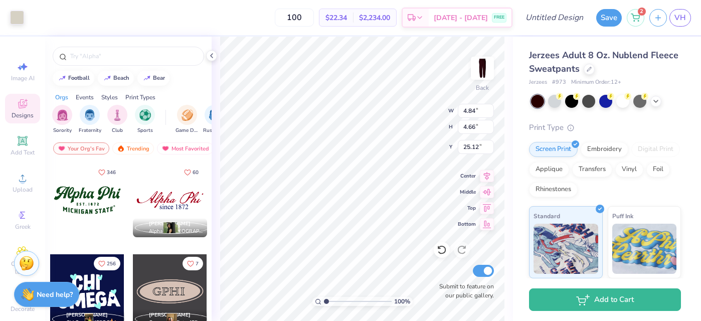
type input "4.90"
type input "5.08"
type input "4.90"
type input "4.93"
click at [476, 63] on img at bounding box center [482, 68] width 40 height 40
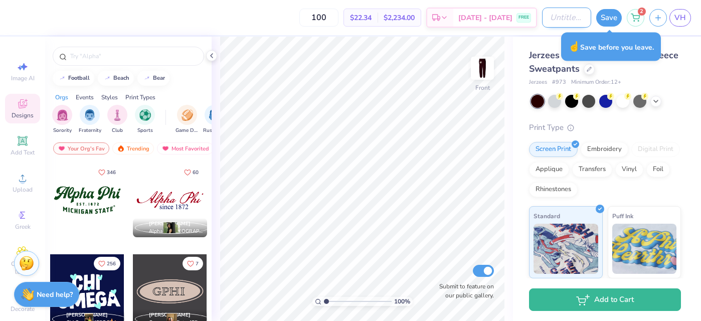
click at [542, 19] on input "Design Title" at bounding box center [566, 18] width 49 height 20
type input "heart maroon"
click at [611, 23] on button "Save" at bounding box center [609, 17] width 26 height 18
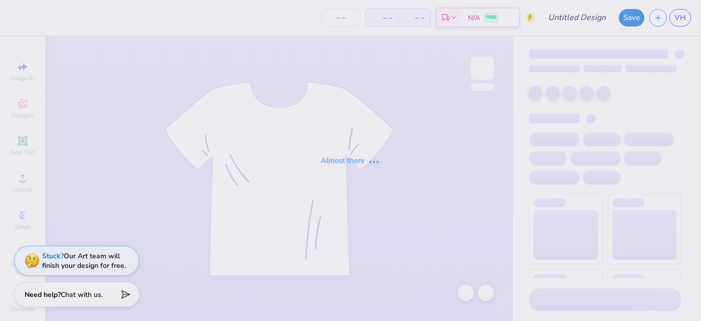
type input "heart locket"
type input "60"
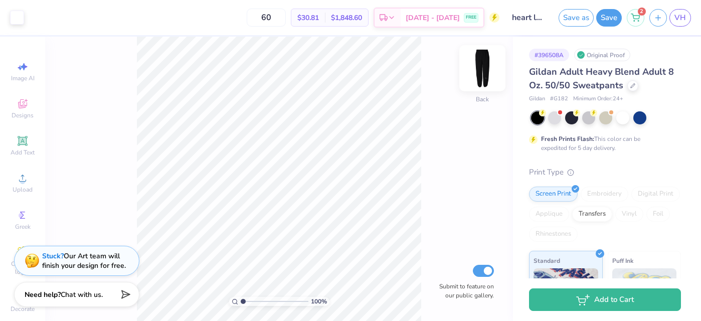
click at [485, 67] on img at bounding box center [482, 68] width 40 height 40
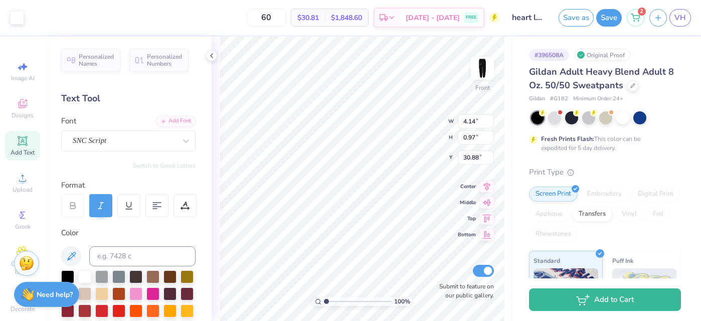
type input "30.89"
click at [676, 17] on span "VH" at bounding box center [681, 18] width 12 height 12
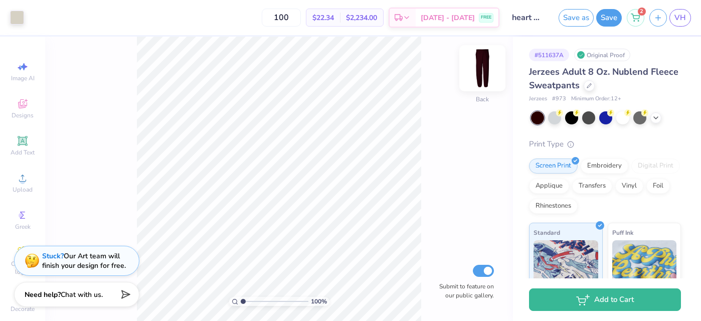
click at [481, 63] on img at bounding box center [482, 68] width 40 height 40
click at [19, 139] on icon at bounding box center [23, 141] width 10 height 10
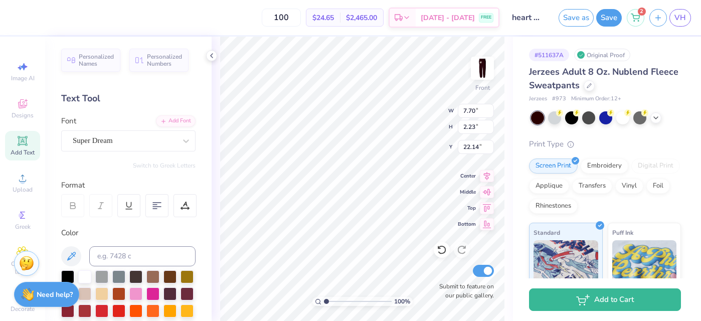
scroll to position [0, 2]
type textarea "Once, always"
type input "4.52"
type input "0.66"
type input "31.08"
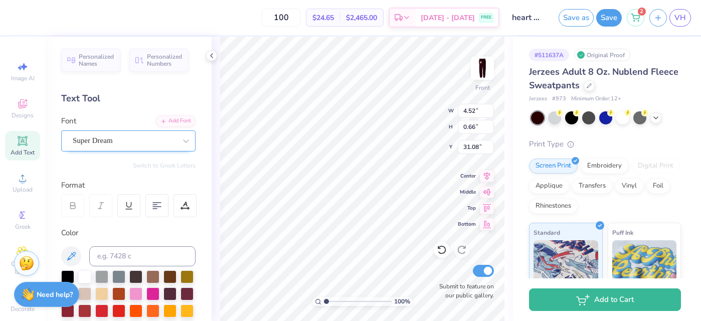
click at [129, 142] on div "Super Dream" at bounding box center [124, 141] width 105 height 16
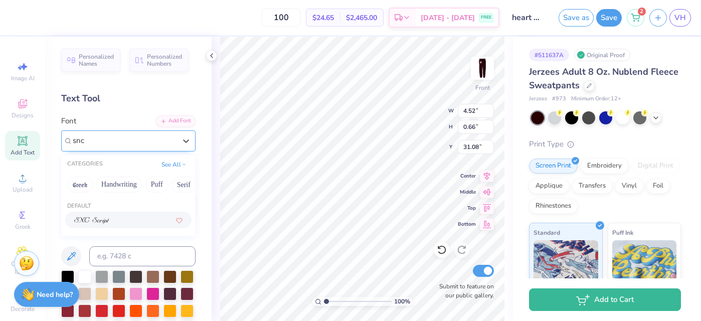
click at [113, 224] on div at bounding box center [128, 220] width 108 height 11
type input "snc"
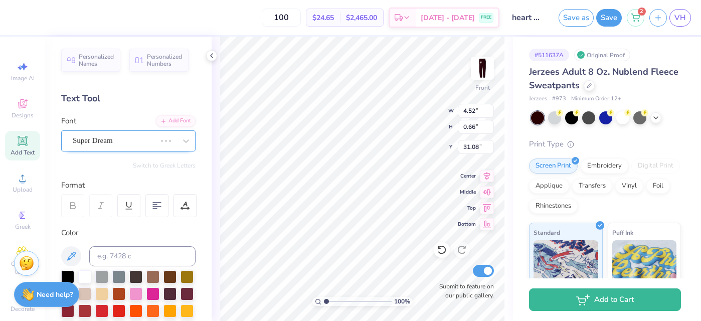
type input "3.02"
type input "0.71"
type input "31.06"
type input "4.82"
type input "1.13"
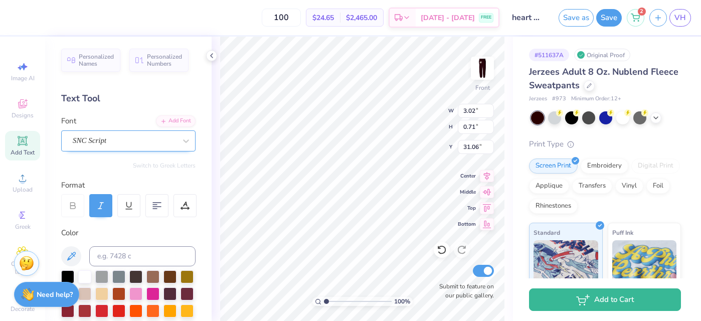
type input "30.64"
type input "31.70"
click at [482, 68] on img at bounding box center [482, 68] width 40 height 40
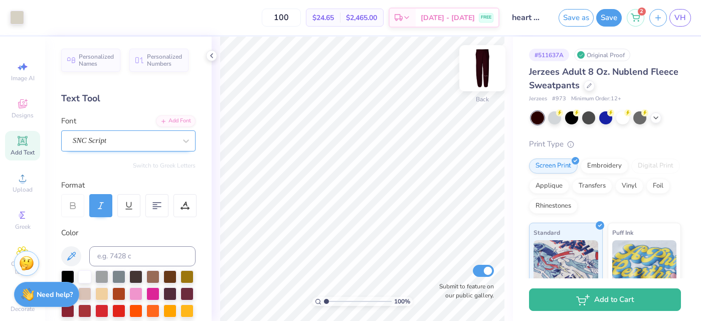
click at [481, 68] on img at bounding box center [482, 68] width 40 height 40
click at [442, 250] on icon at bounding box center [442, 250] width 10 height 10
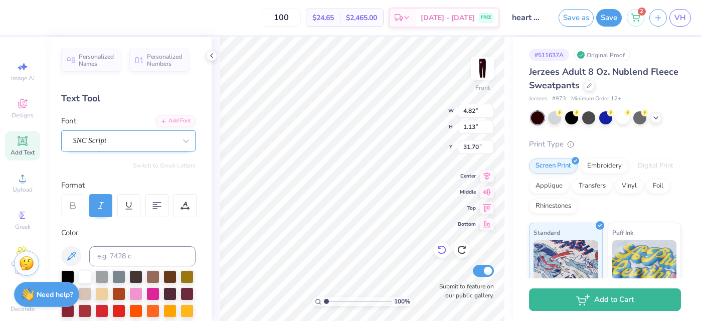
type input "32.55"
type input "4.37"
type input "1.02"
type input "32.66"
type input "33.76"
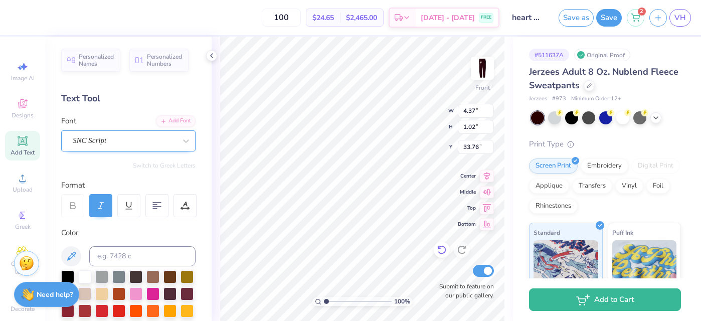
type input "33.88"
type input "33.36"
click at [476, 73] on img at bounding box center [482, 68] width 40 height 40
click at [477, 73] on img at bounding box center [482, 68] width 20 height 20
type input "4.64"
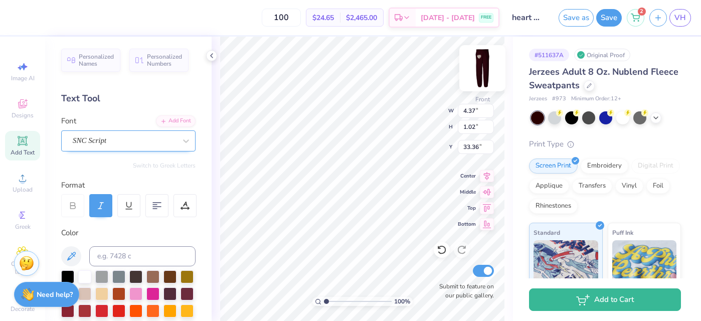
type input "1.08"
type input "33.30"
click at [613, 20] on button "Save" at bounding box center [609, 18] width 26 height 18
click at [497, 58] on img at bounding box center [482, 68] width 40 height 40
type input "4.58"
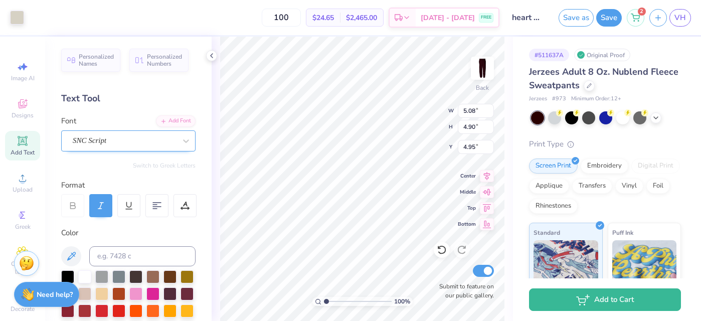
type input "4.42"
type input "4.47"
type input "4.12"
click at [609, 15] on button "Save" at bounding box center [609, 17] width 26 height 18
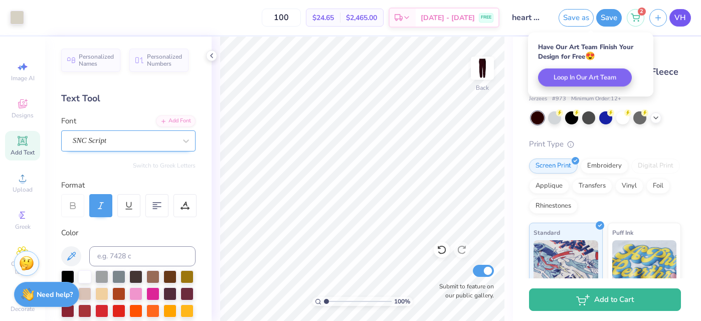
click at [686, 22] on link "VH" at bounding box center [681, 18] width 22 height 18
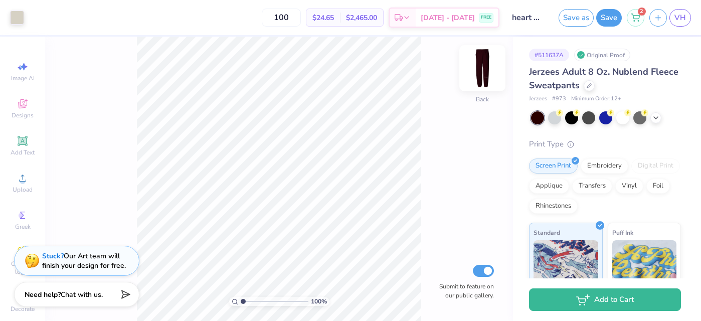
click at [479, 68] on img at bounding box center [482, 68] width 40 height 40
click at [617, 22] on button "Save" at bounding box center [609, 17] width 26 height 18
